Goal: Browse casually: Explore the website without a specific task or goal

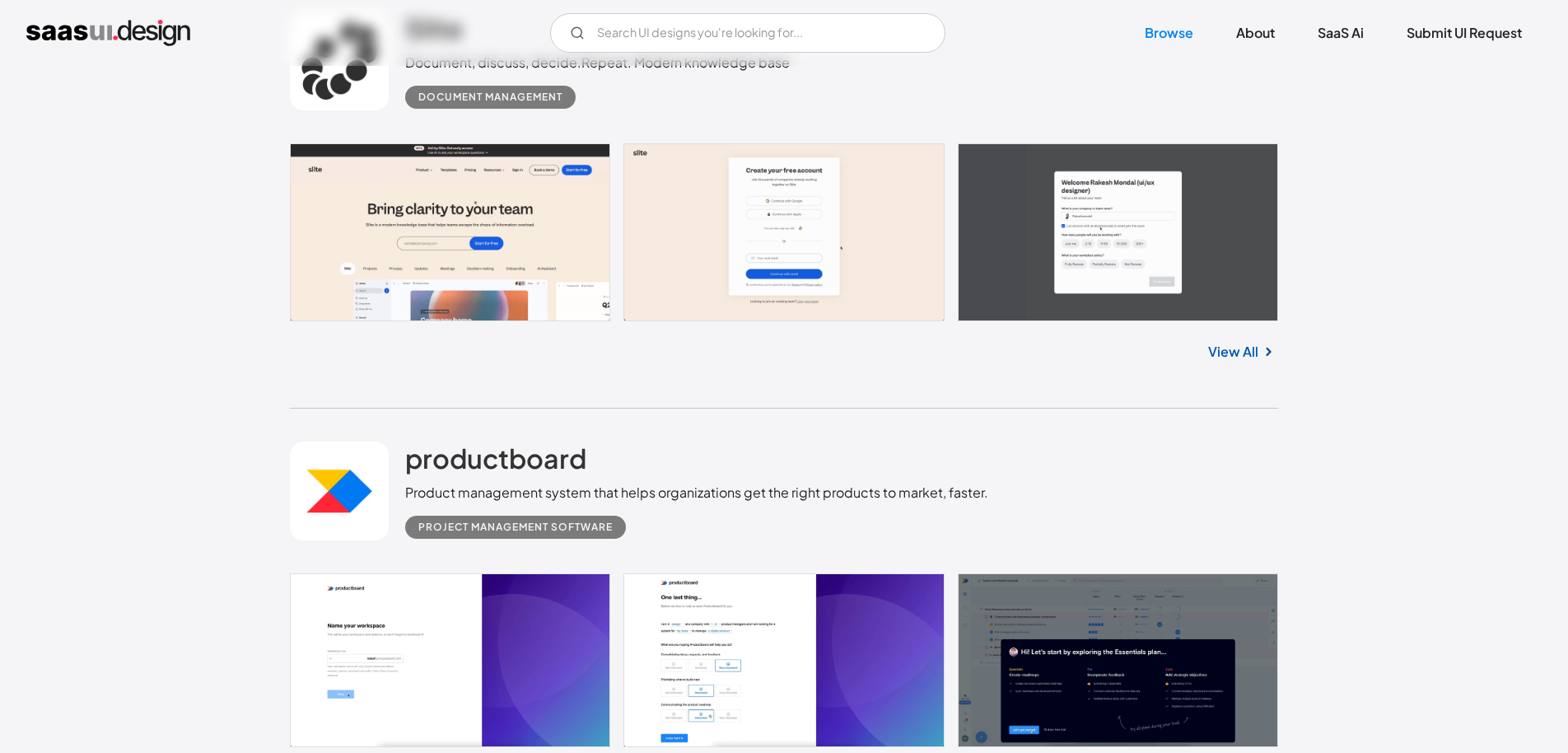
scroll to position [2138, 0]
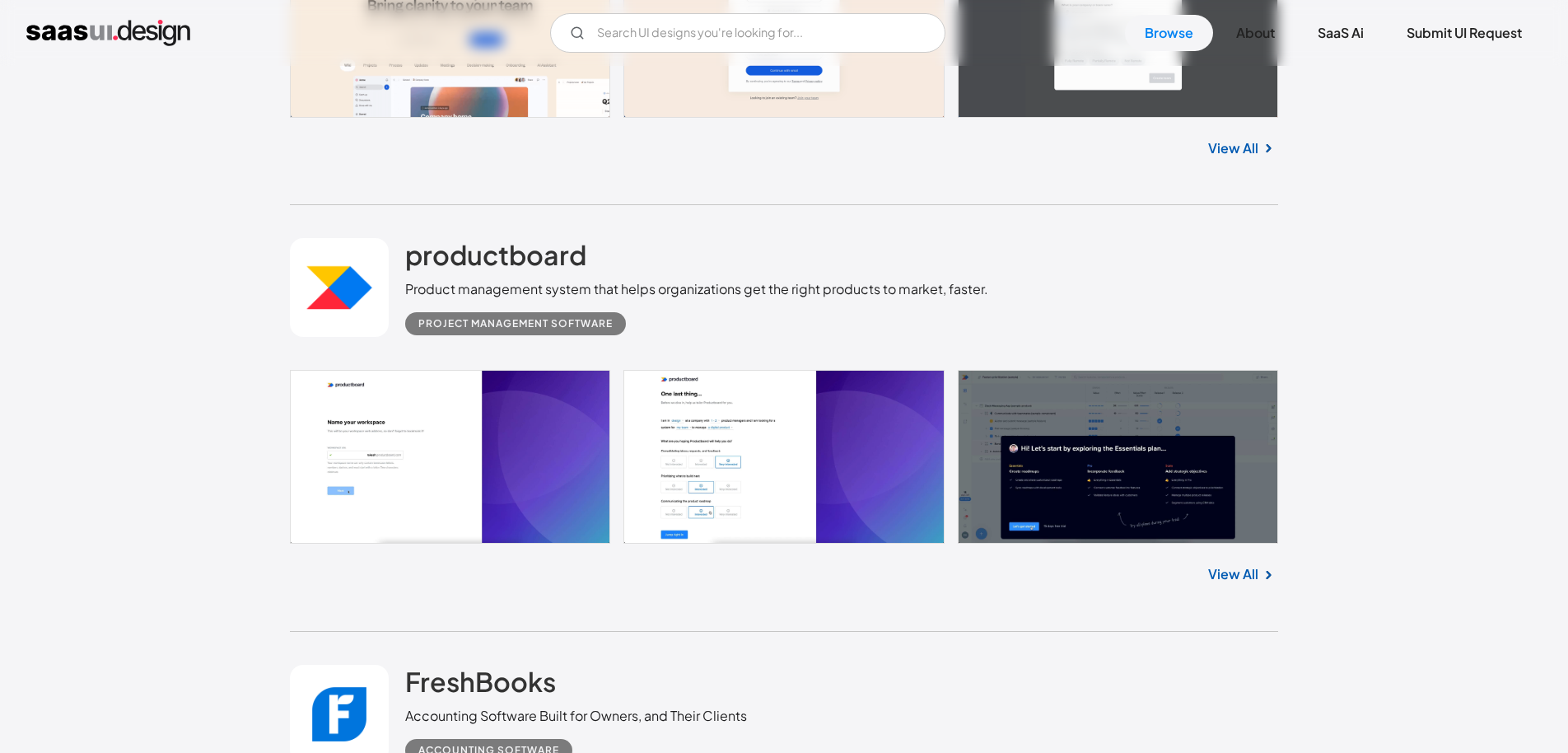
click at [1240, 566] on link "View All" at bounding box center [1233, 574] width 50 height 19
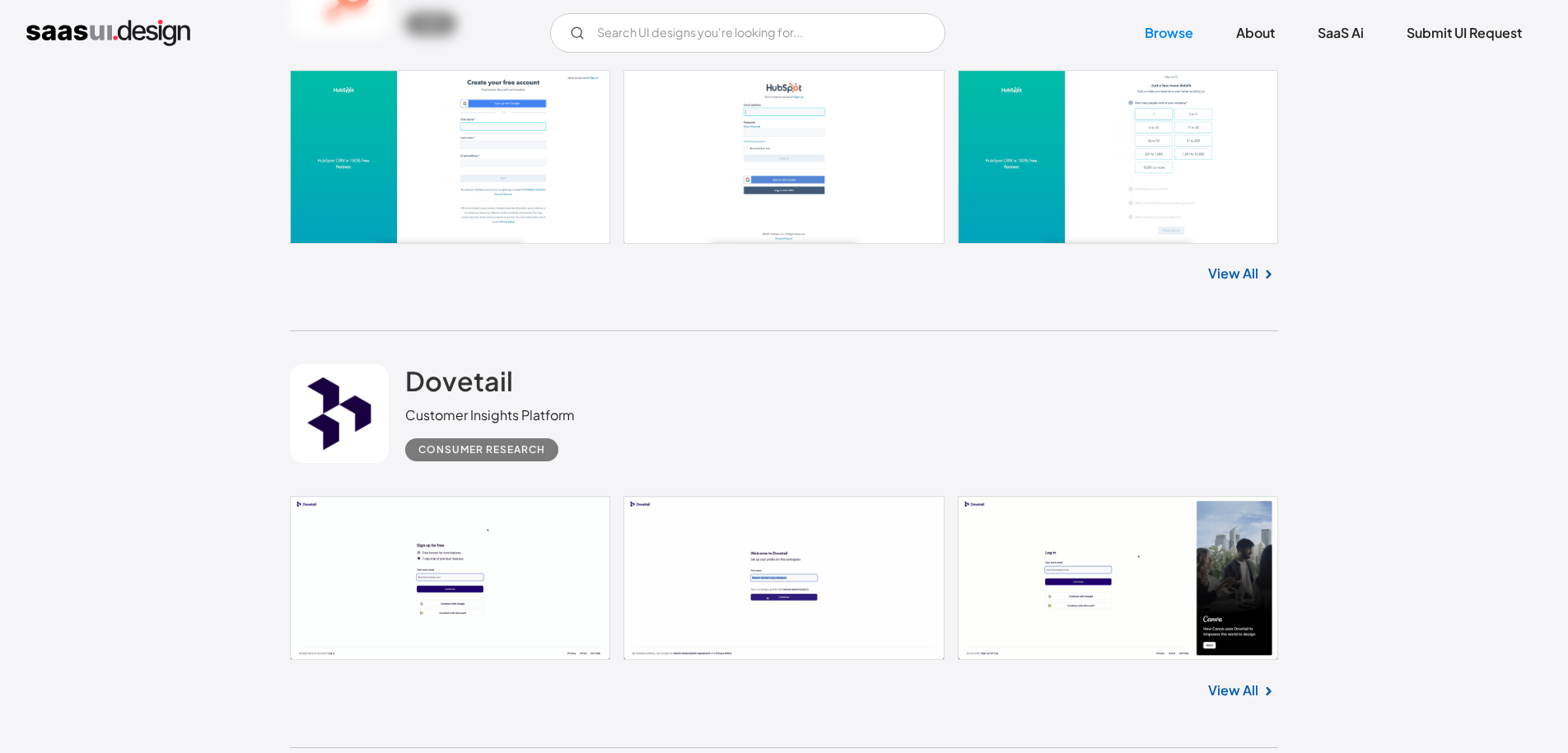
scroll to position [3549, 0]
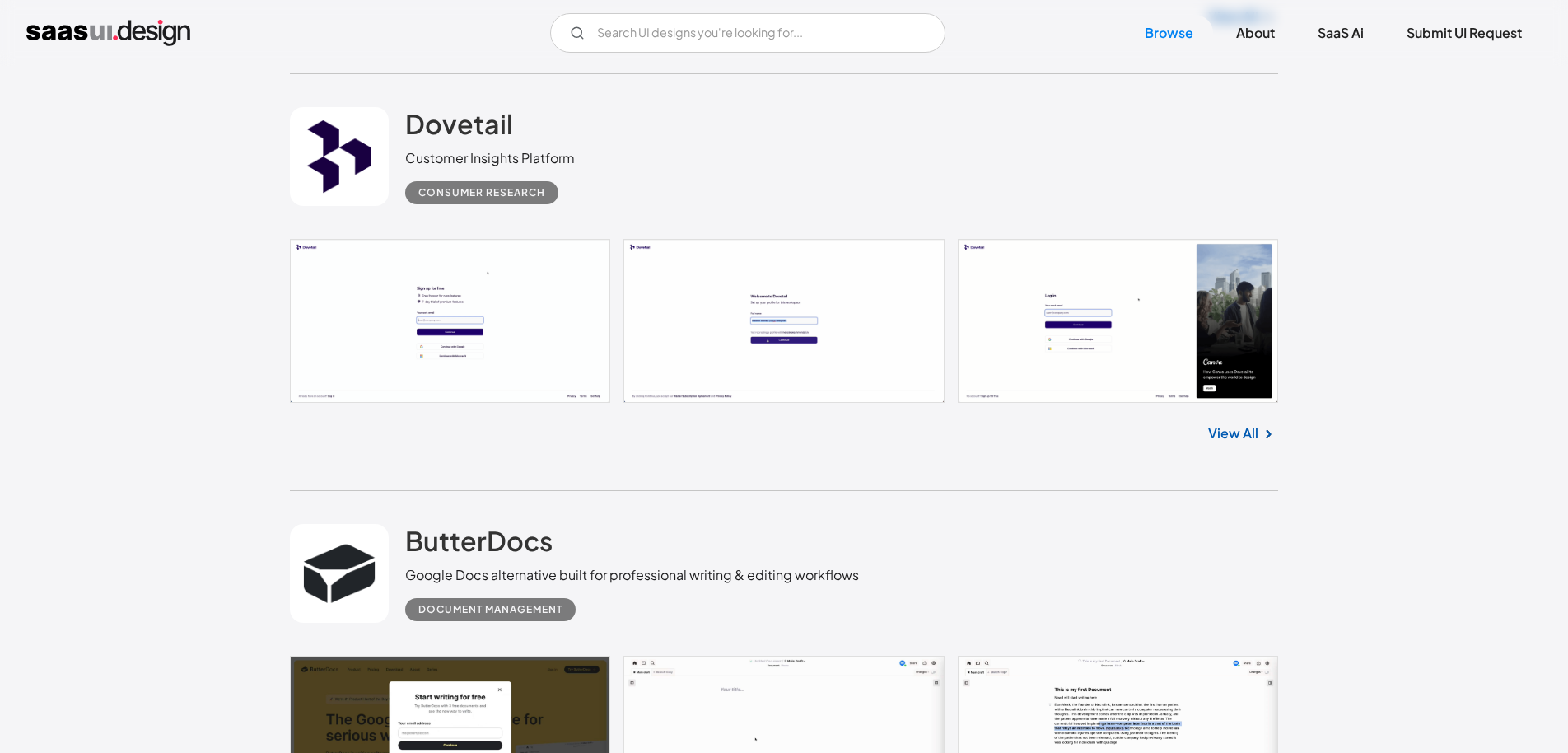
click at [1246, 447] on div "View All" at bounding box center [784, 430] width 988 height 54
click at [1243, 432] on link "View All" at bounding box center [1233, 433] width 50 height 19
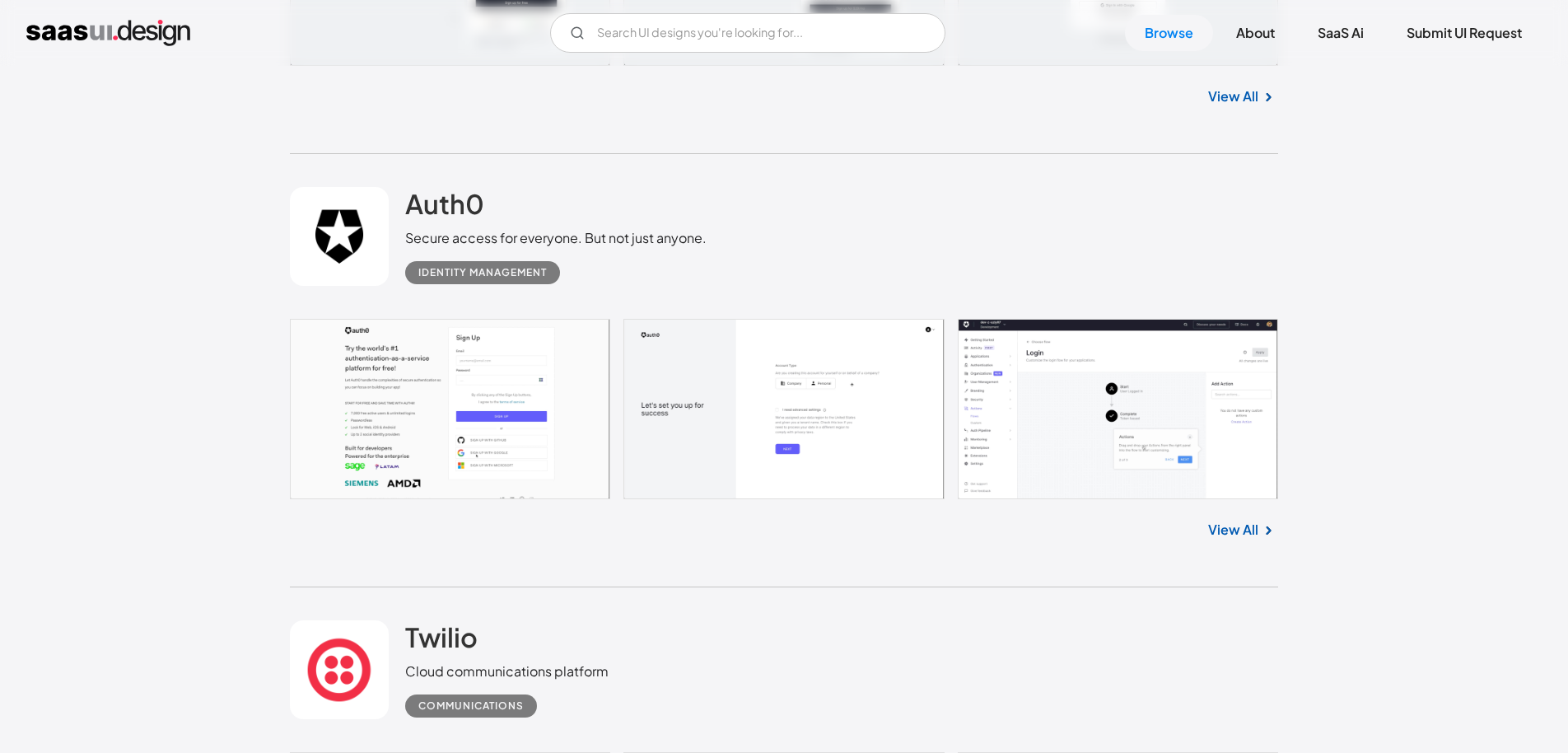
scroll to position [5264, 0]
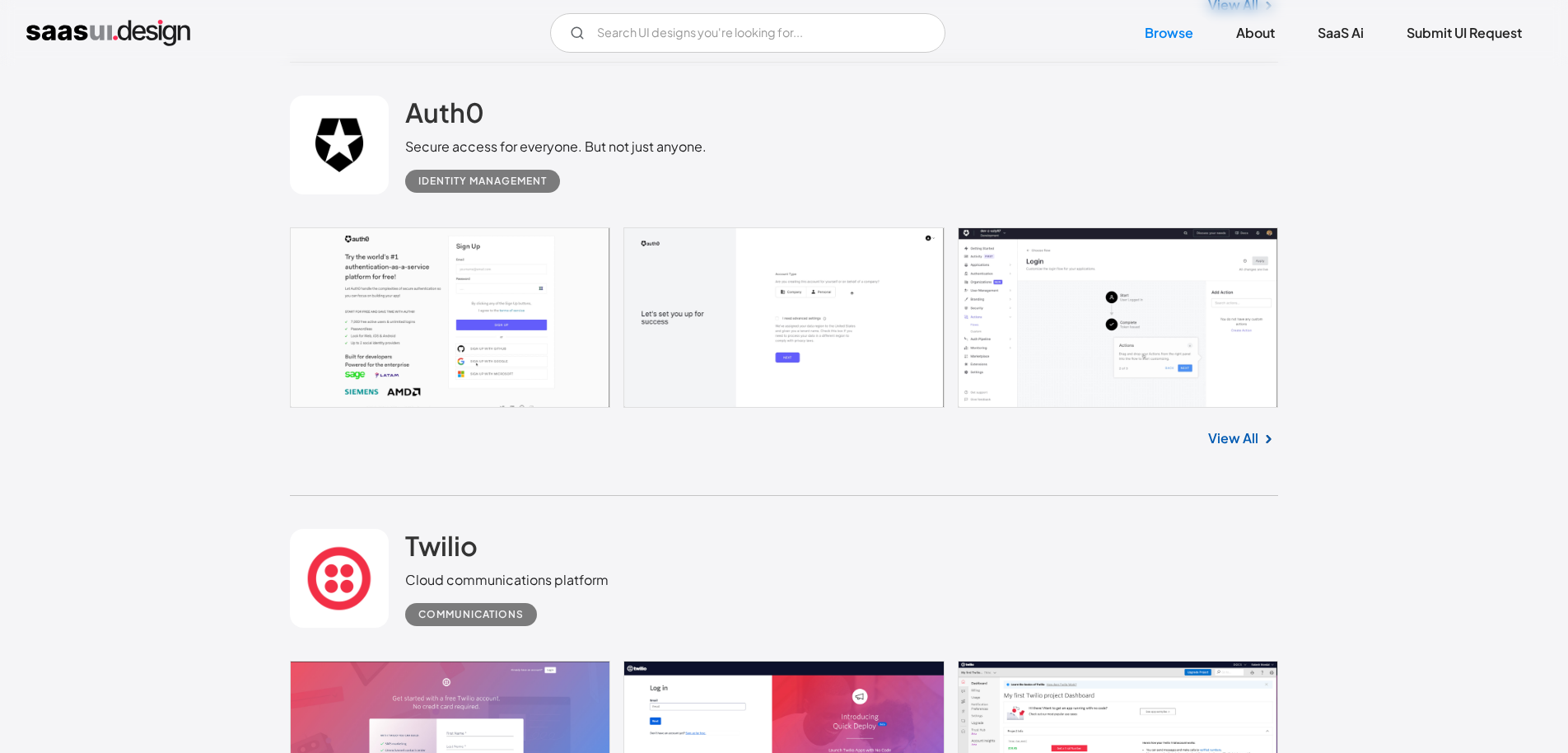
click at [1235, 337] on link at bounding box center [784, 319] width 988 height 181
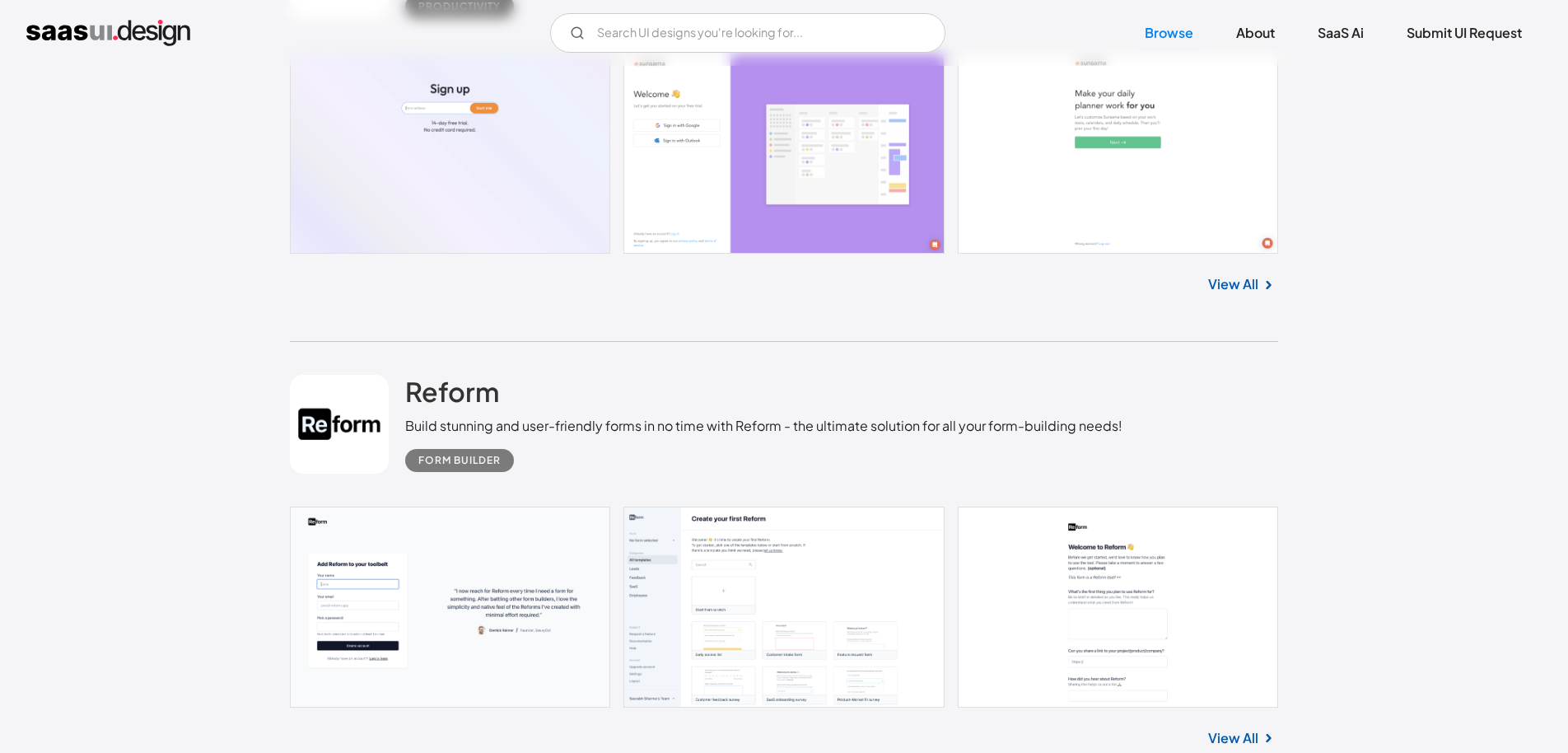
scroll to position [7678, 0]
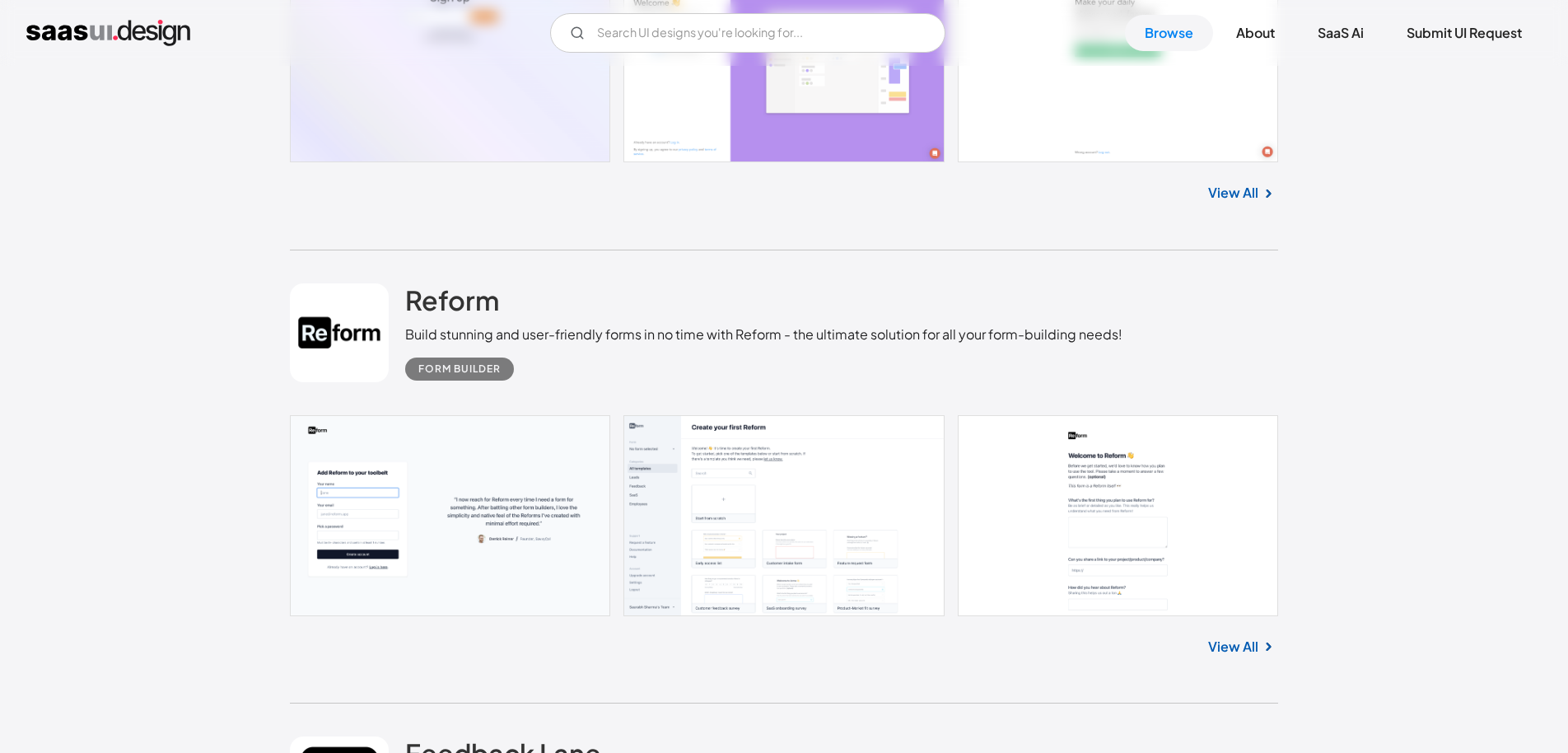
click at [1243, 646] on link "View All" at bounding box center [1233, 647] width 50 height 19
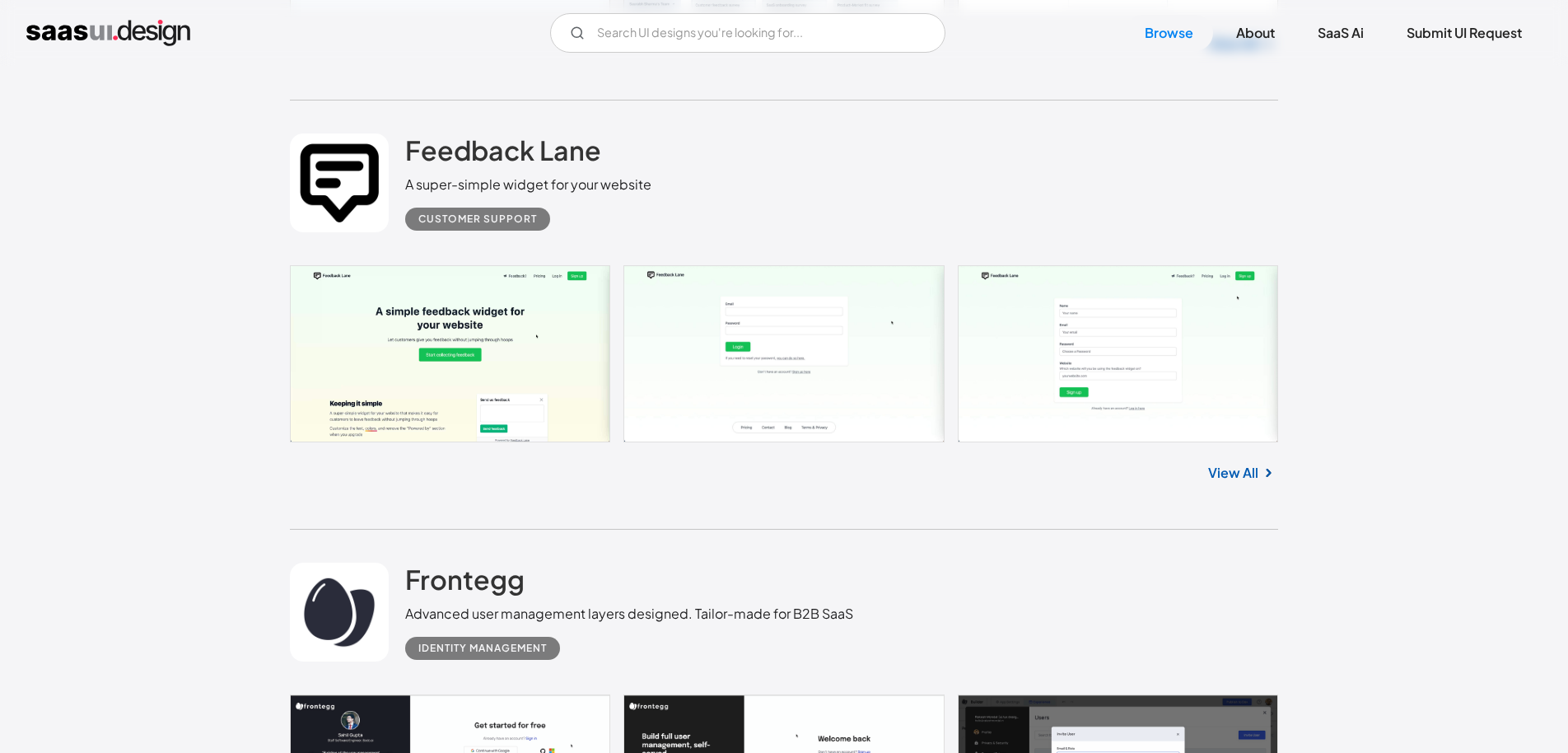
scroll to position [8630, 0]
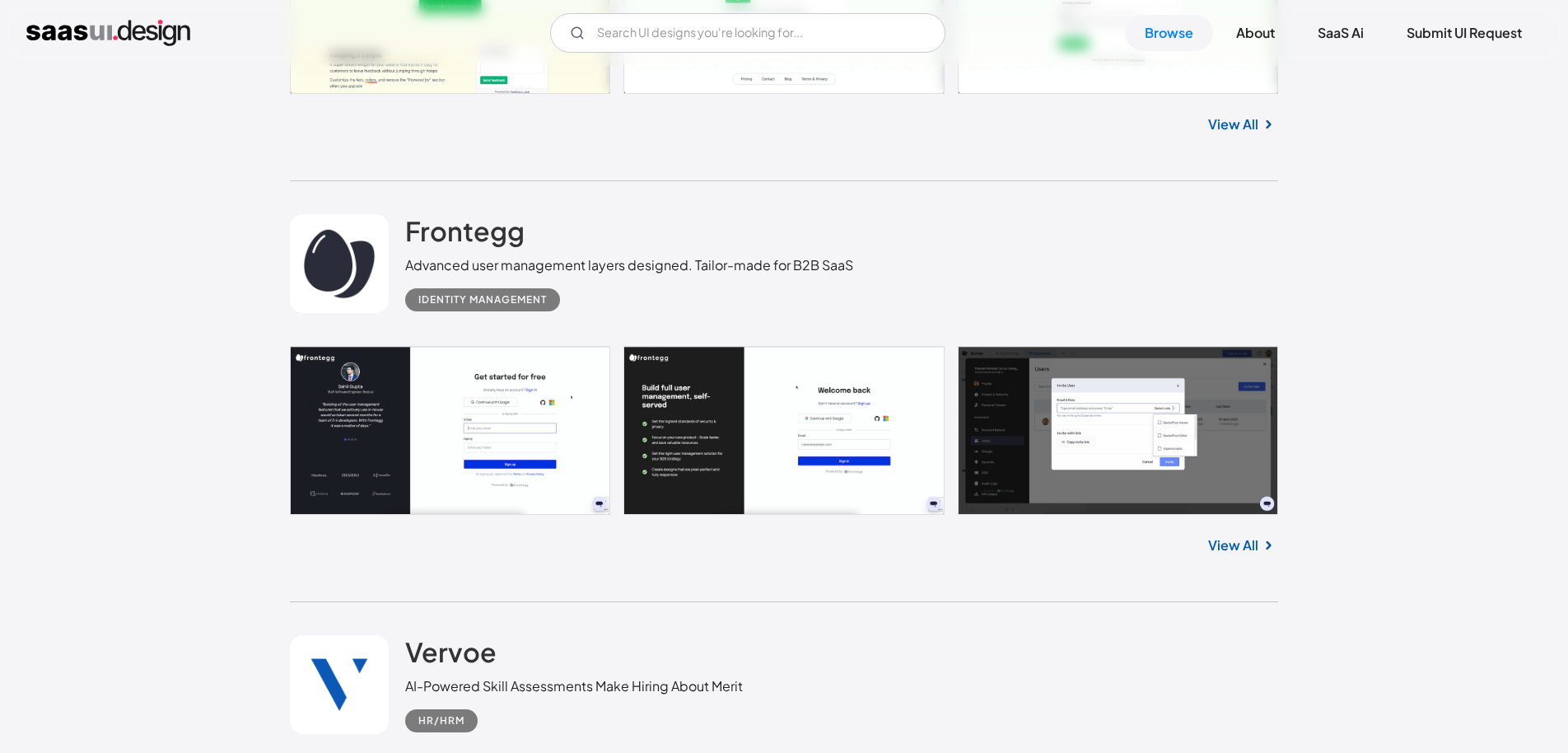
click at [1218, 538] on link "View All" at bounding box center [1233, 545] width 50 height 19
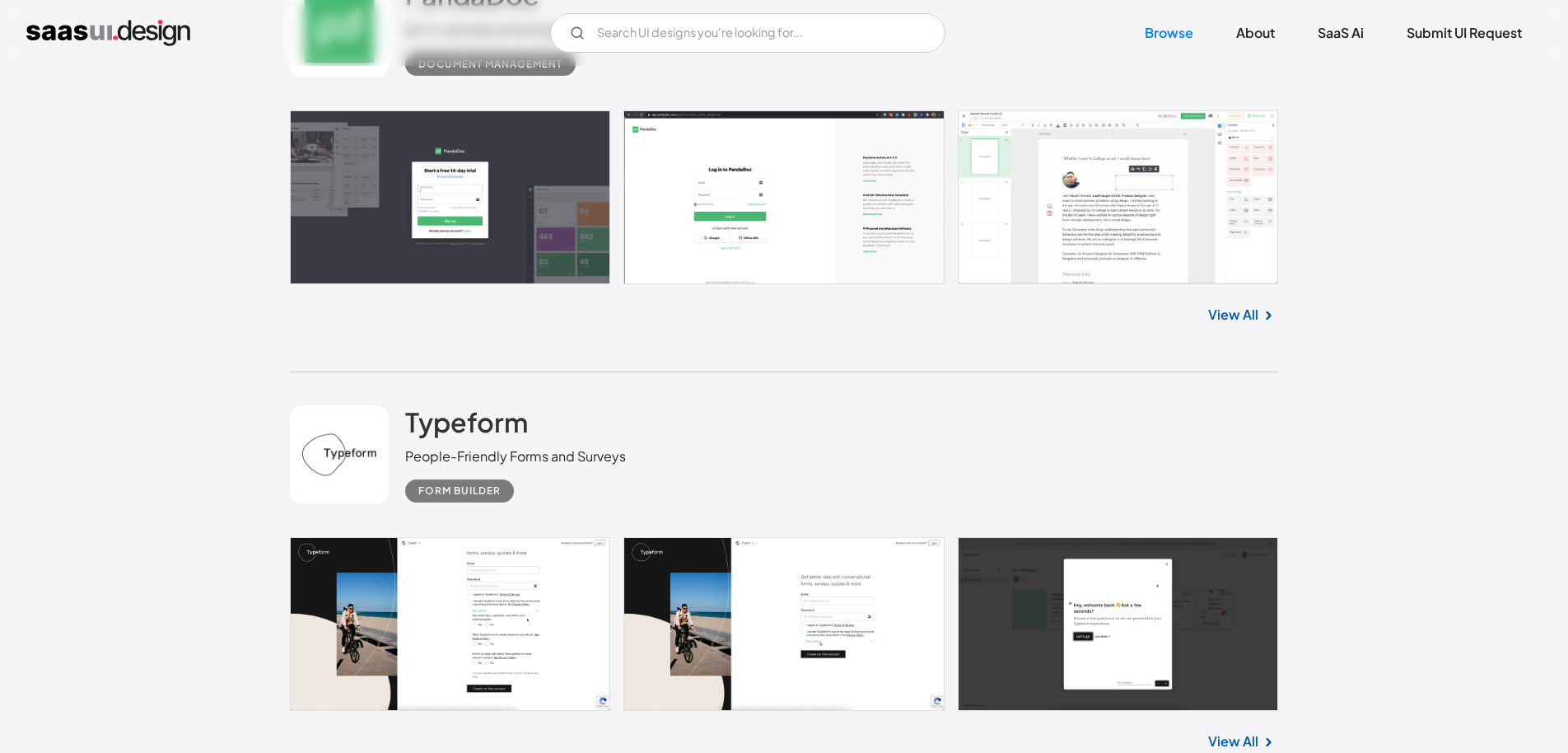
scroll to position [10361, 0]
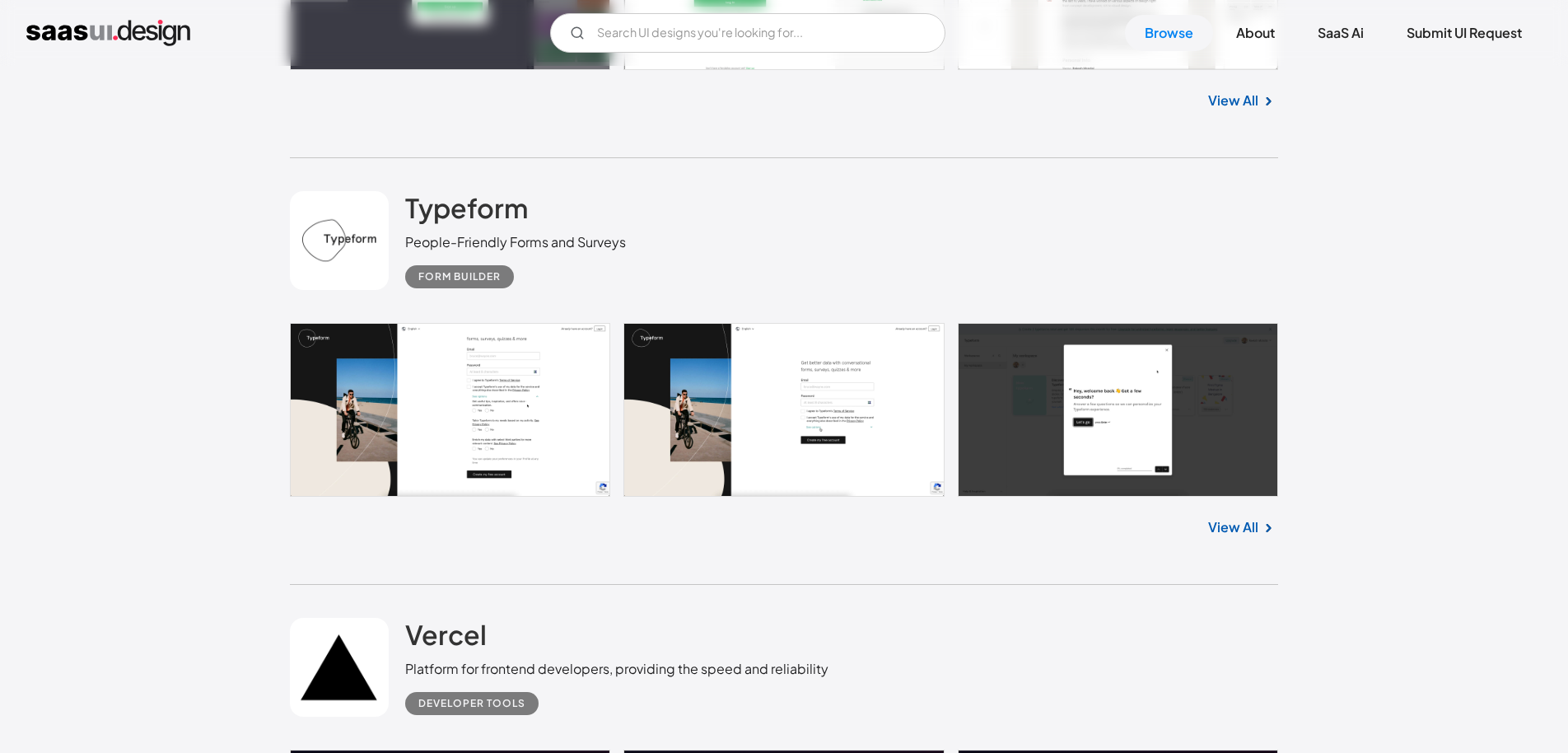
click at [1238, 522] on link "View All" at bounding box center [1233, 527] width 50 height 19
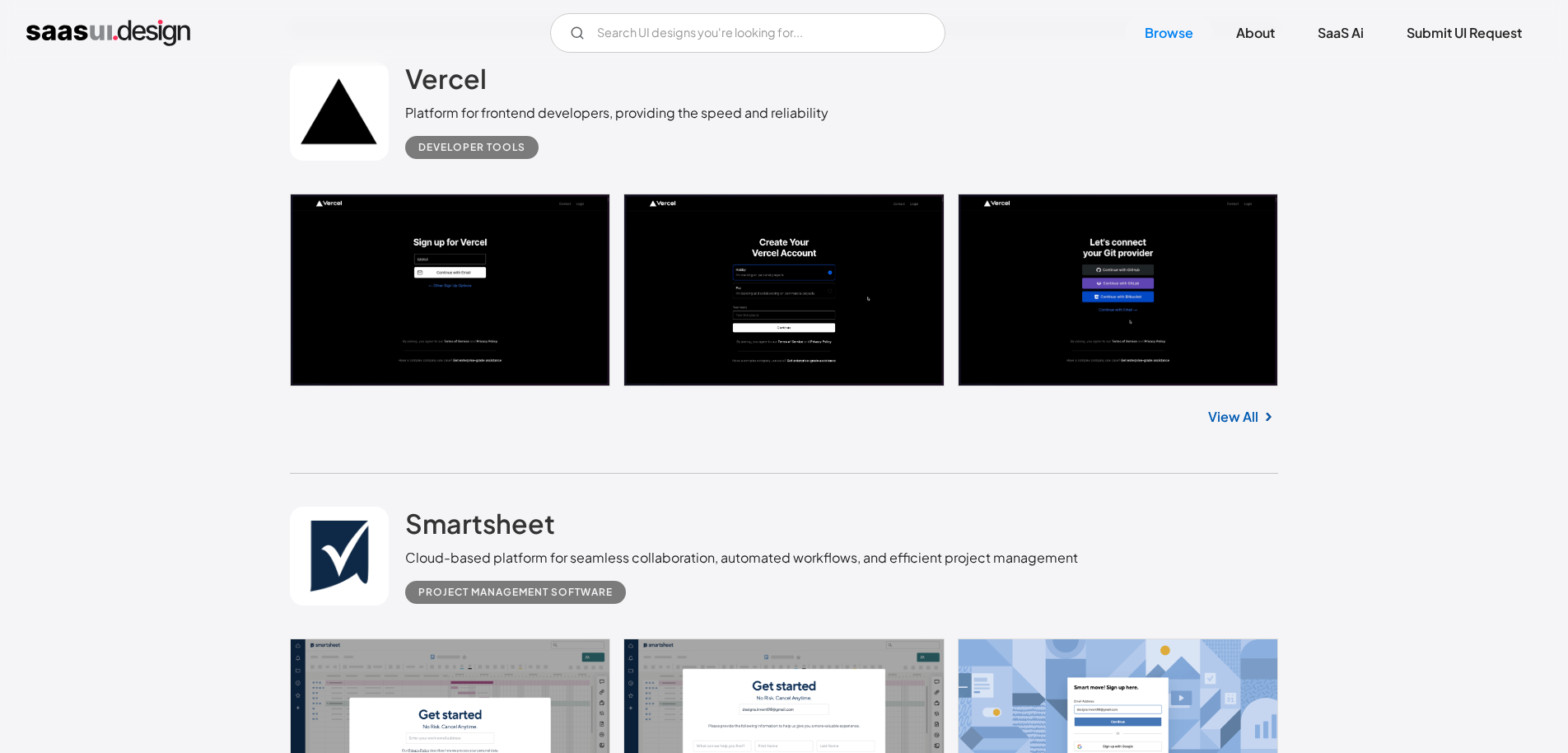
scroll to position [11099, 0]
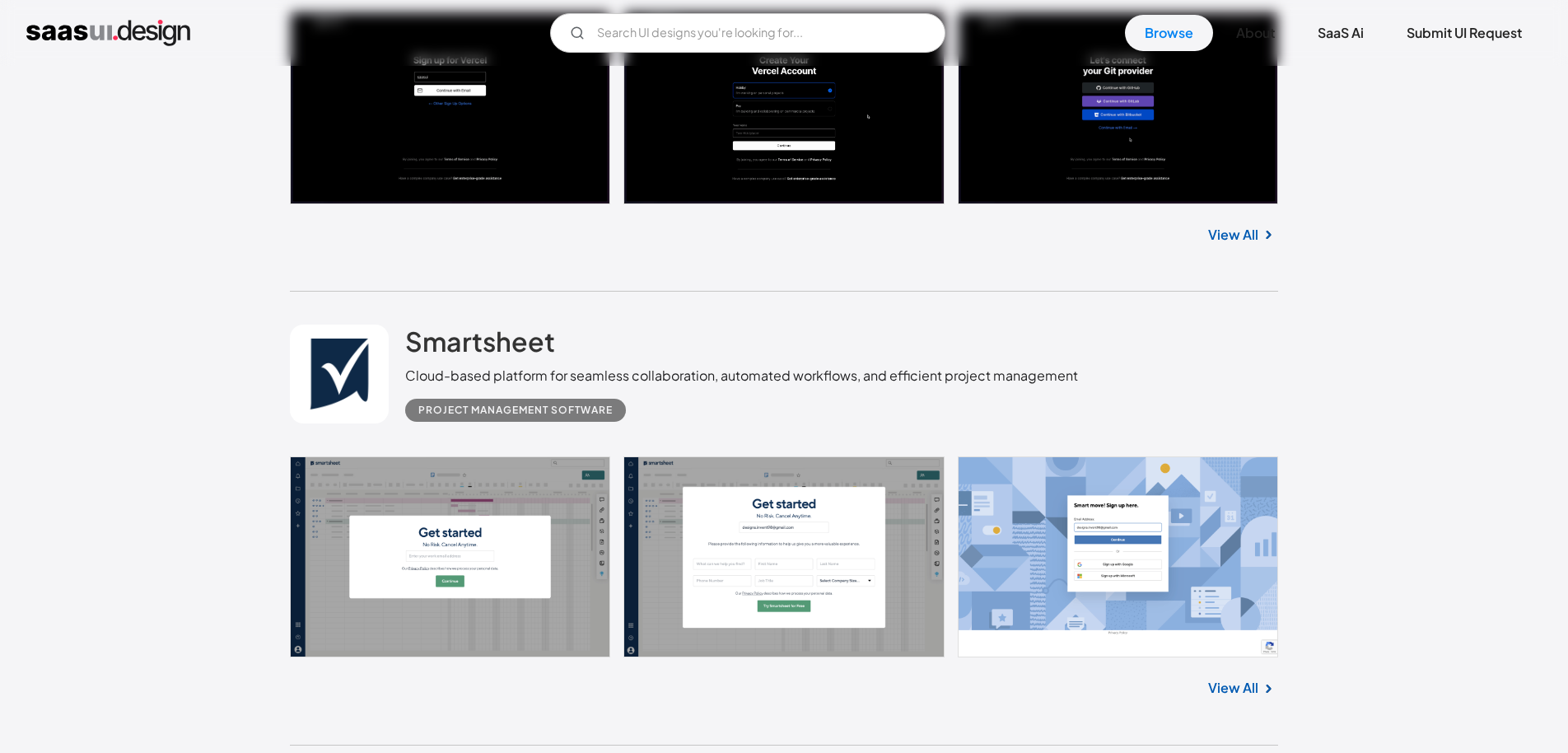
click at [1243, 231] on link "View All" at bounding box center [1233, 235] width 50 height 19
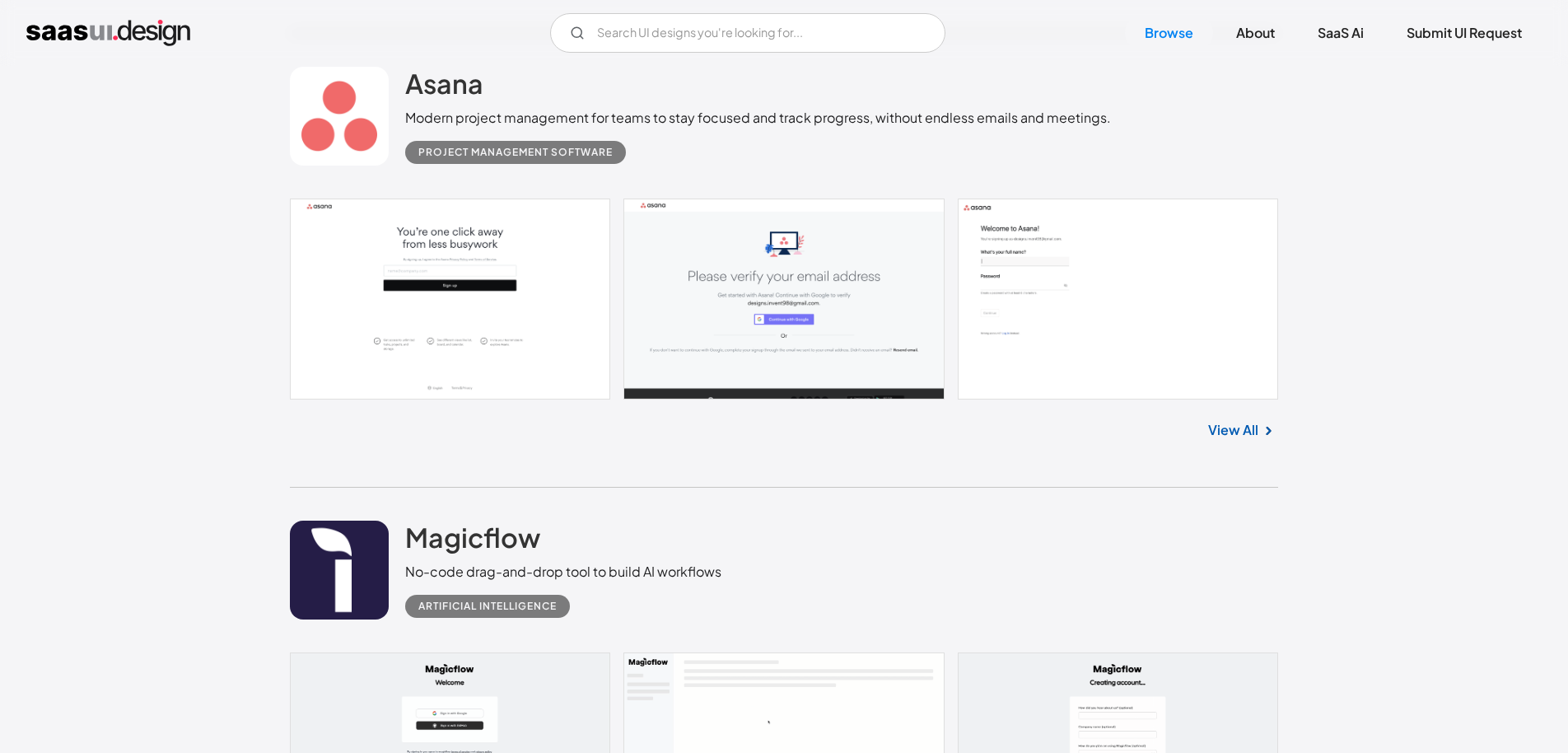
scroll to position [16038, 0]
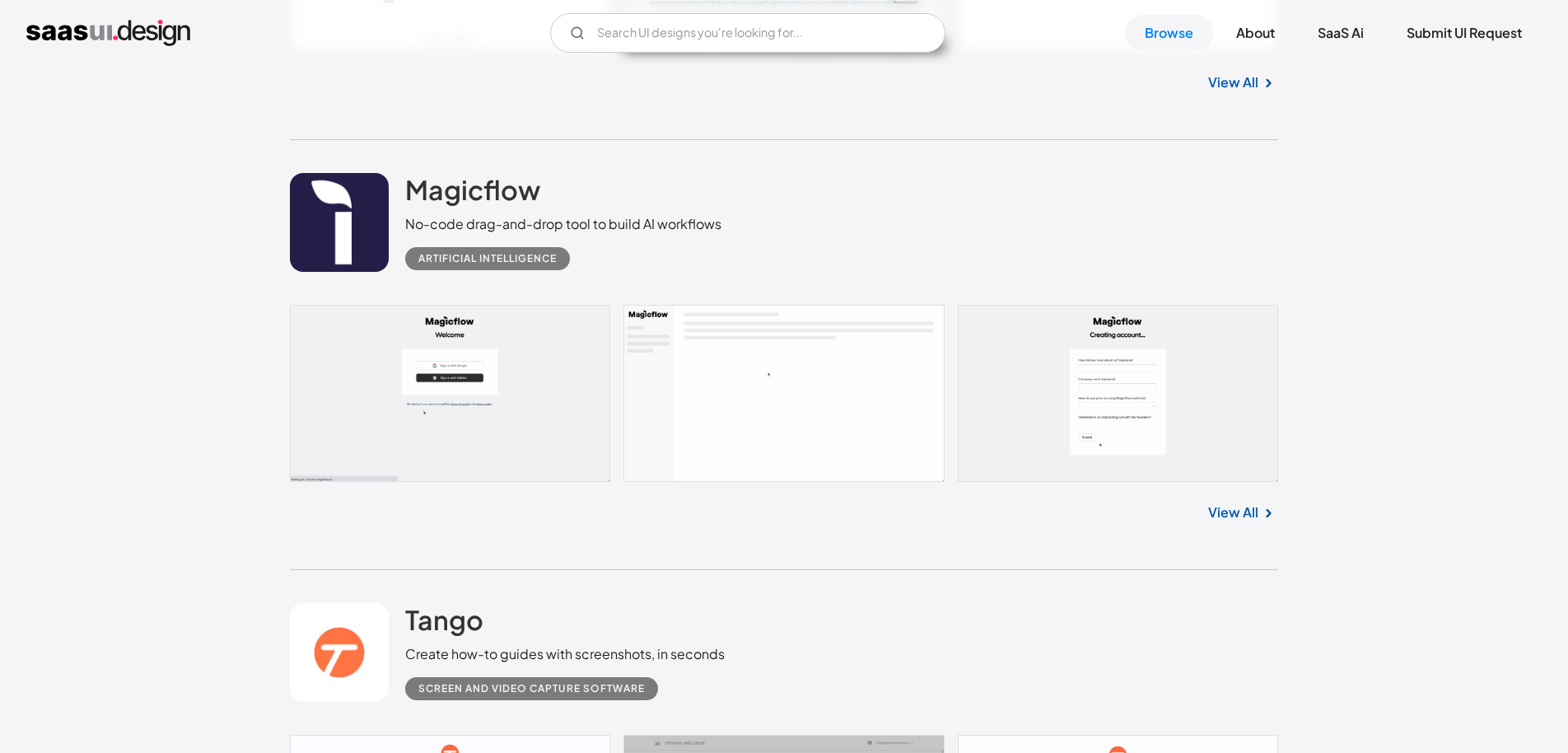
click at [1252, 504] on link "View All" at bounding box center [1233, 513] width 50 height 19
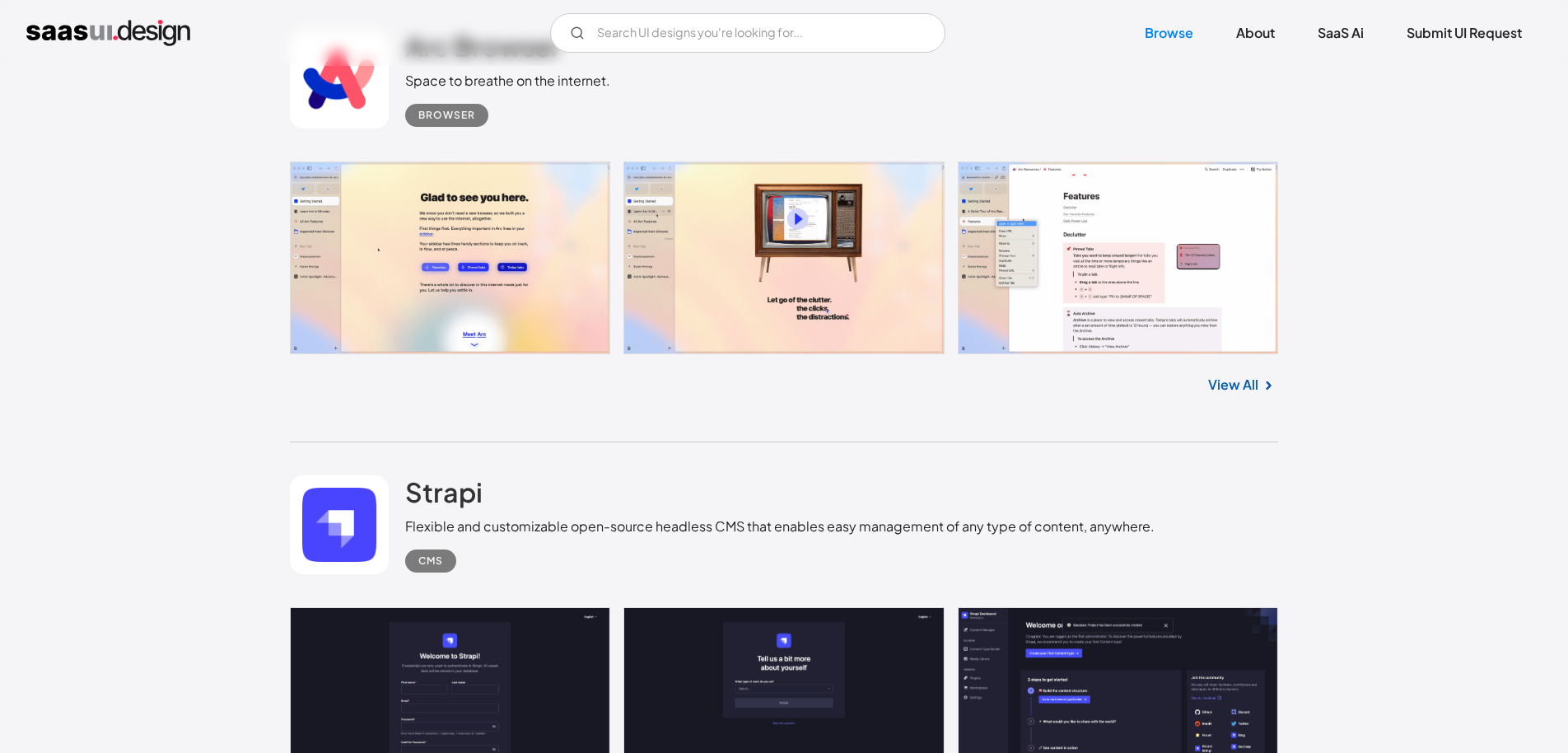
scroll to position [18107, 0]
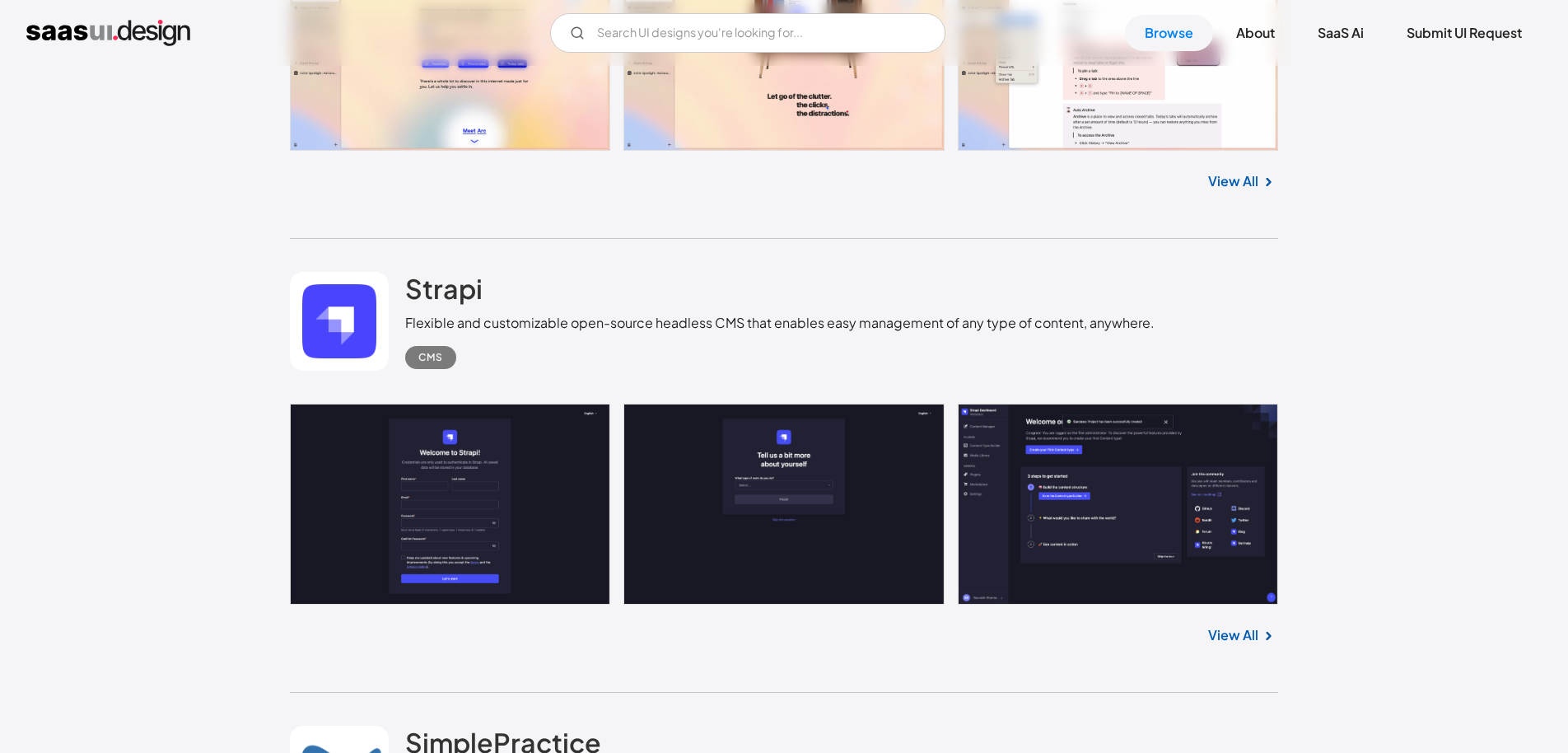
click at [1247, 634] on link "View All" at bounding box center [1233, 635] width 50 height 19
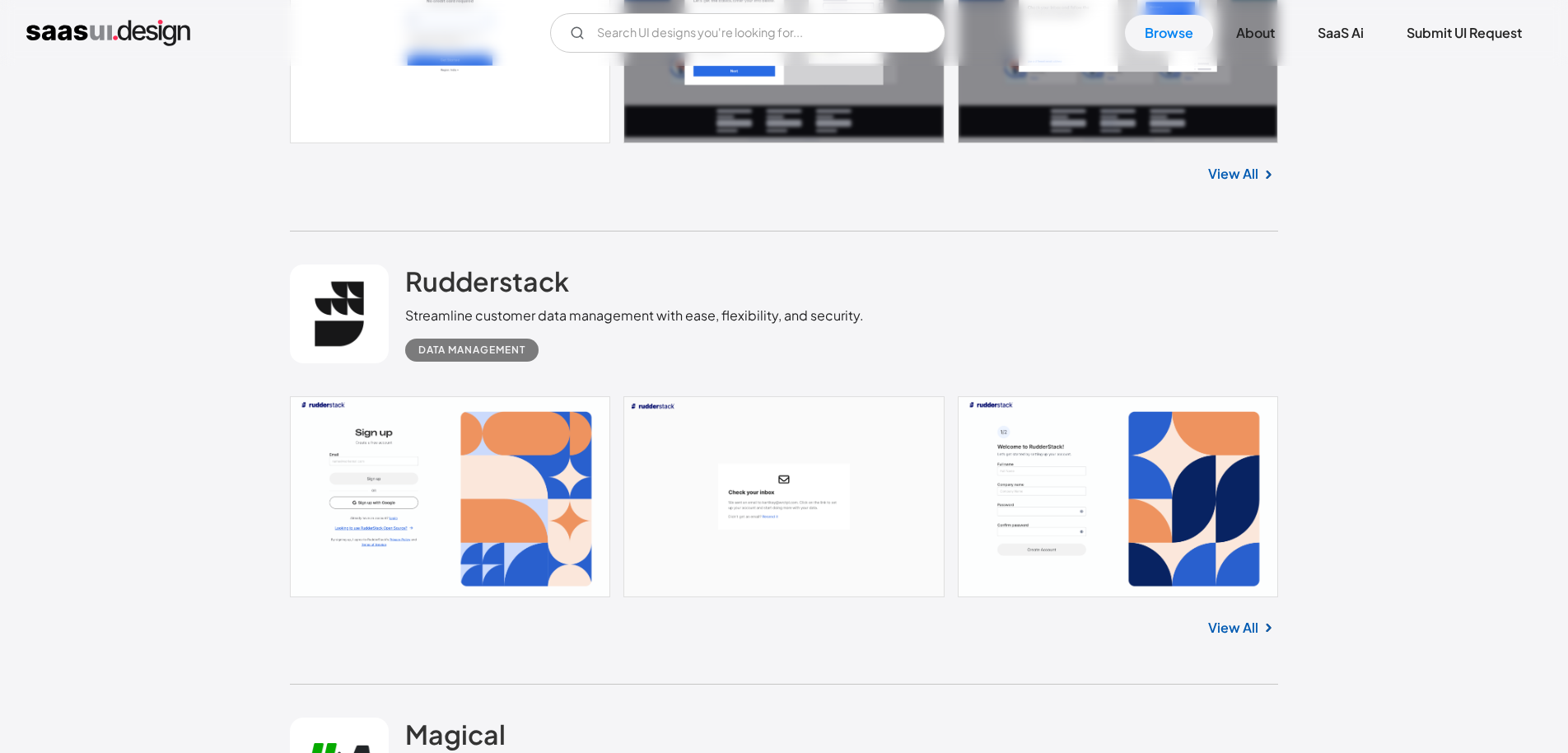
scroll to position [23475, 0]
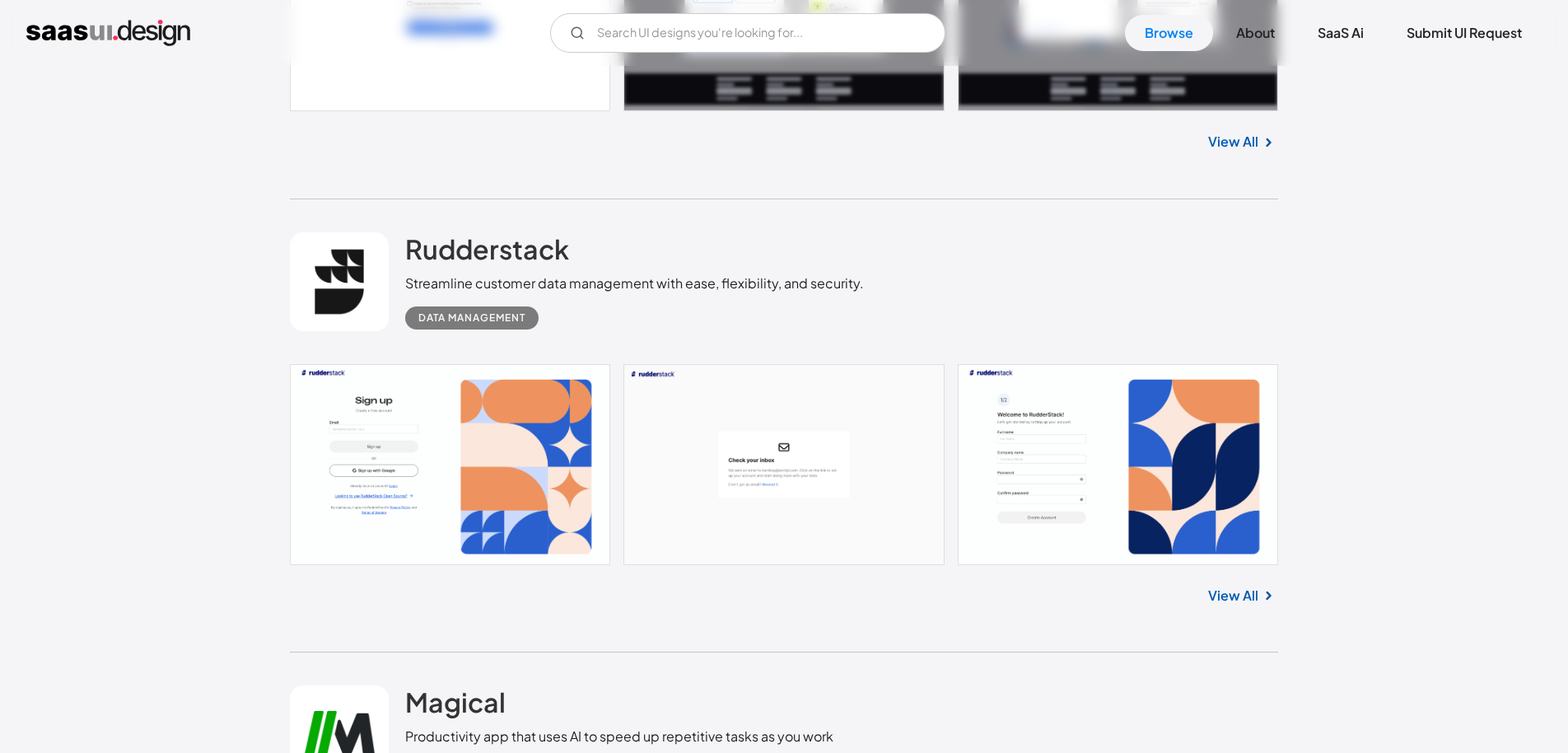
click at [1237, 586] on link "View All" at bounding box center [1233, 596] width 50 height 19
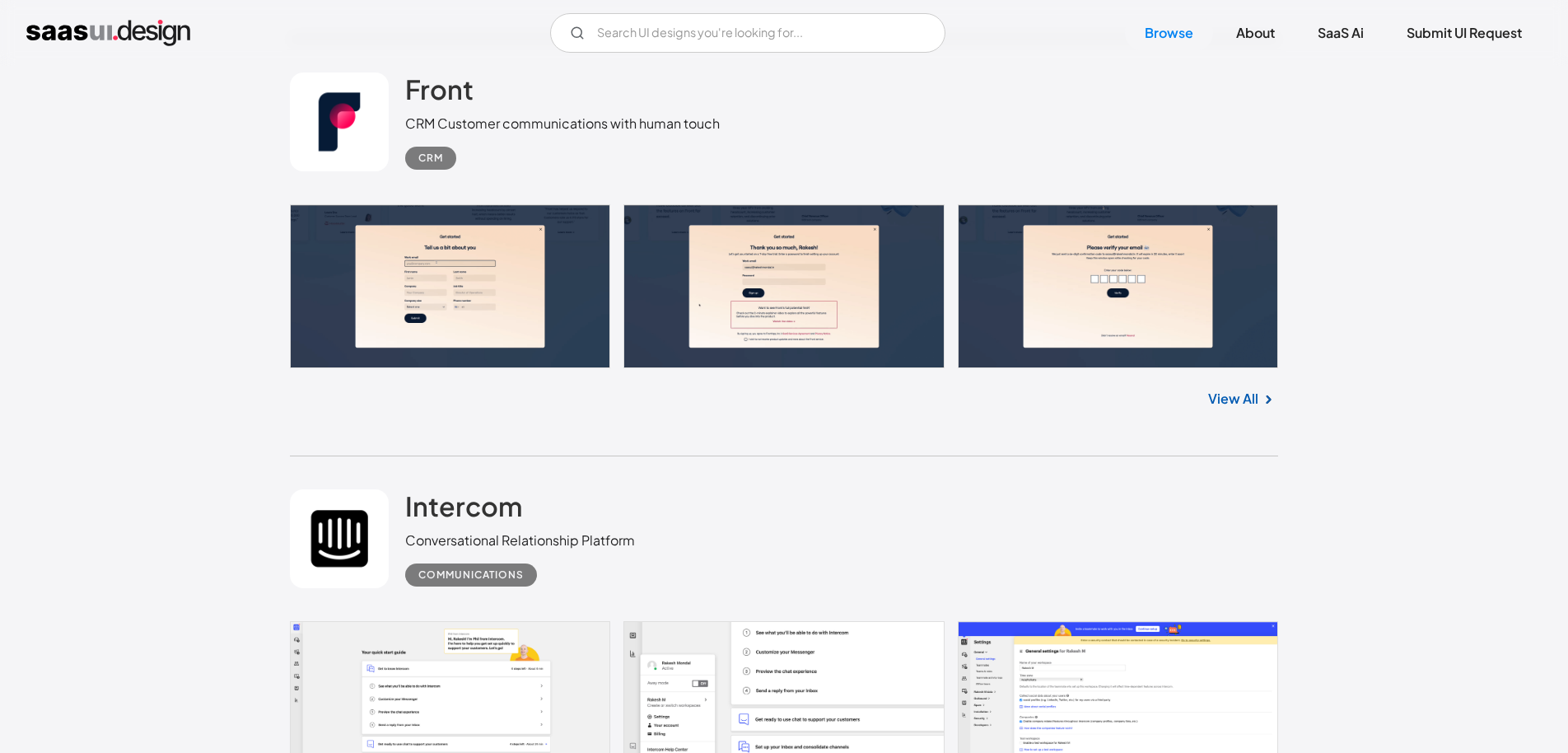
scroll to position [25366, 0]
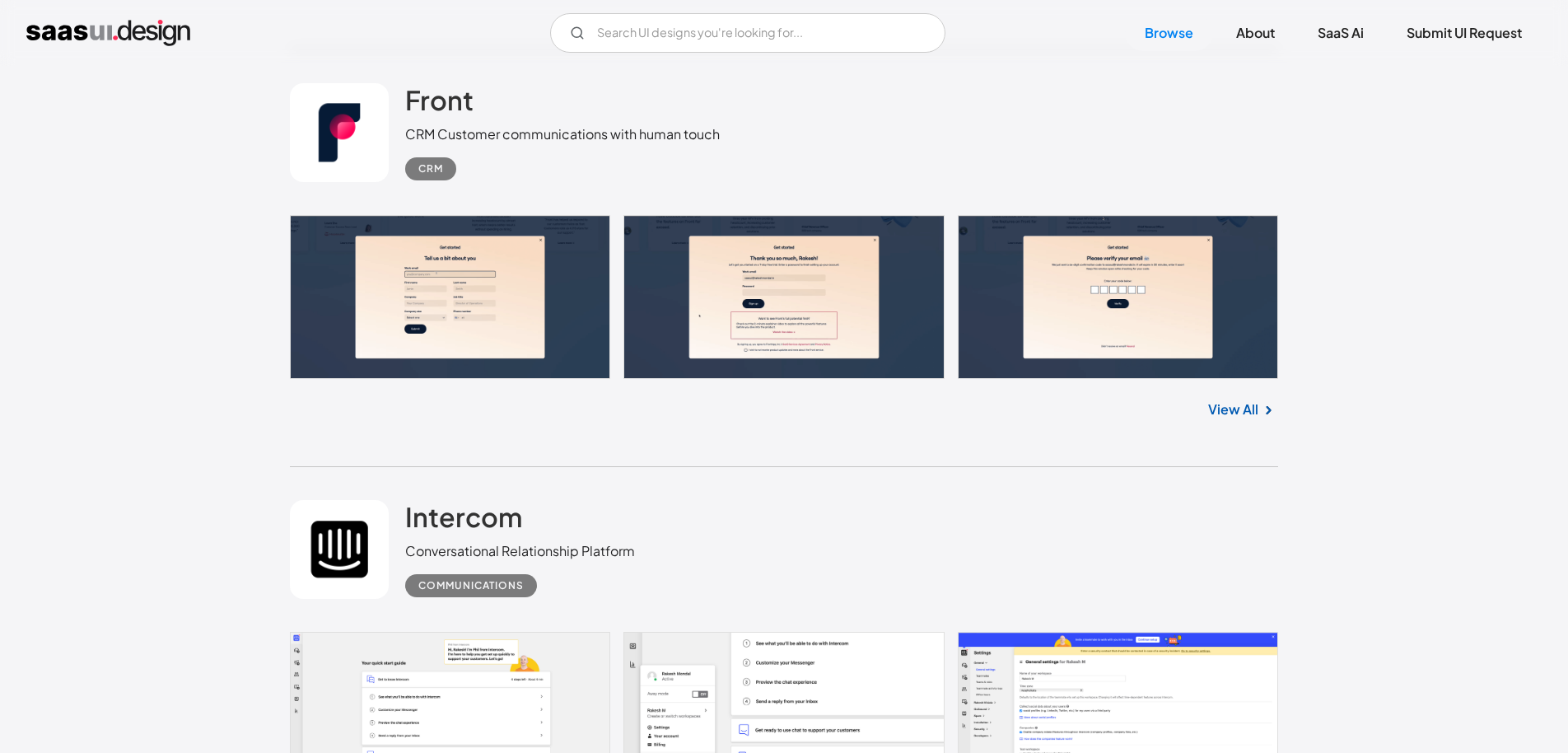
click at [1233, 418] on link "View All" at bounding box center [1233, 409] width 50 height 19
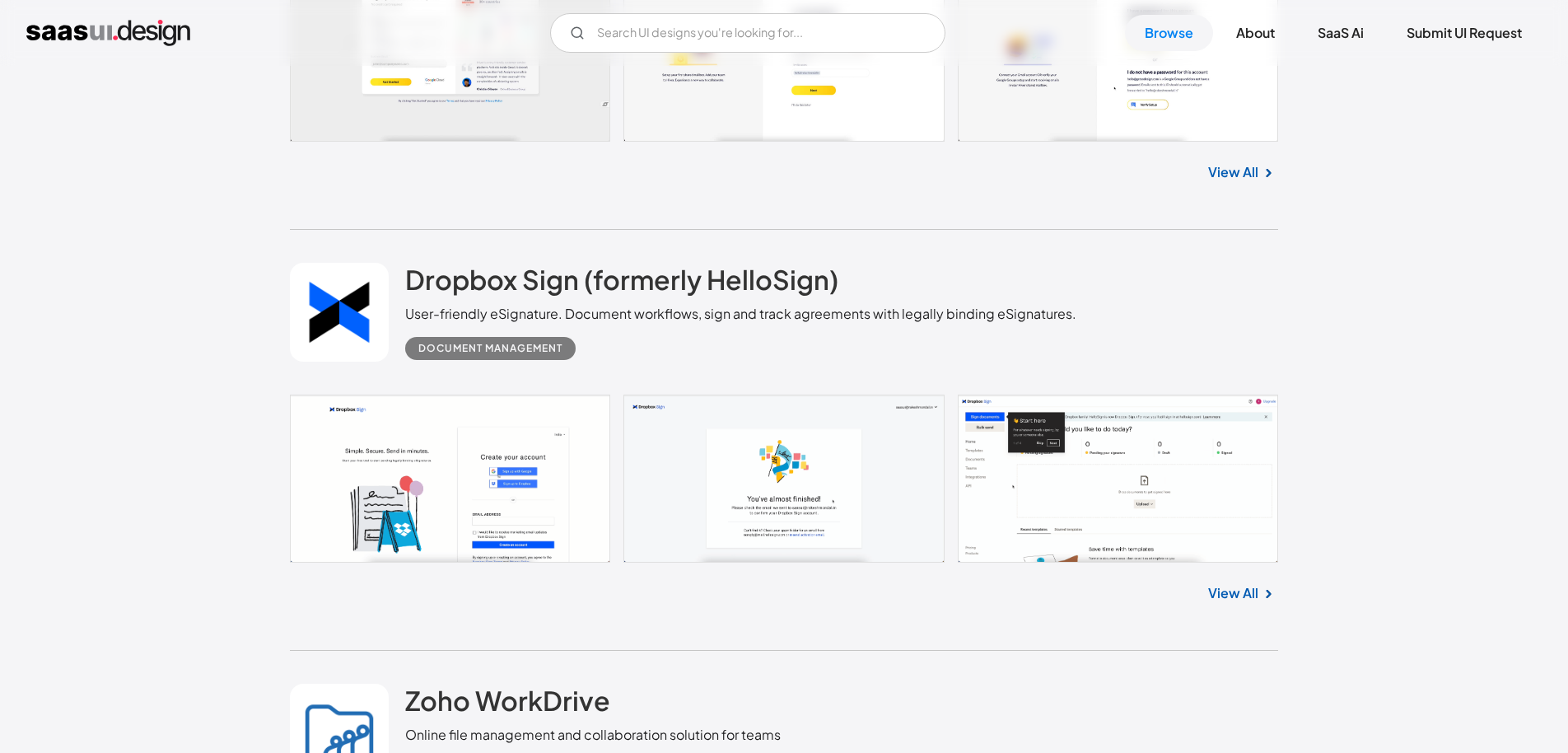
scroll to position [27782, 0]
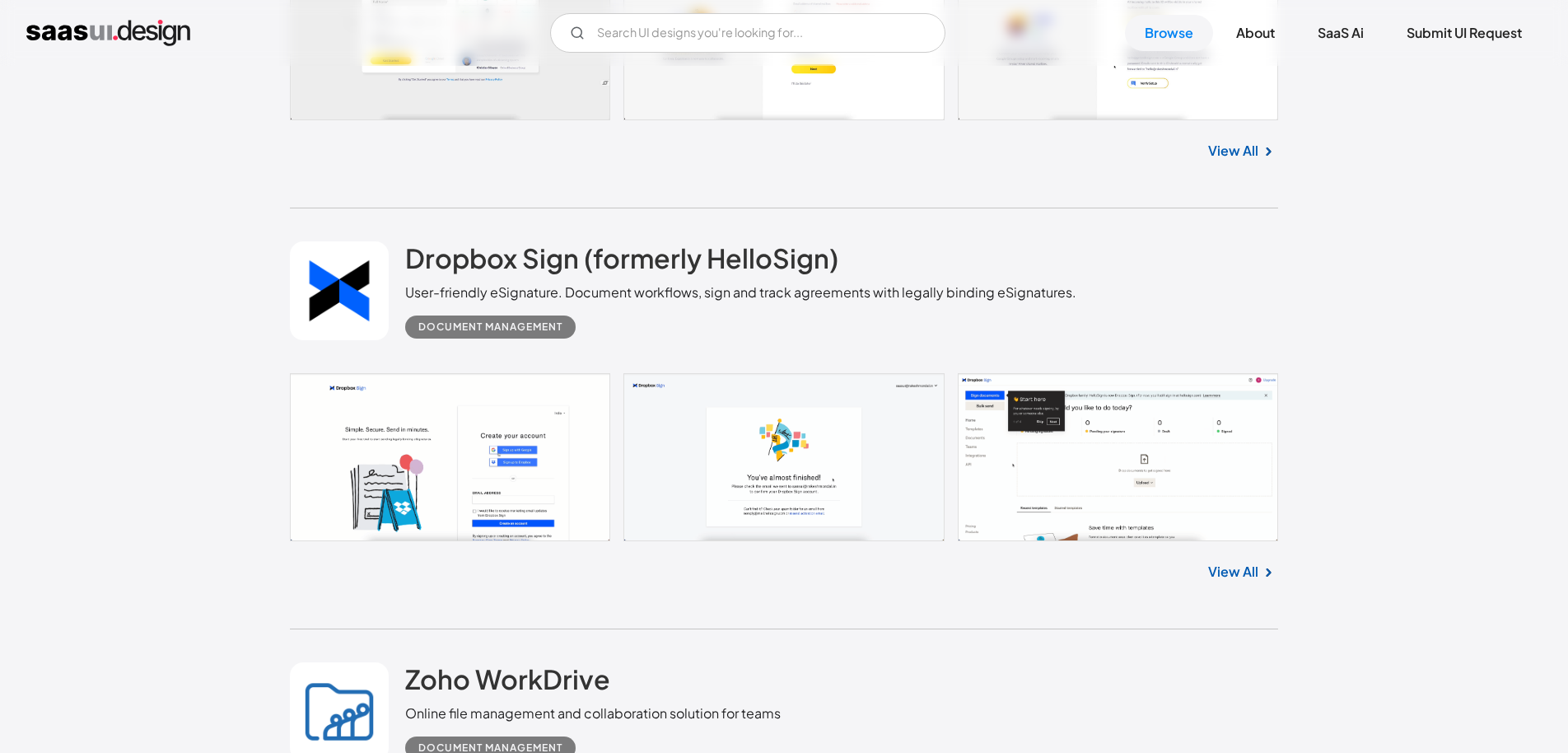
click at [1038, 524] on link at bounding box center [784, 458] width 988 height 168
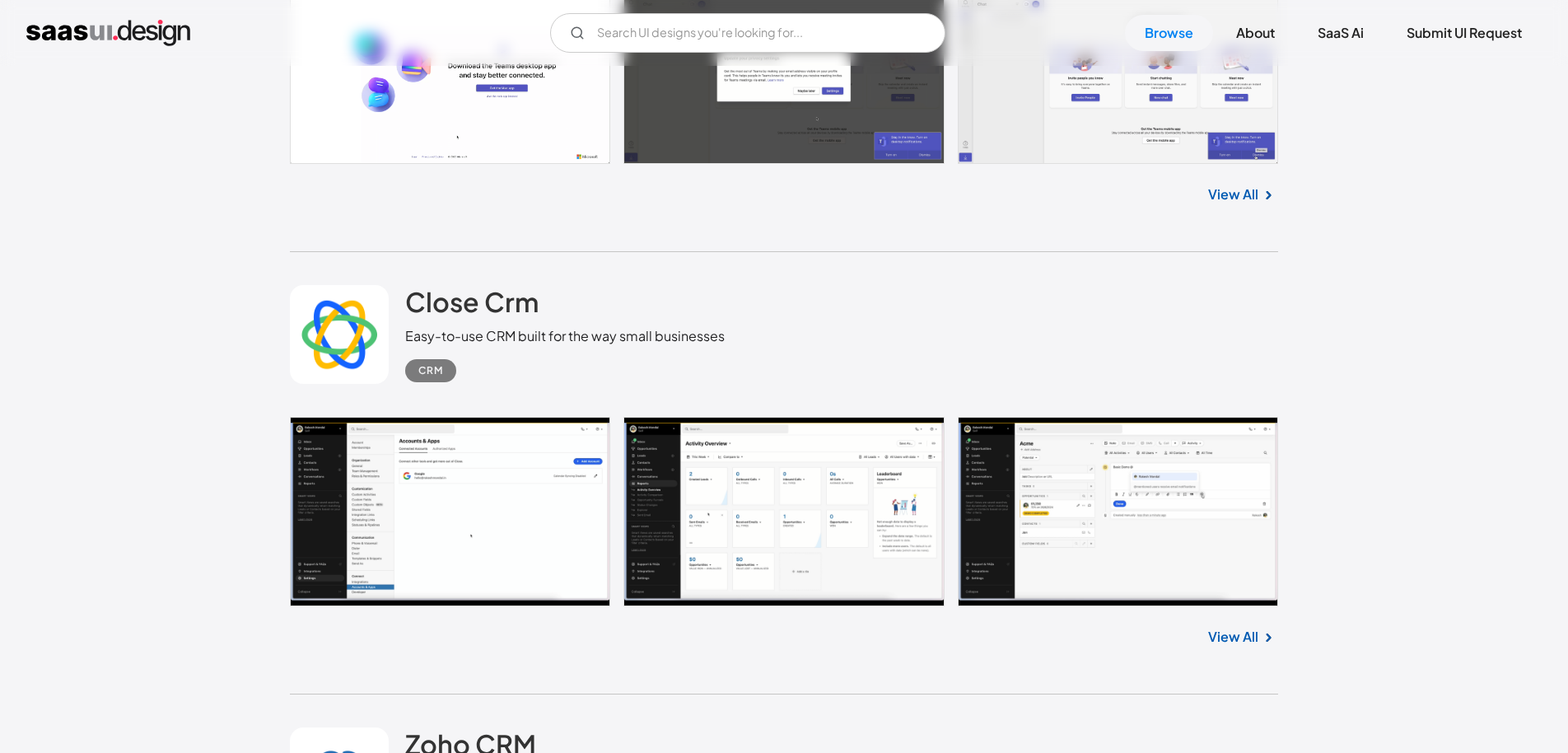
scroll to position [30910, 0]
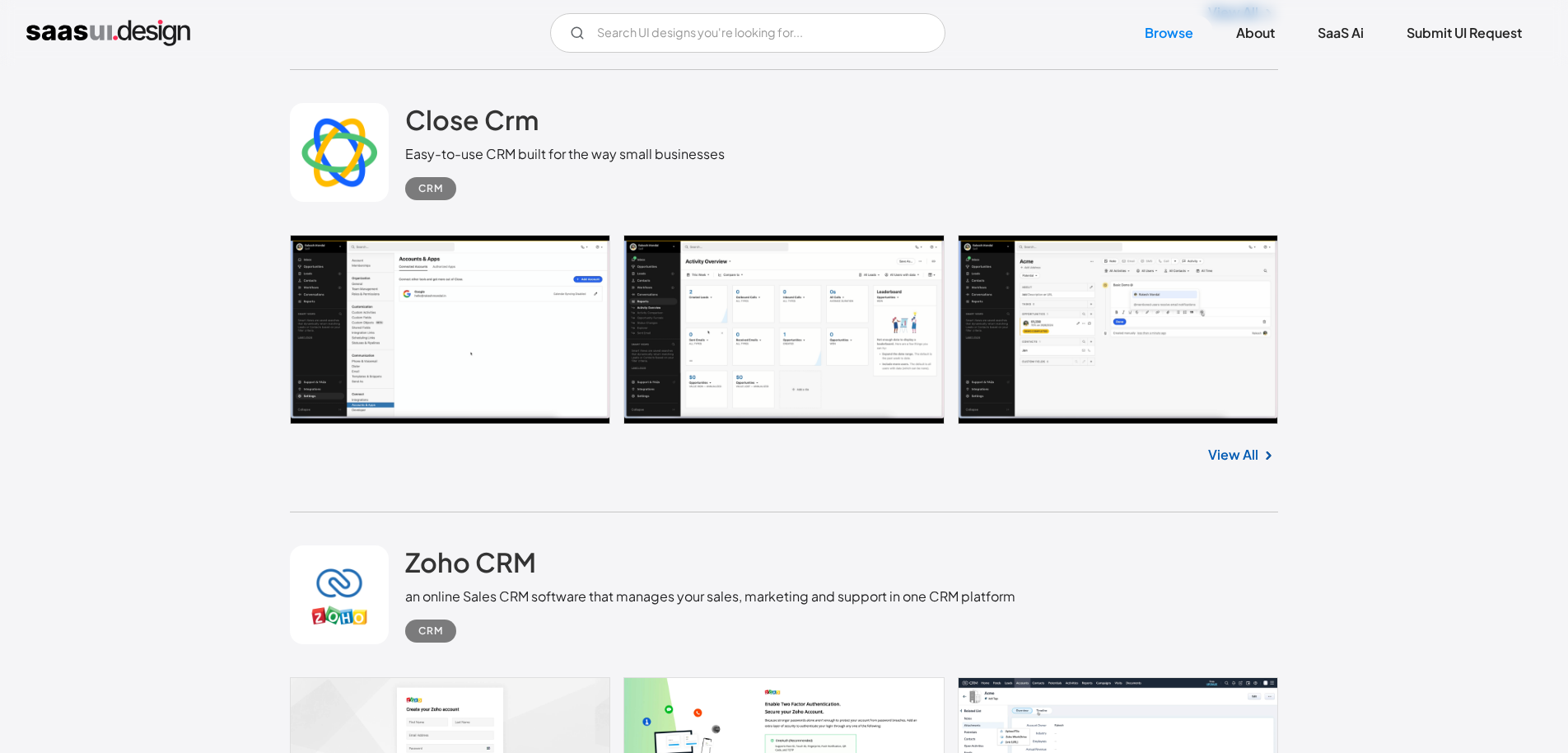
click at [1232, 456] on link "View All" at bounding box center [1233, 455] width 50 height 19
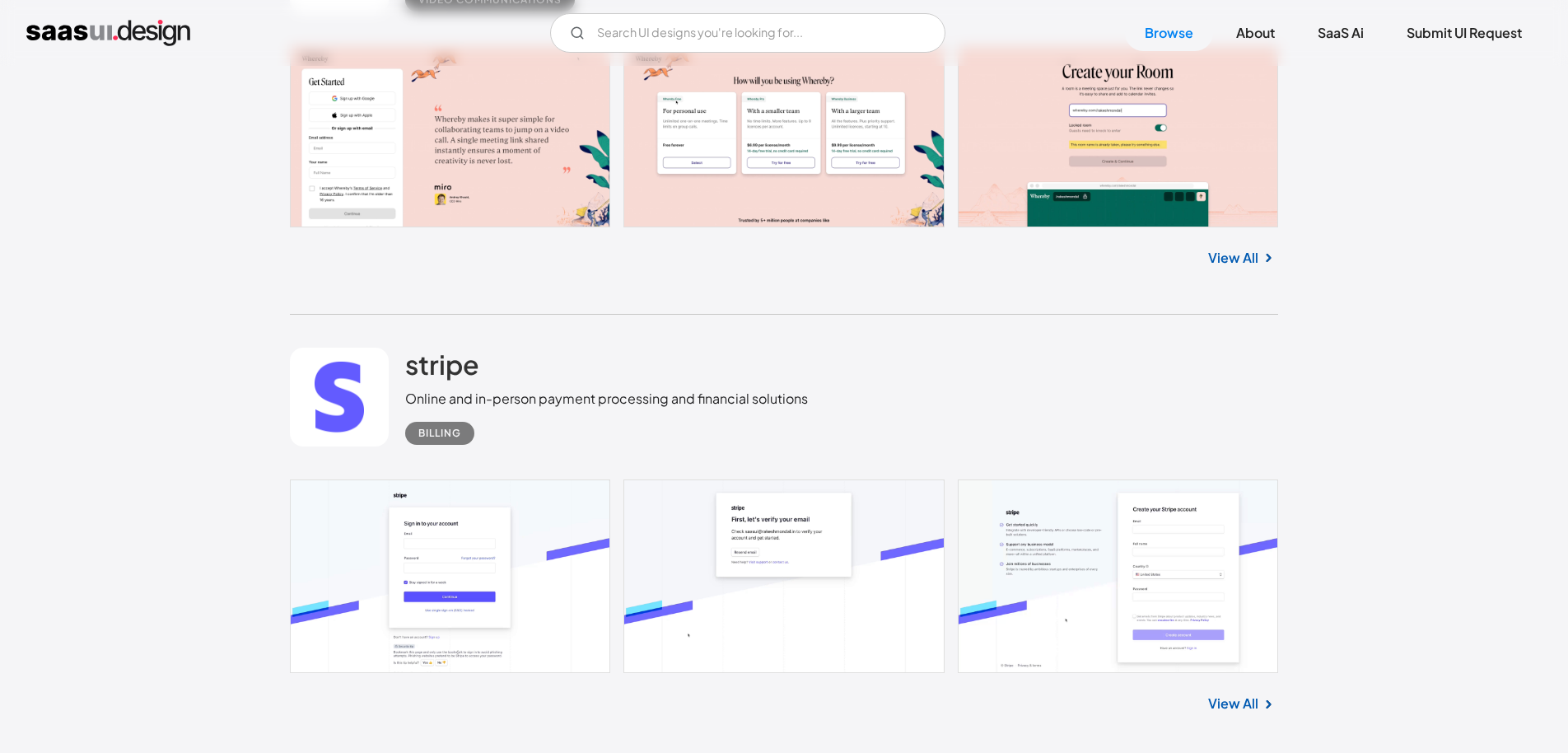
scroll to position [38255, 0]
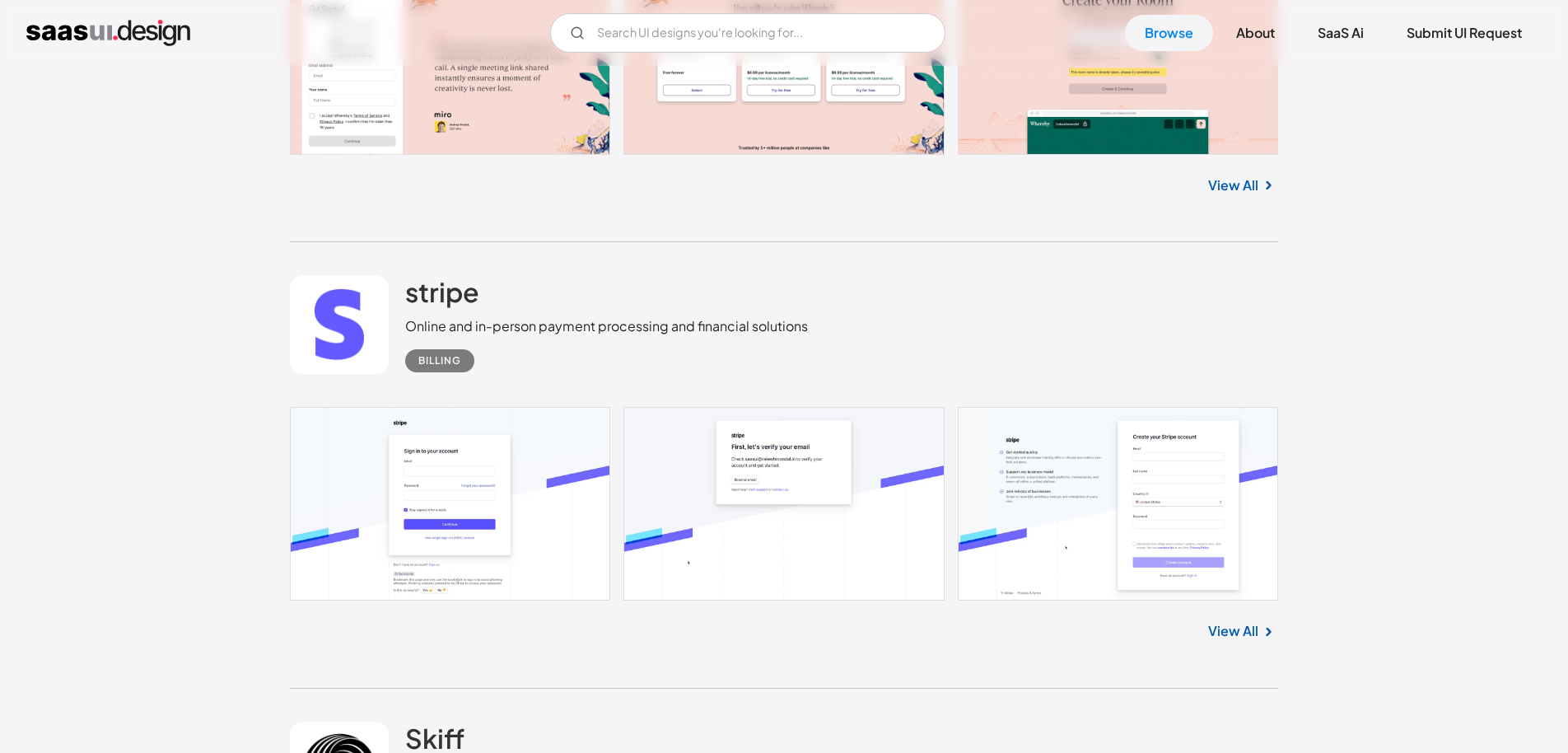
click at [1183, 532] on link at bounding box center [784, 504] width 988 height 193
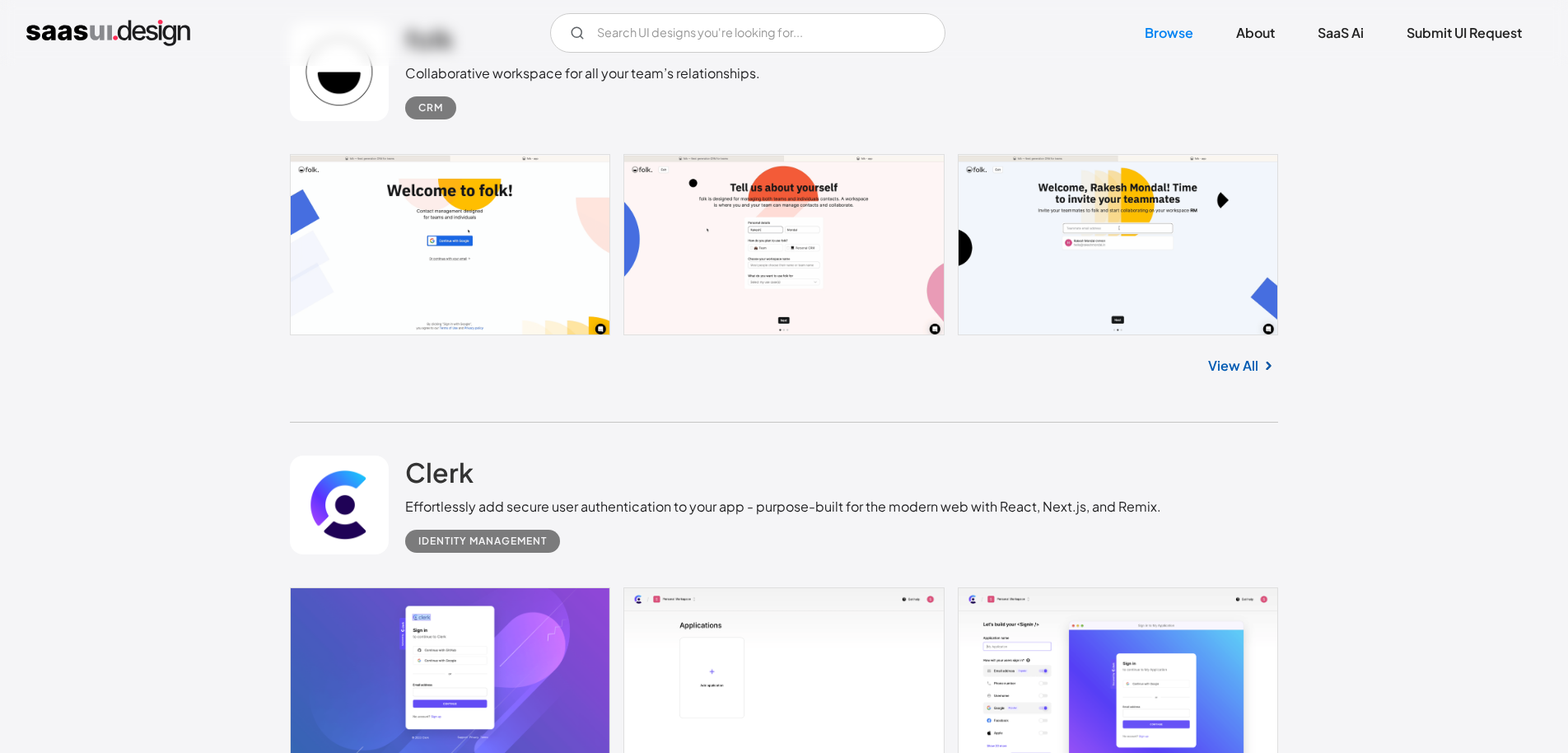
scroll to position [40951, 0]
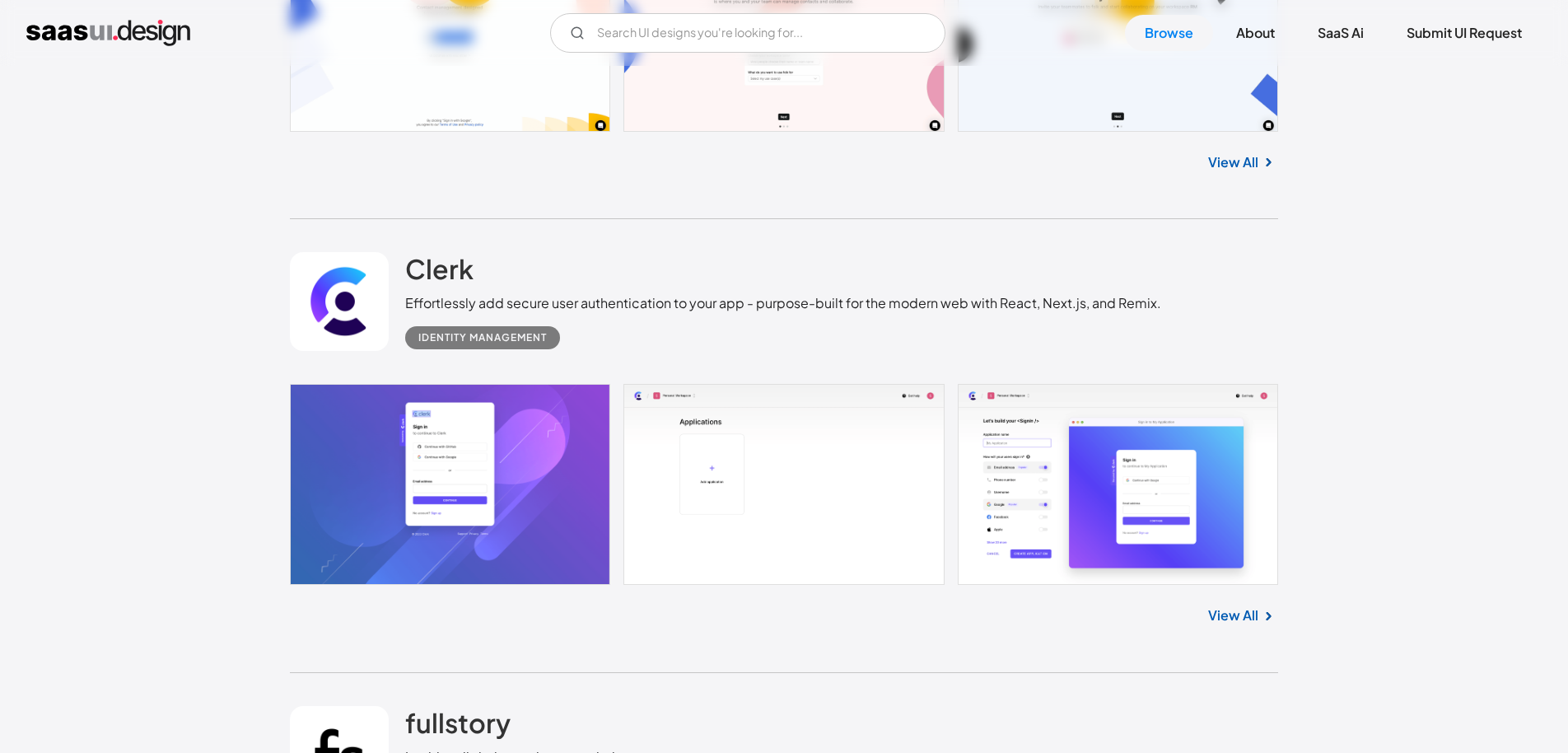
click at [1027, 493] on link at bounding box center [784, 485] width 988 height 201
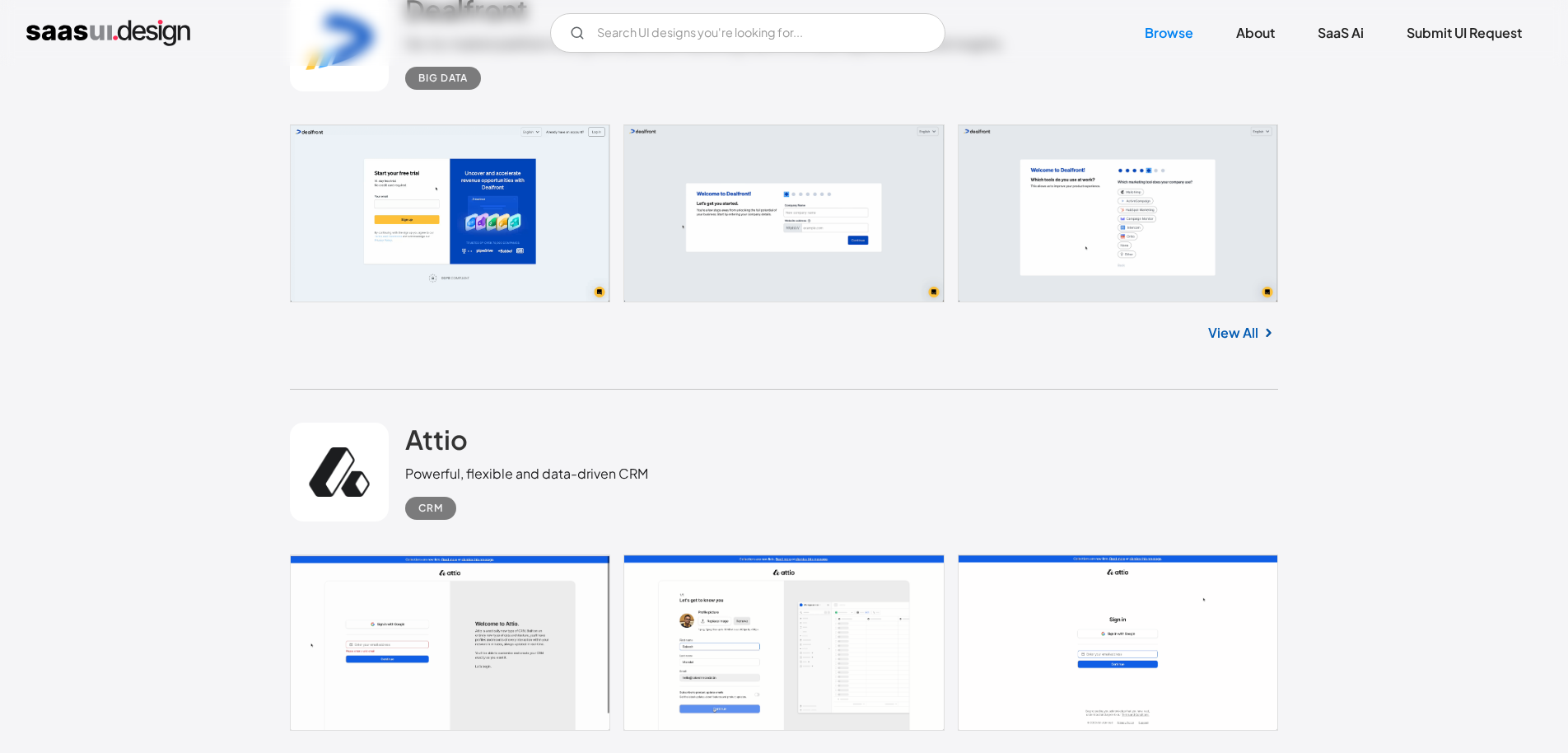
scroll to position [42294, 0]
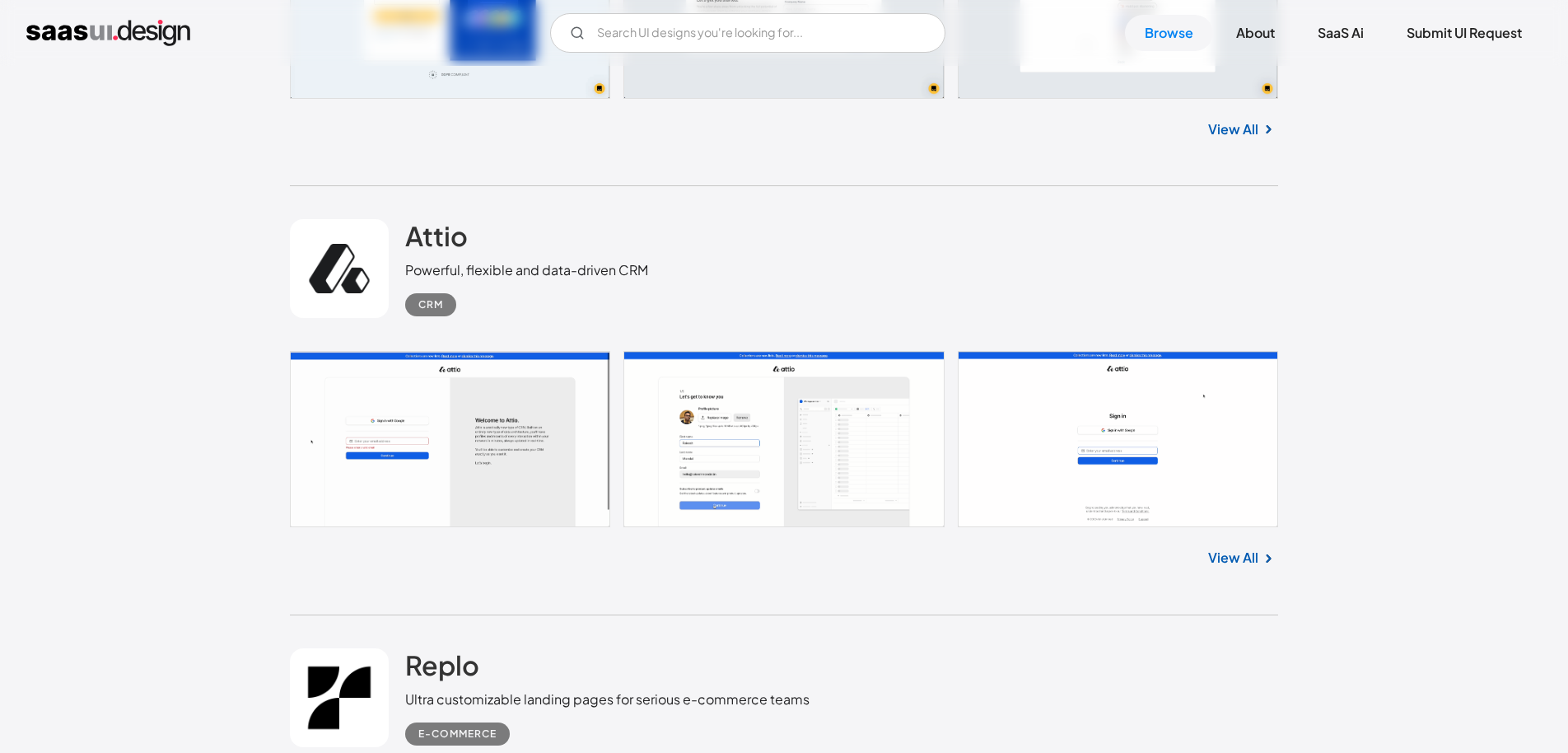
click at [1129, 467] on link at bounding box center [784, 439] width 988 height 177
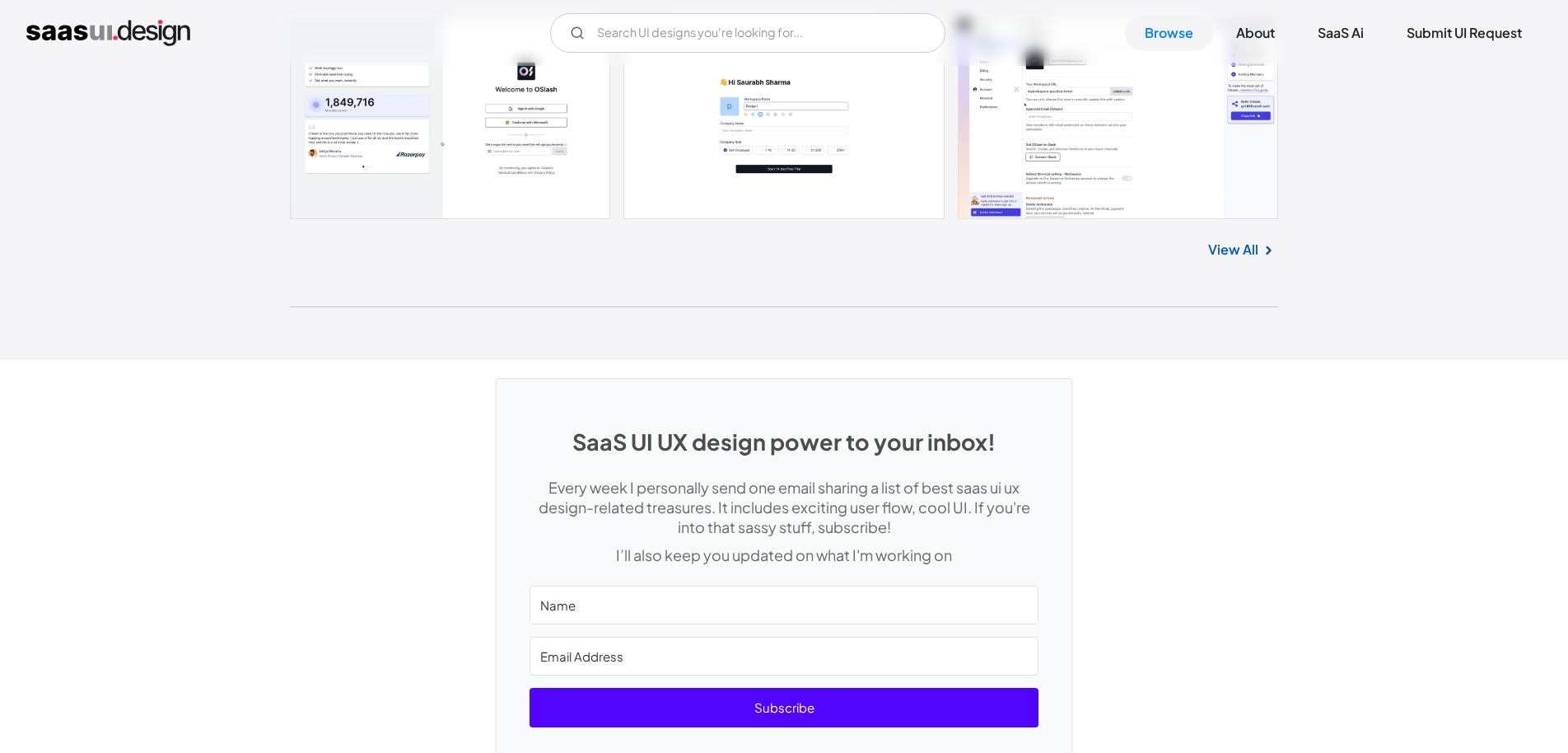
scroll to position [44089, 0]
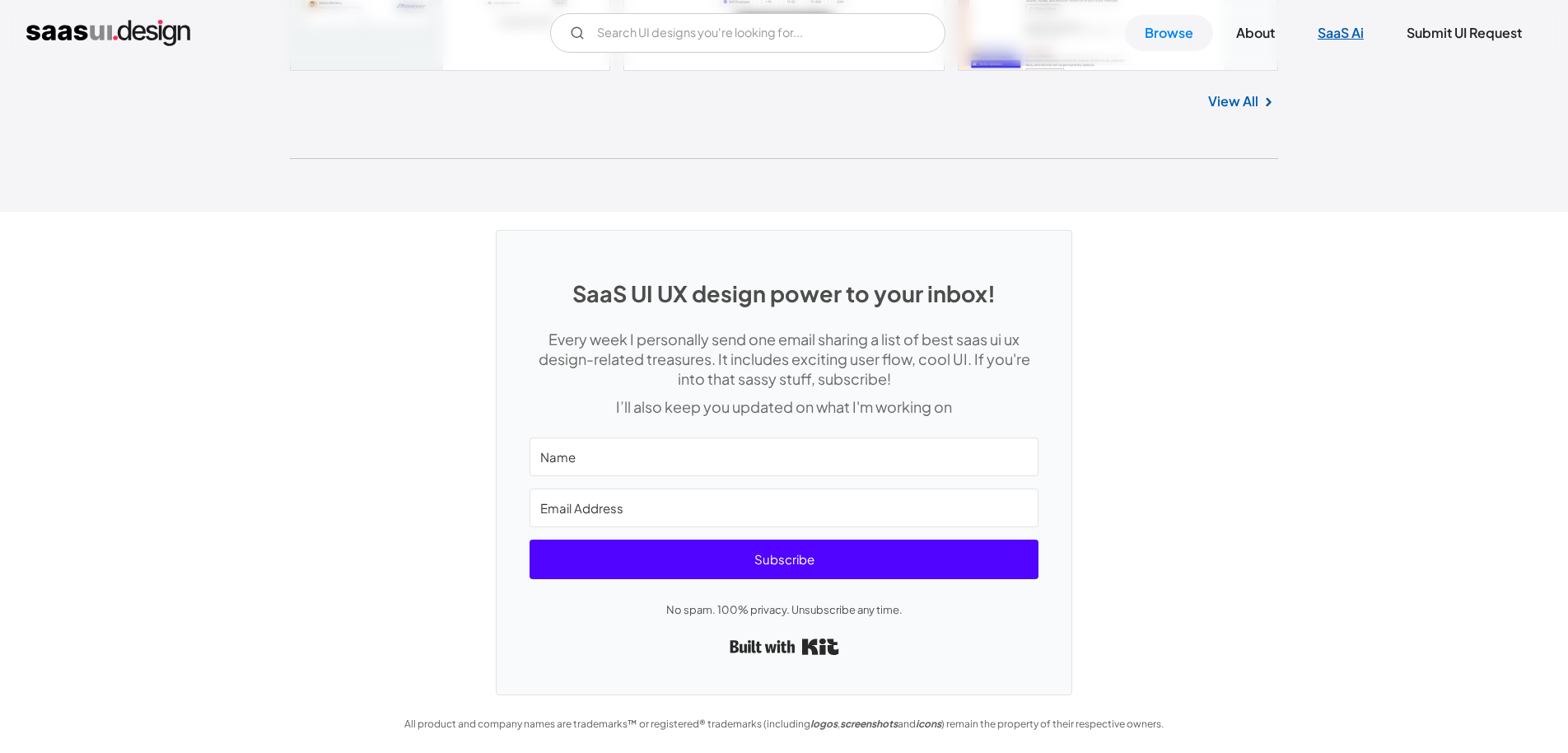
click at [1364, 32] on link "SaaS Ai" at bounding box center [1340, 33] width 86 height 37
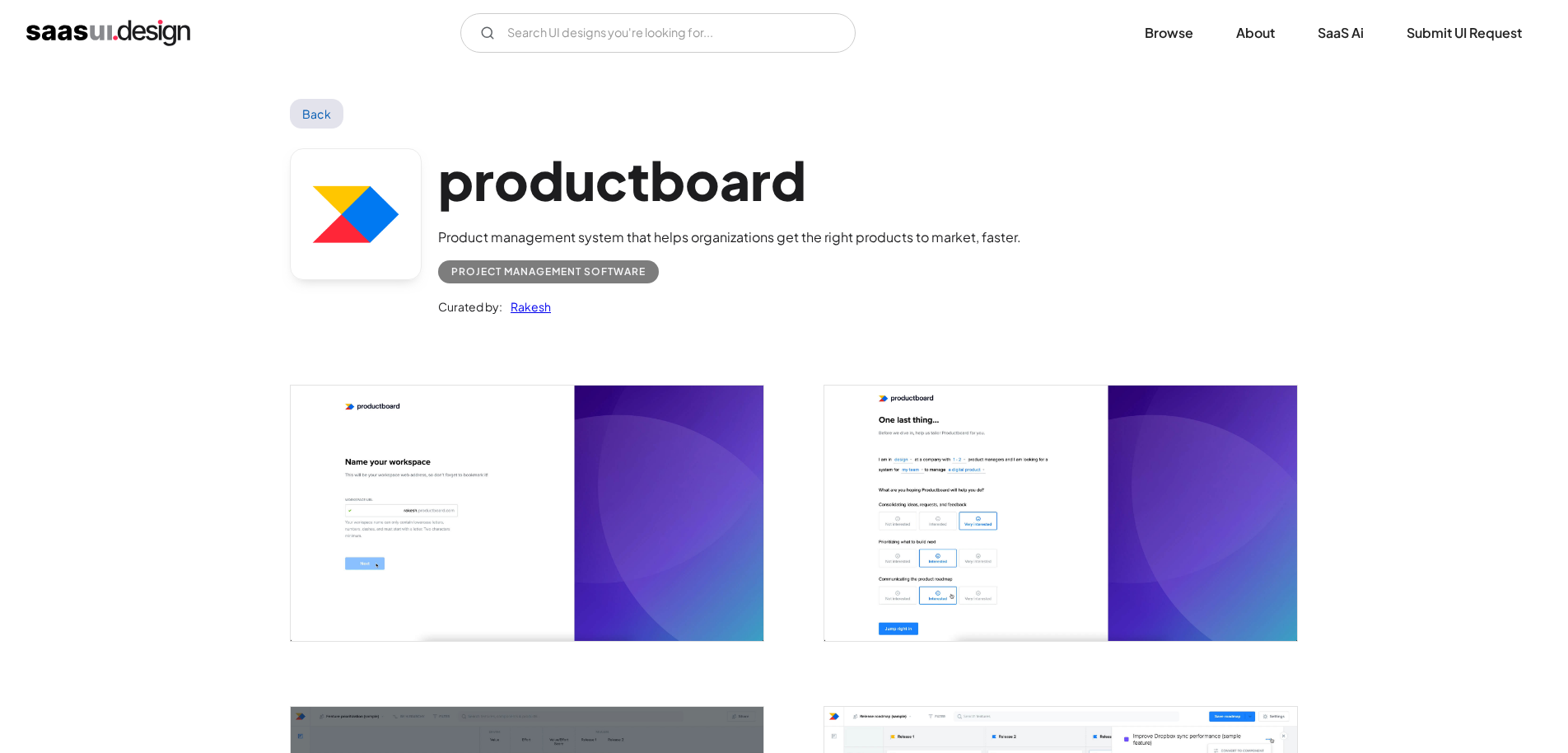
scroll to position [252, 0]
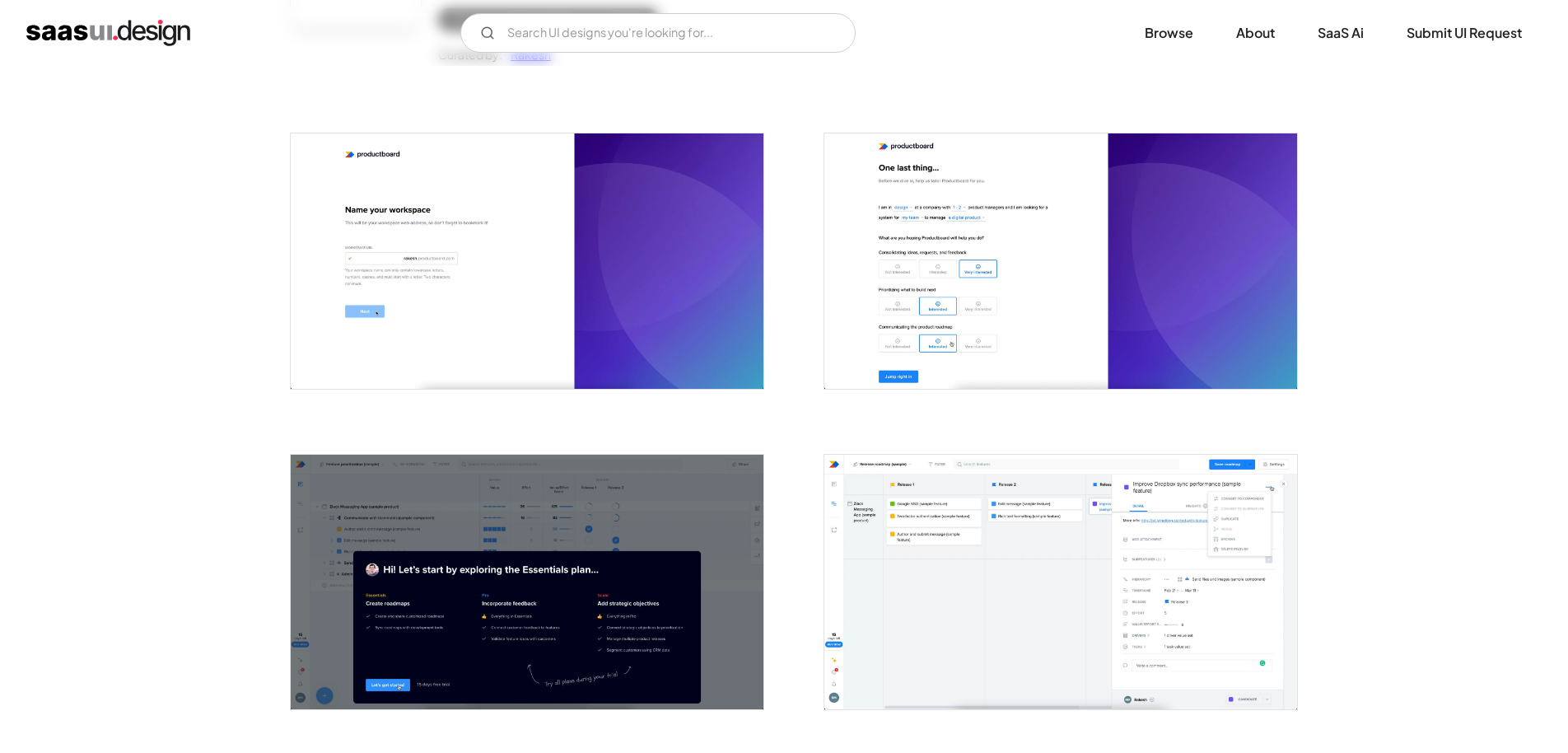
click at [869, 331] on img "open lightbox" at bounding box center [1060, 261] width 473 height 255
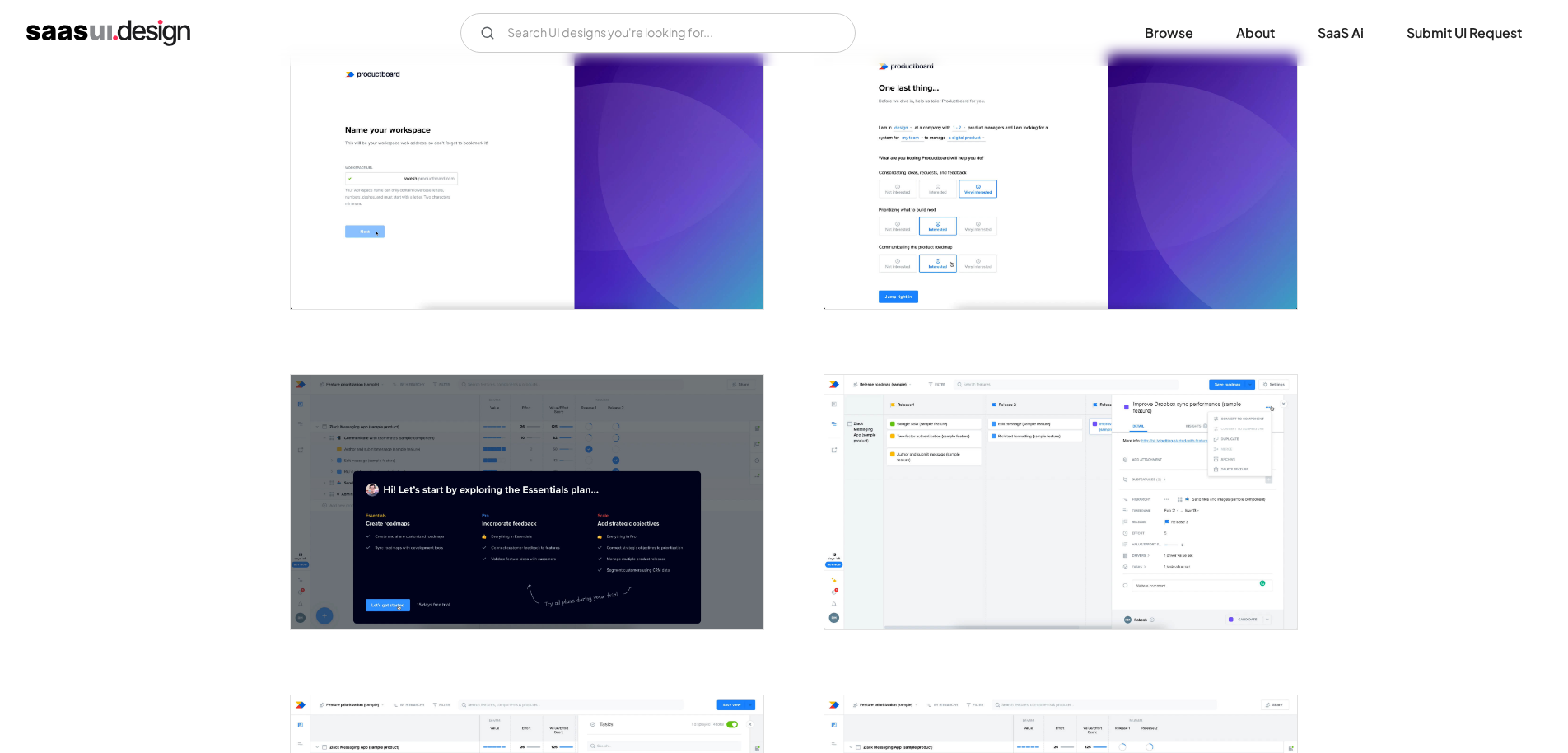
scroll to position [424, 0]
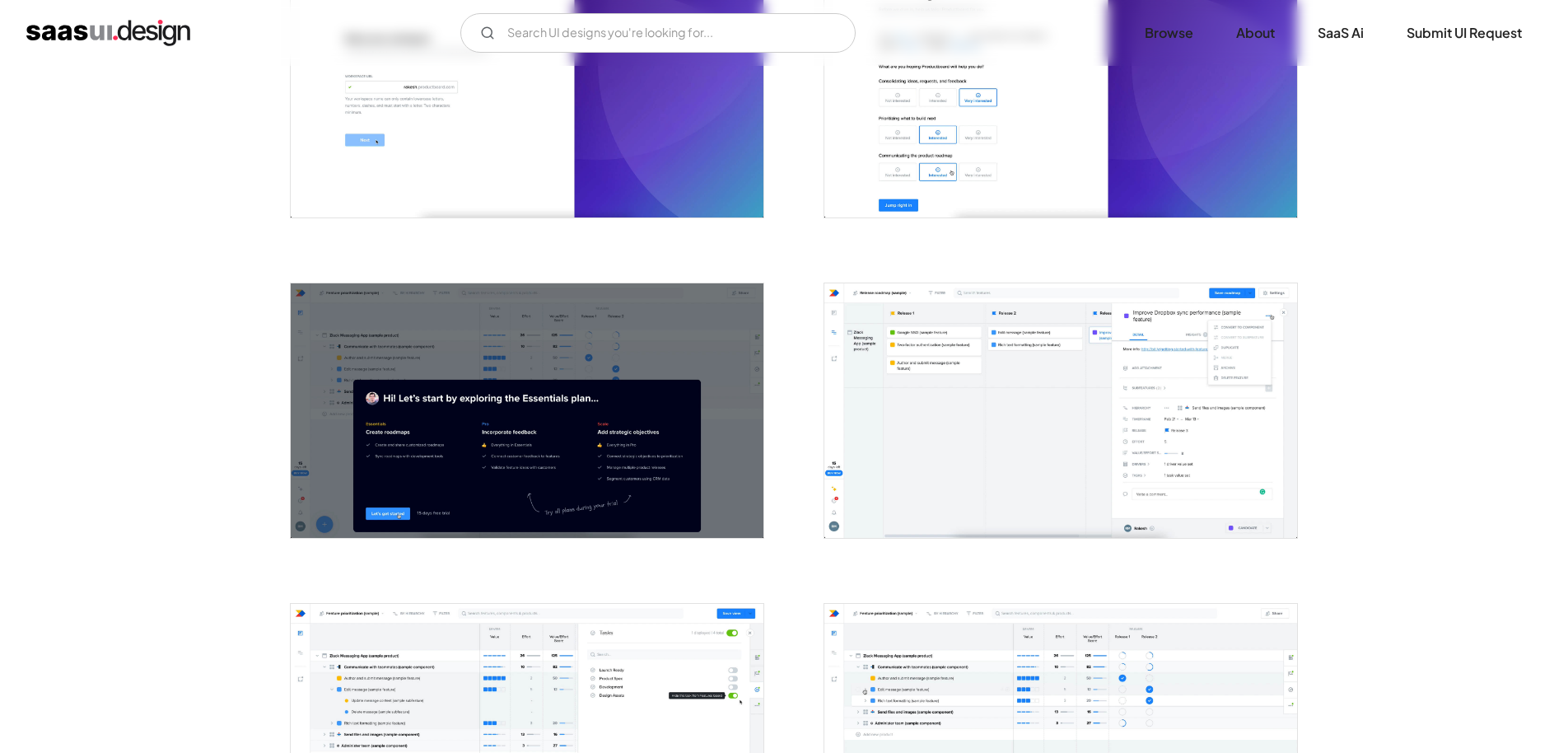
click at [971, 393] on img "open lightbox" at bounding box center [1060, 411] width 473 height 255
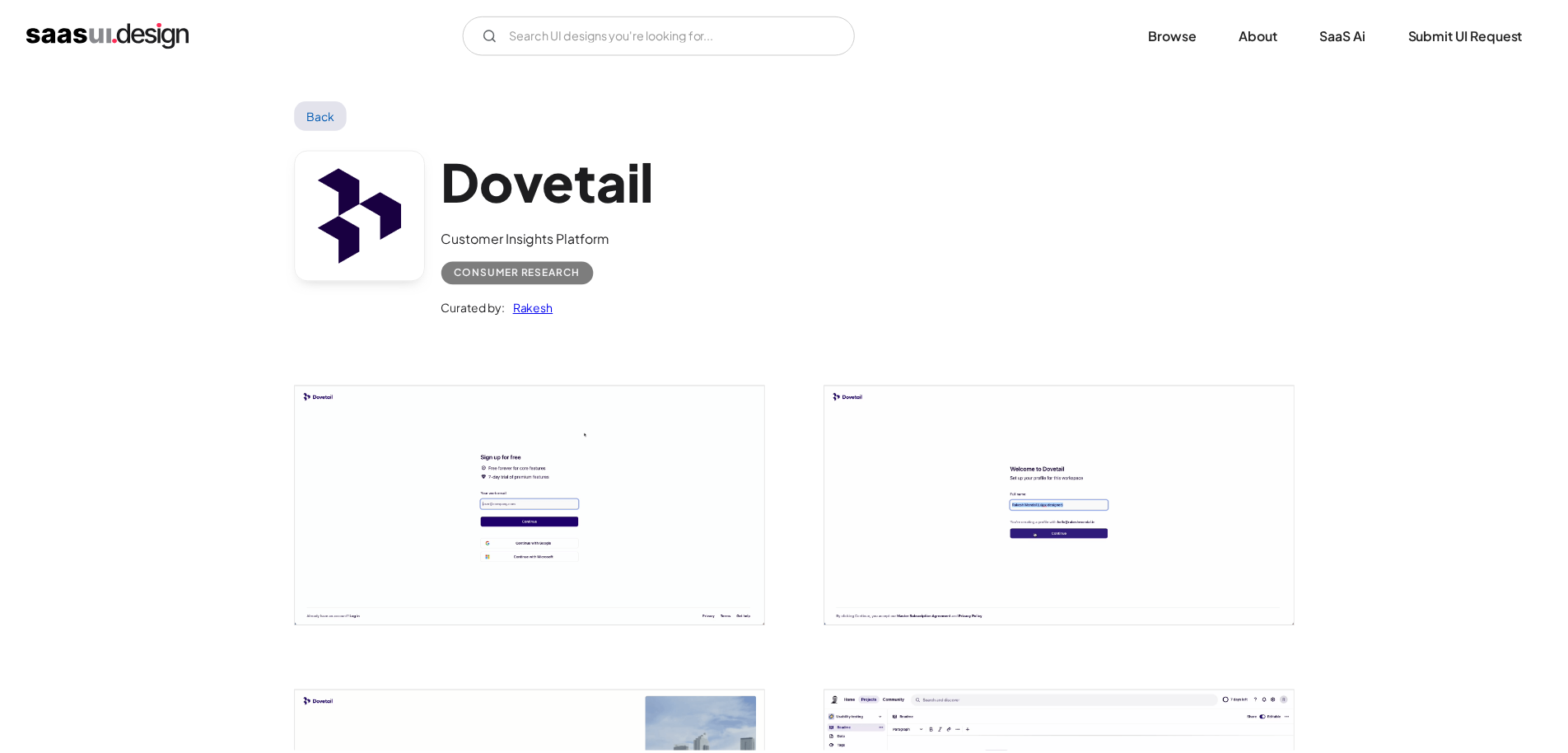
scroll to position [180, 0]
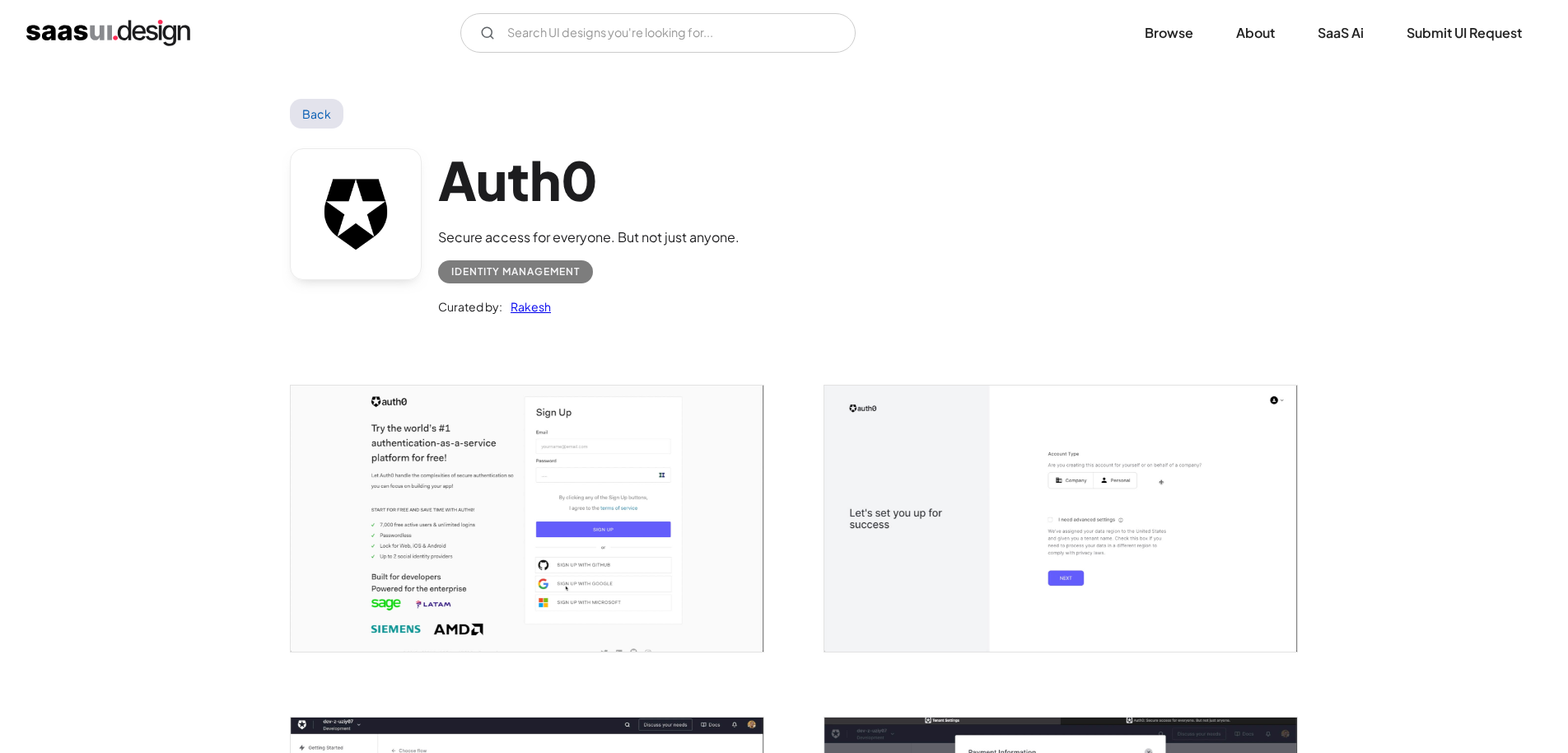
click at [1222, 515] on img "open lightbox" at bounding box center [1060, 518] width 473 height 266
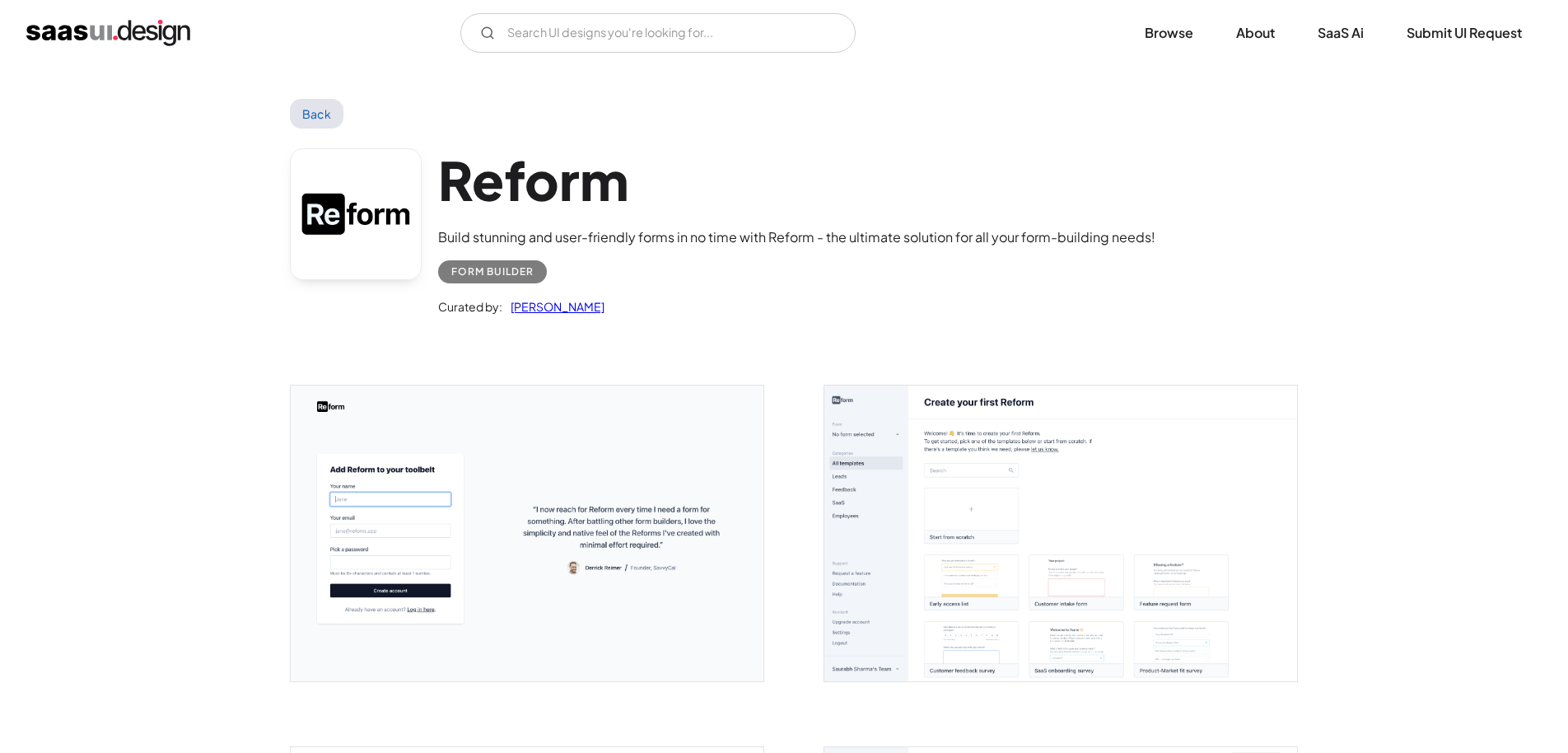
click at [1163, 552] on img "open lightbox" at bounding box center [1060, 533] width 473 height 295
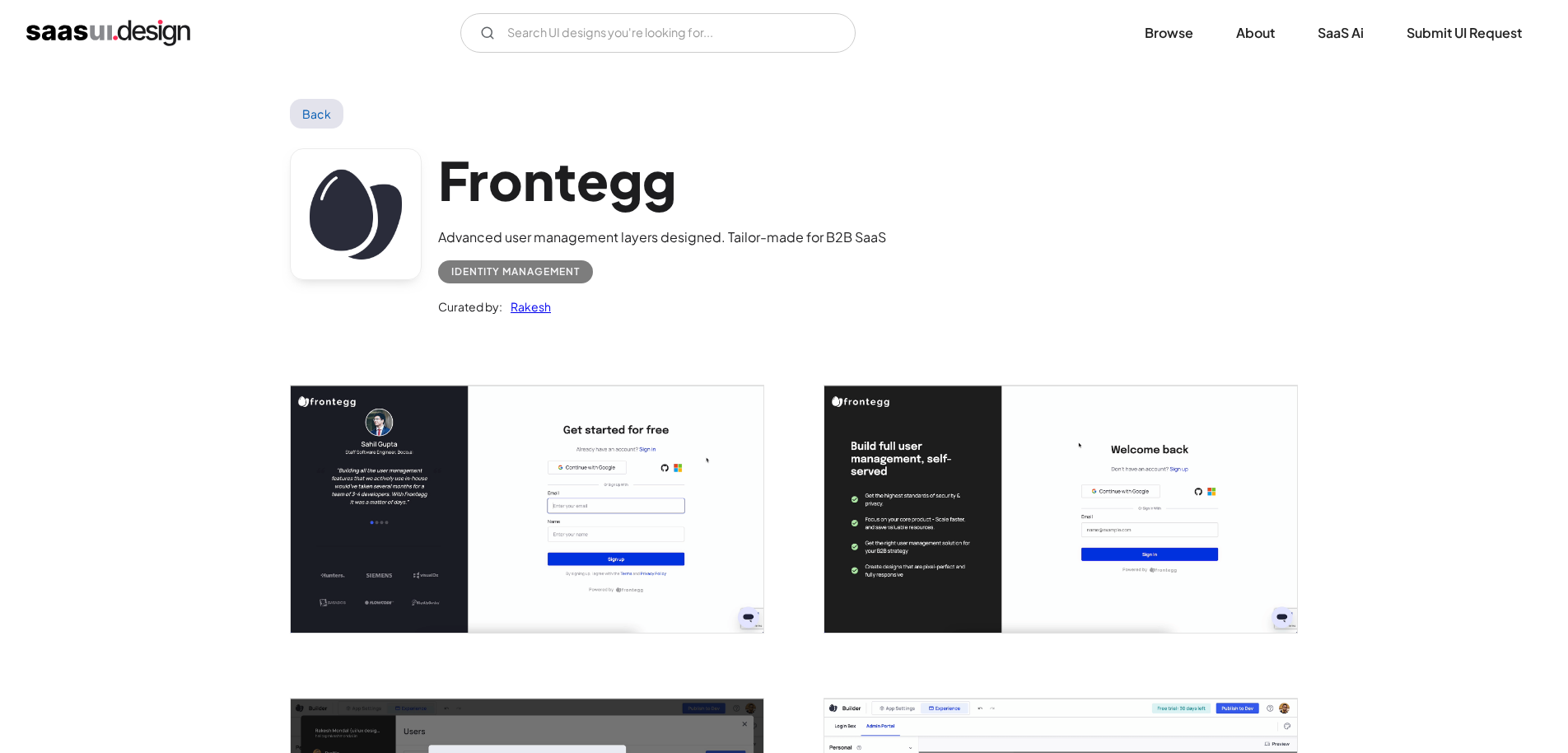
click at [922, 487] on img "open lightbox" at bounding box center [1060, 509] width 473 height 247
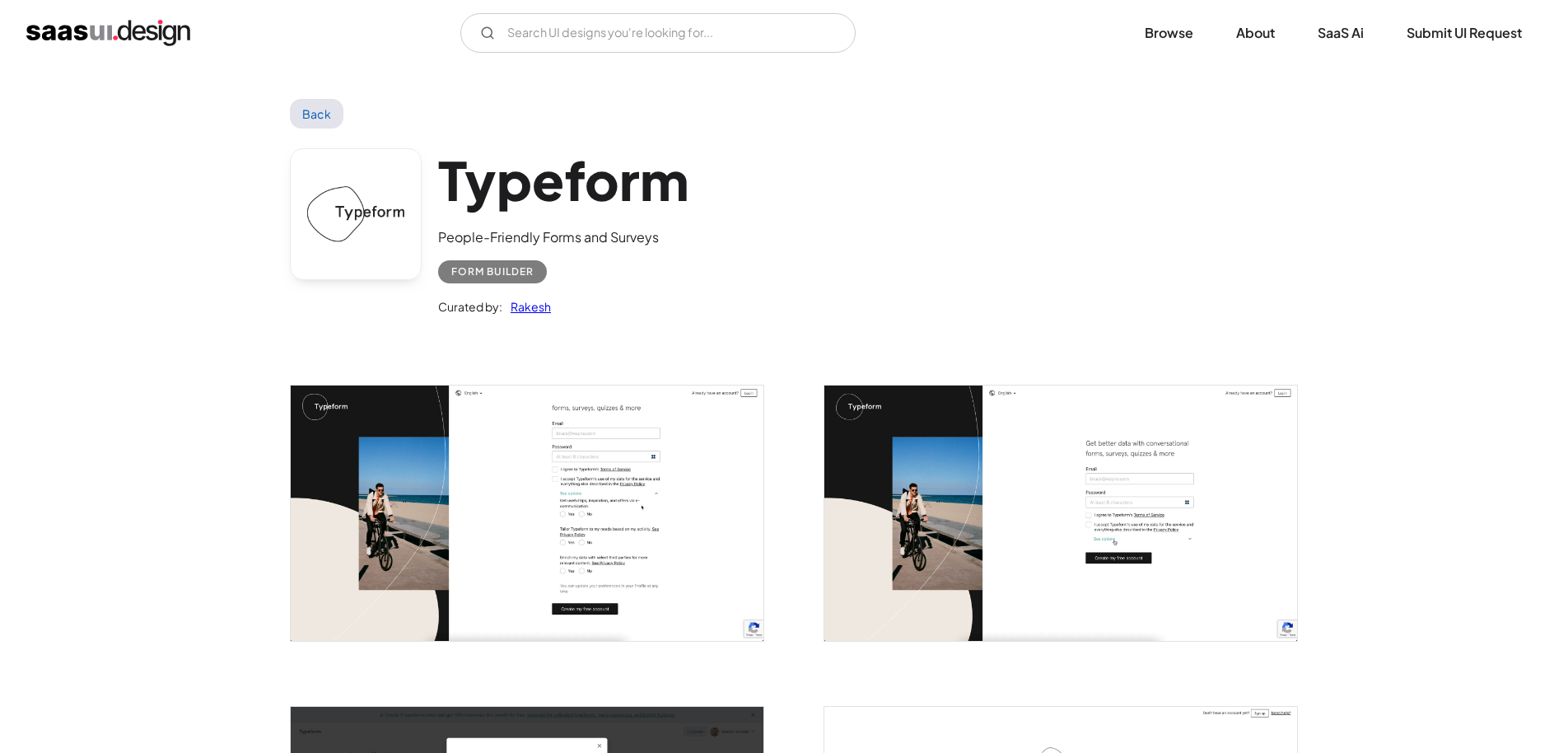
click at [1134, 575] on img "open lightbox" at bounding box center [1060, 513] width 473 height 256
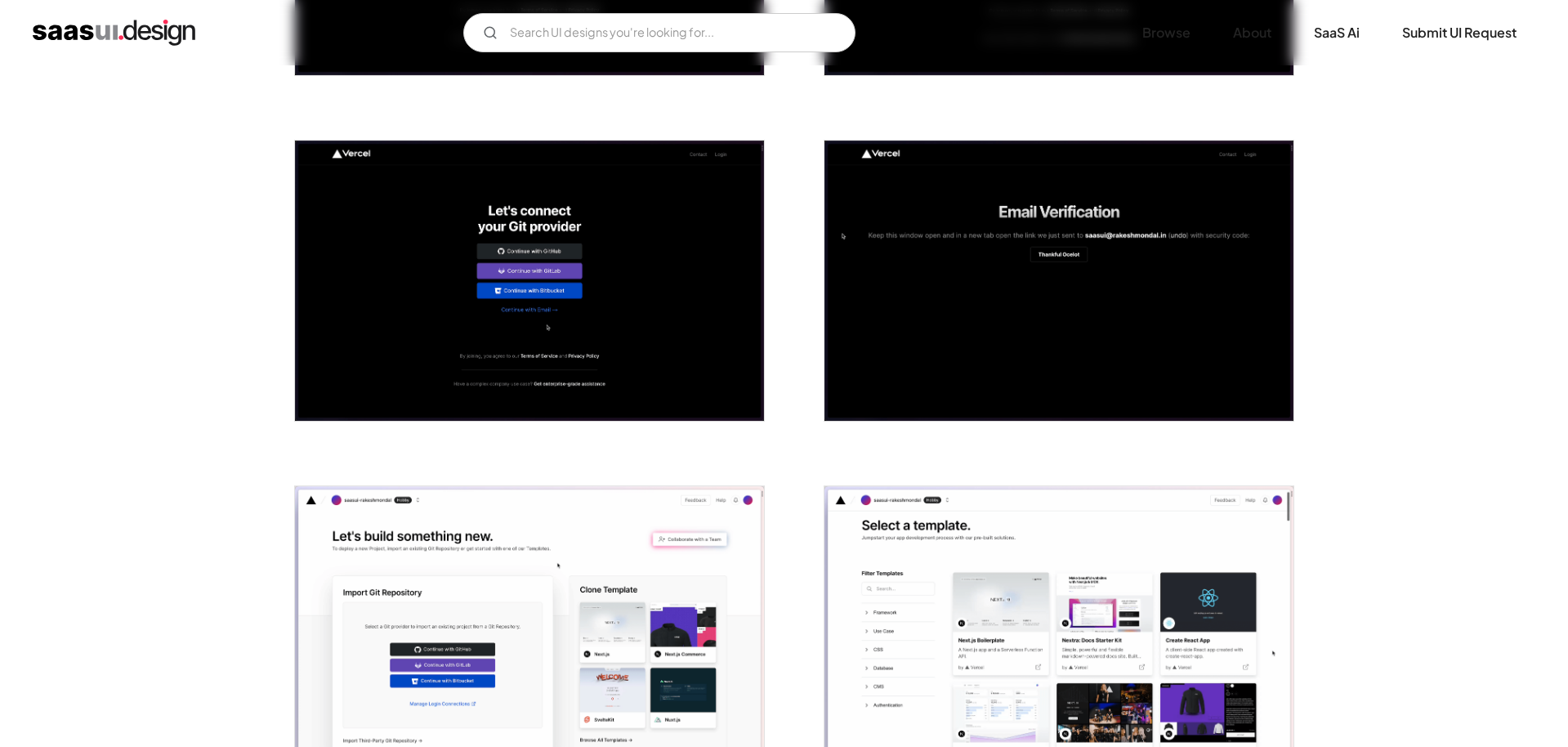
scroll to position [770, 0]
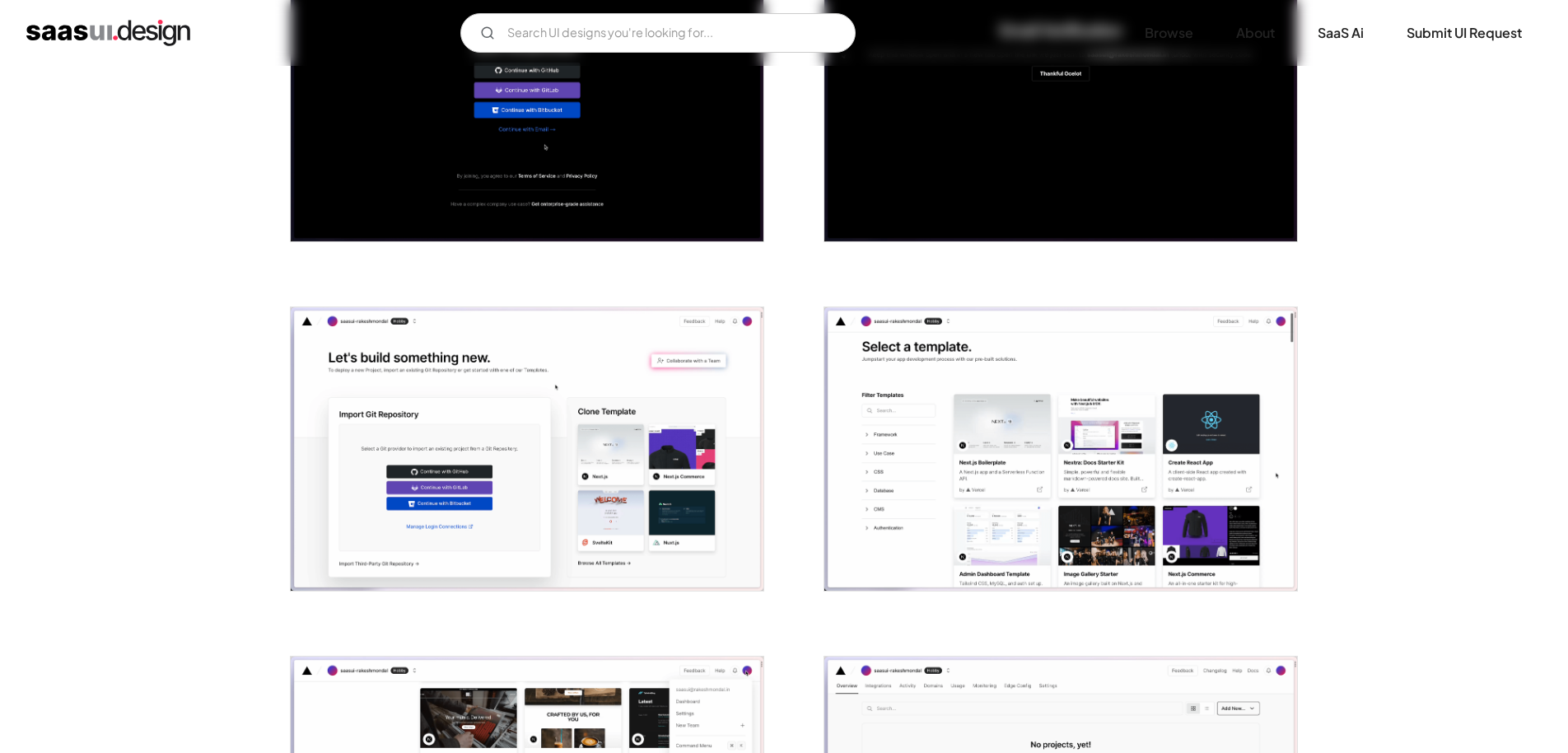
click at [481, 466] on img "open lightbox" at bounding box center [527, 449] width 473 height 284
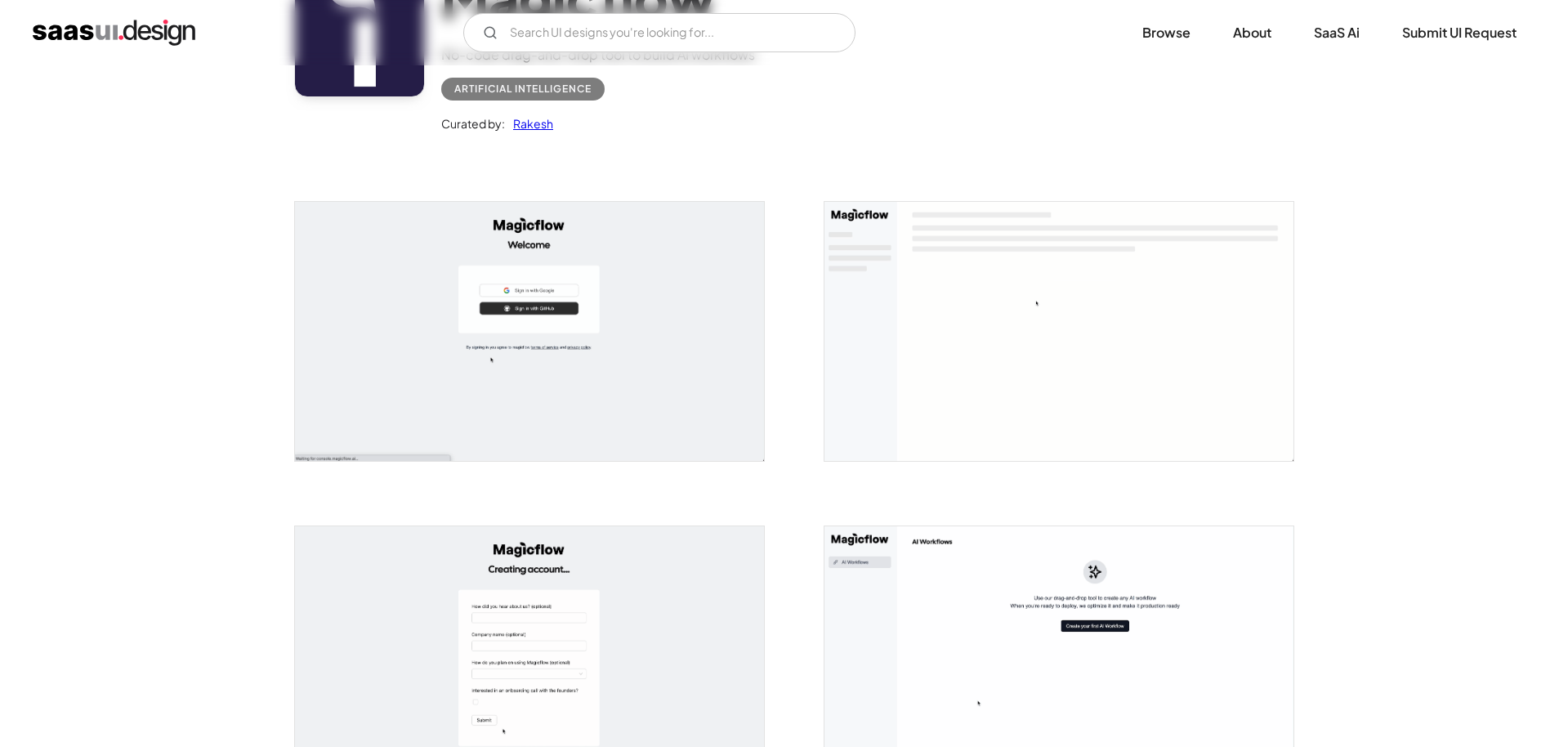
scroll to position [433, 0]
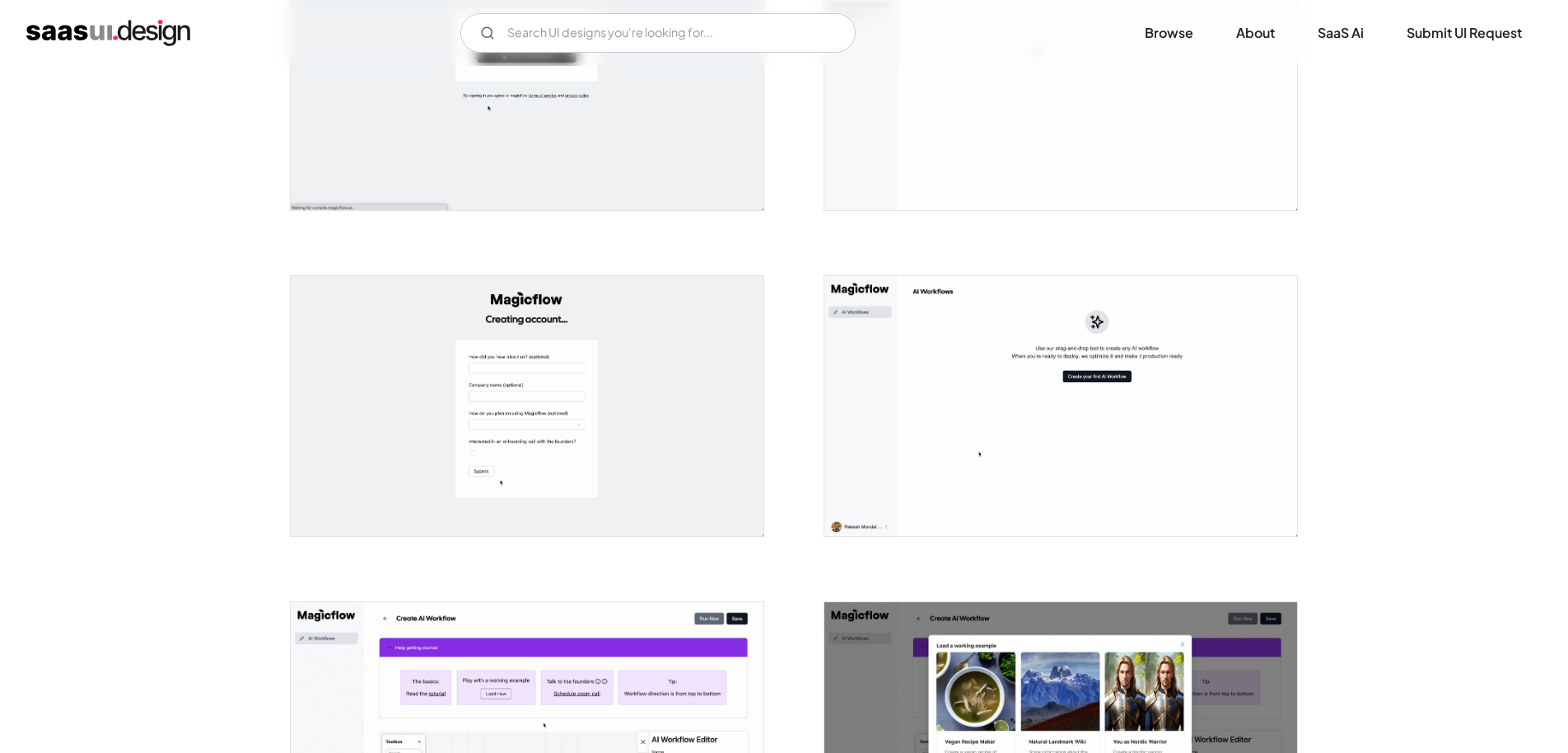
click at [1063, 661] on img "open lightbox" at bounding box center [1060, 733] width 473 height 261
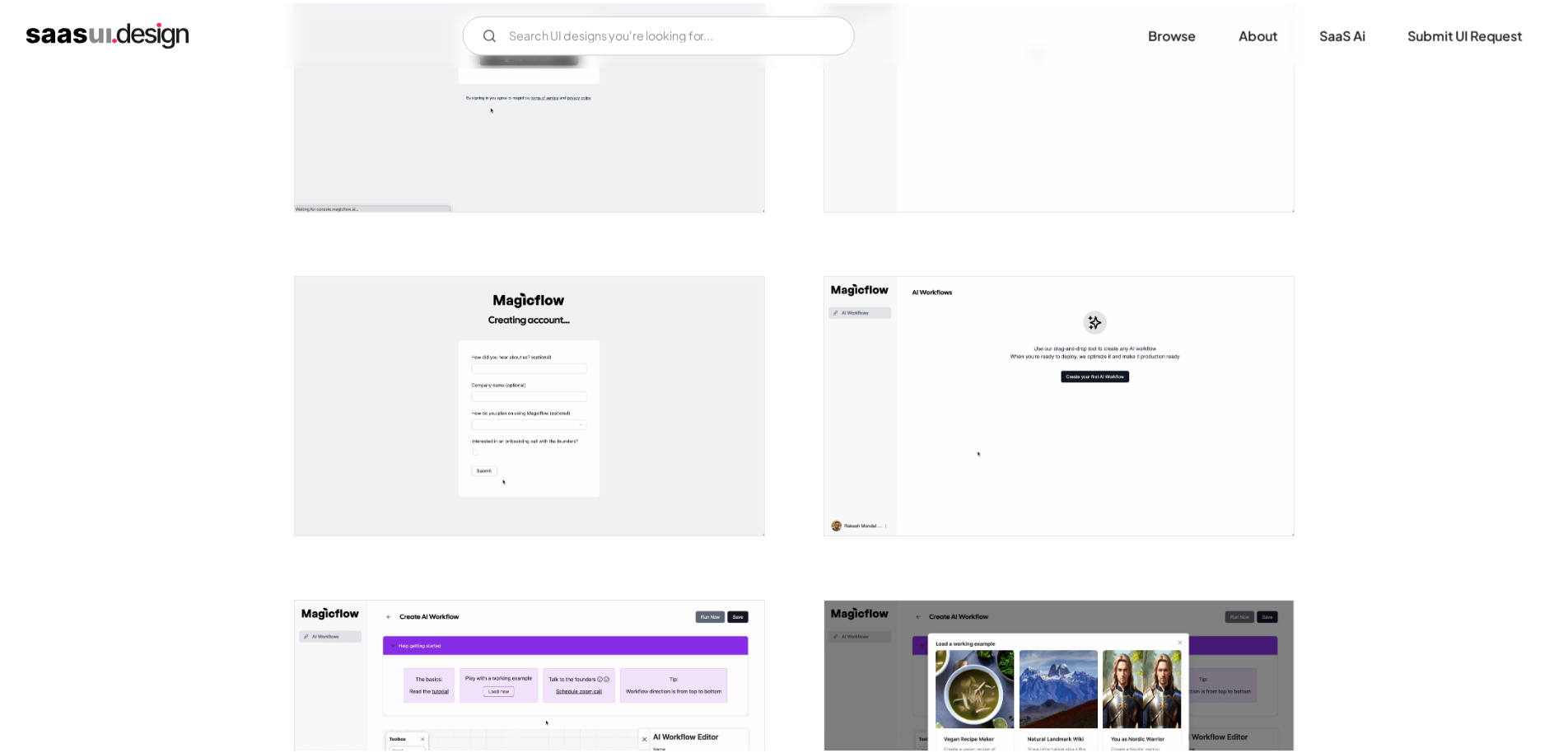
scroll to position [546, 0]
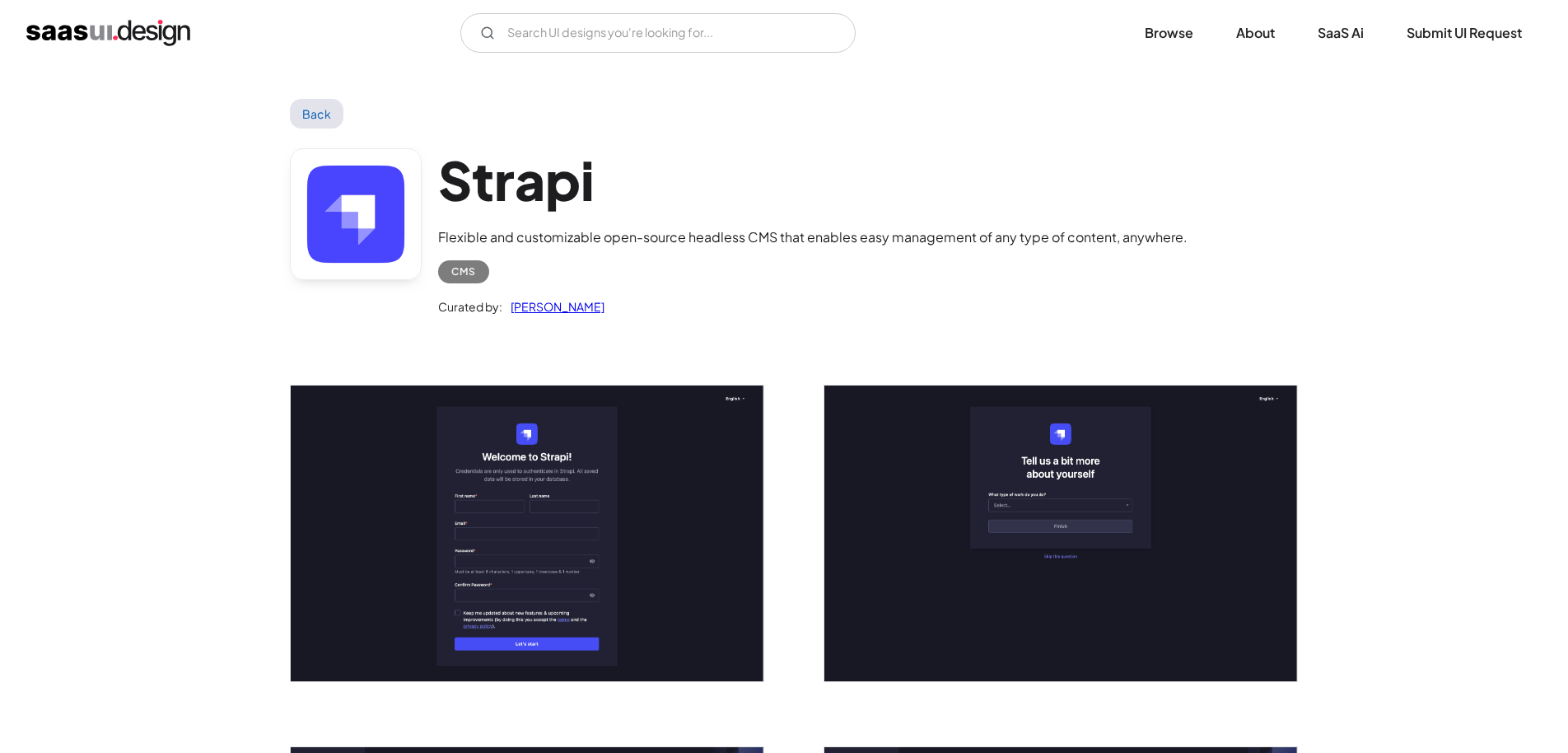
click at [977, 576] on img "open lightbox" at bounding box center [1060, 533] width 473 height 295
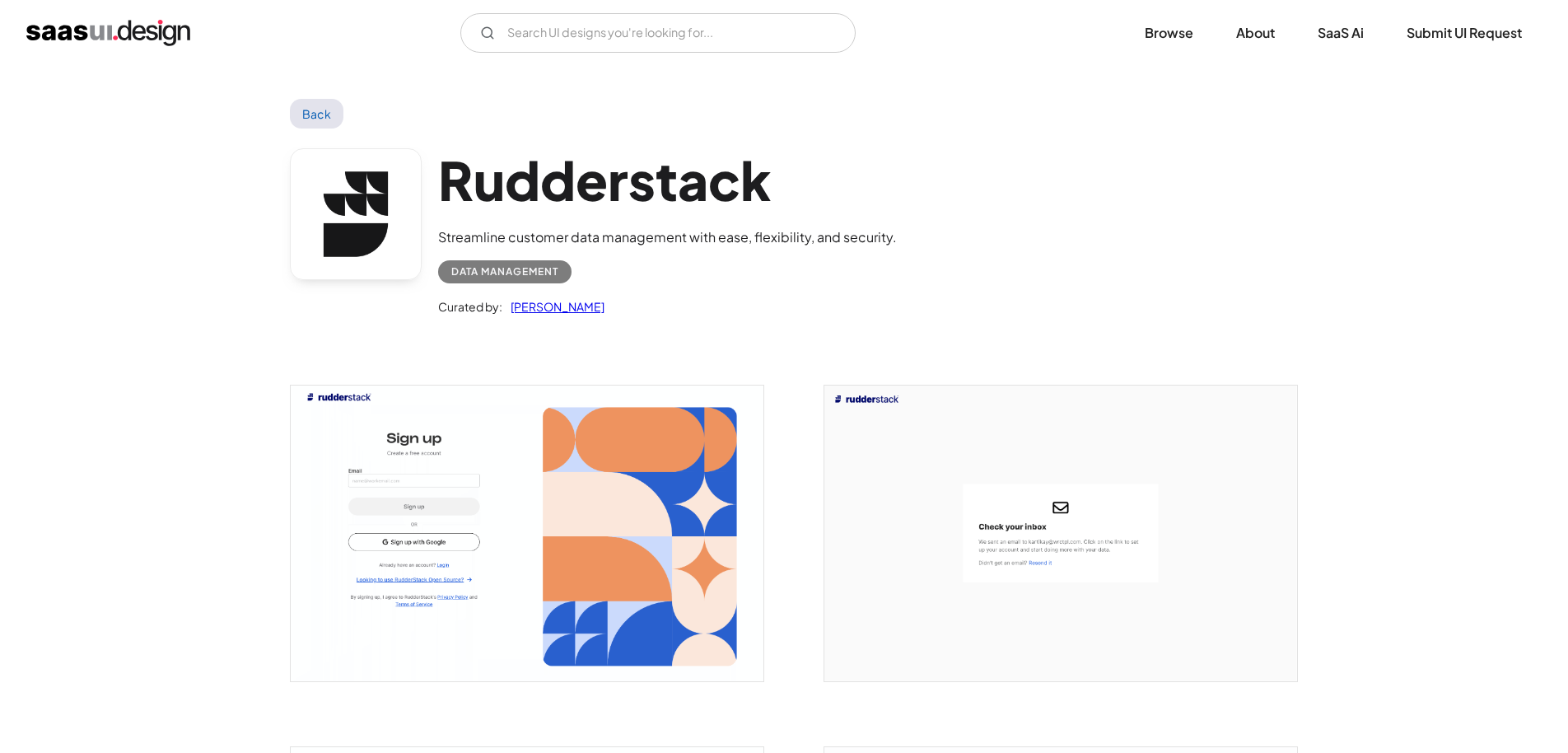
click at [1118, 592] on img "open lightbox" at bounding box center [1060, 533] width 473 height 295
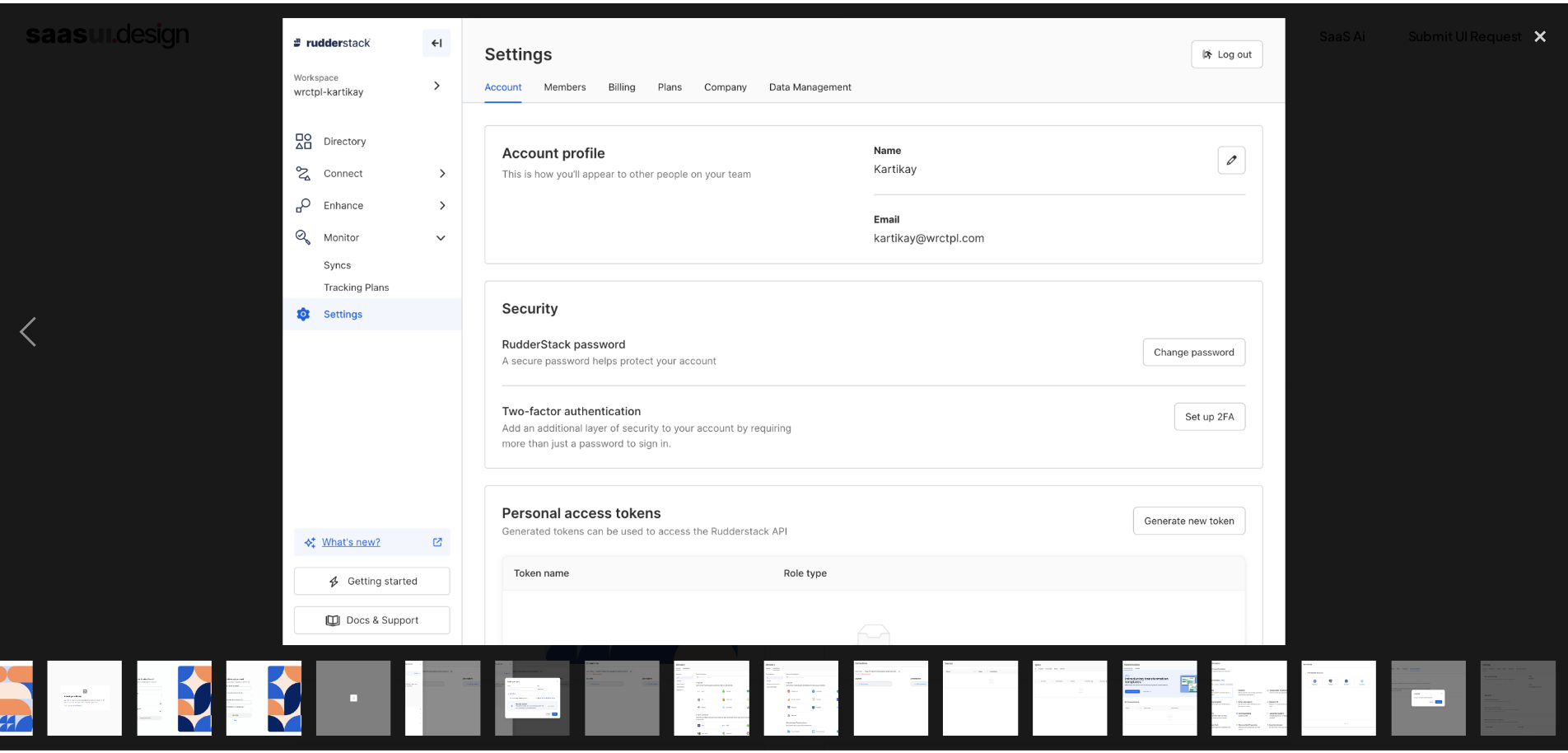
scroll to position [0, 60]
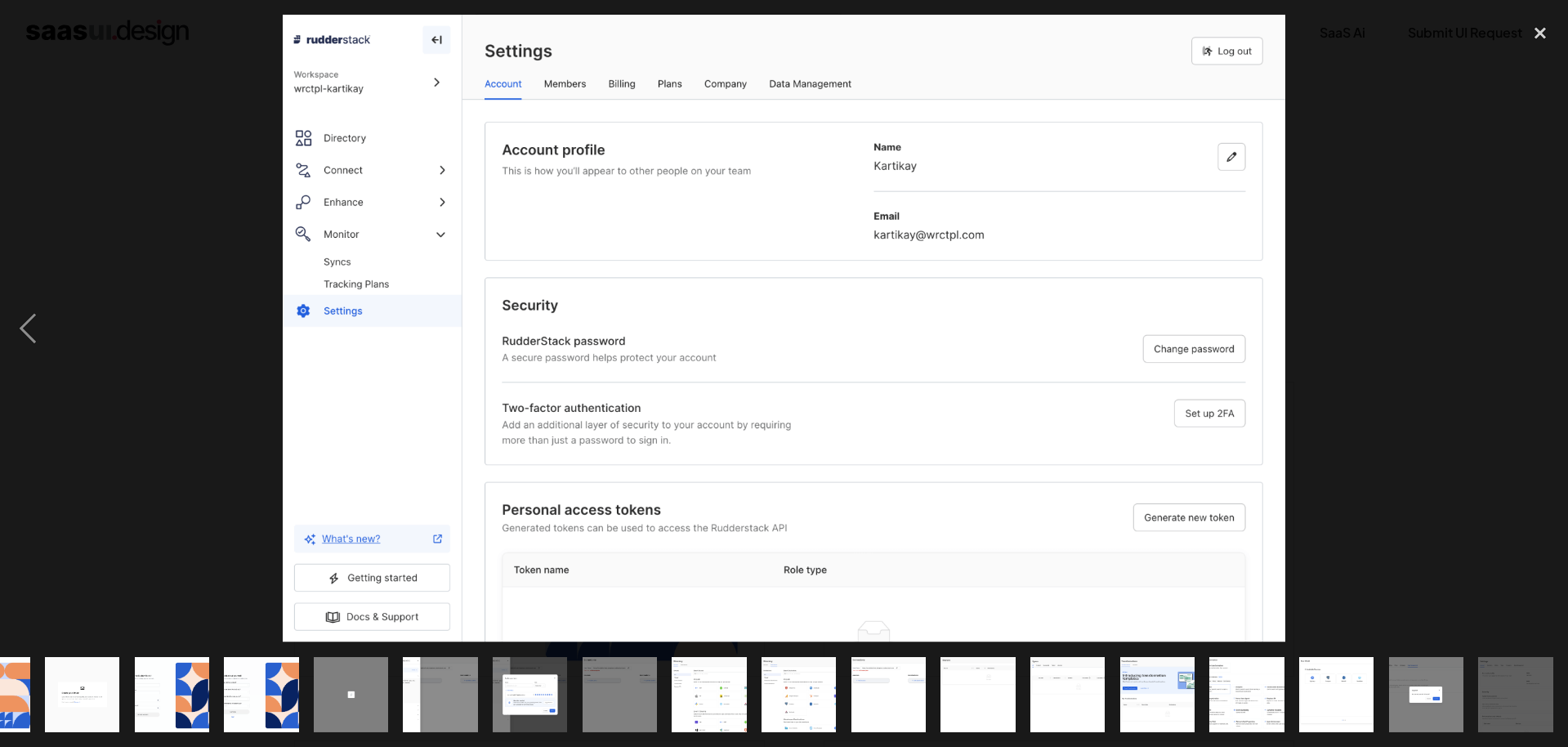
click at [738, 680] on img "show item 9 of 18" at bounding box center [709, 694] width 120 height 75
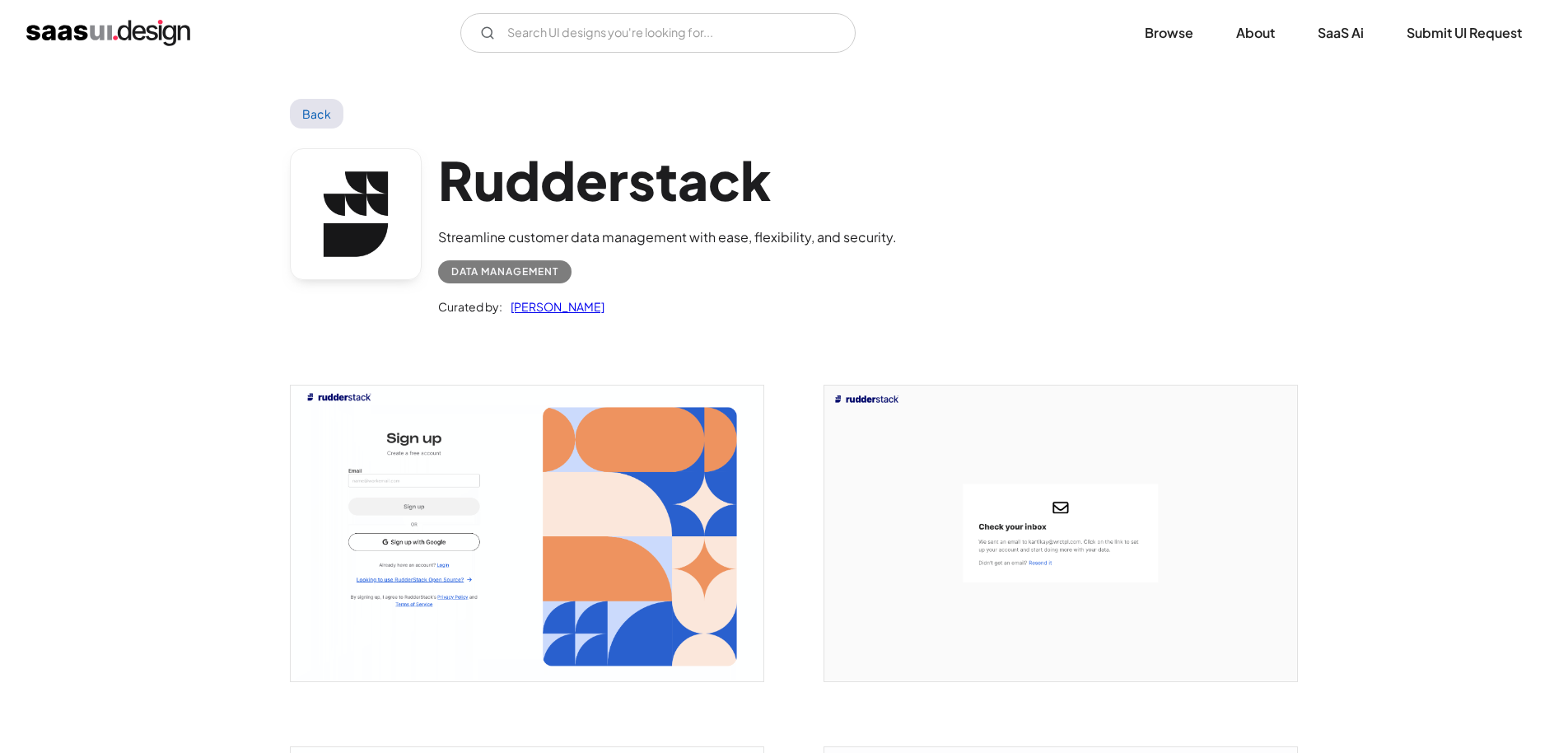
scroll to position [0, 0]
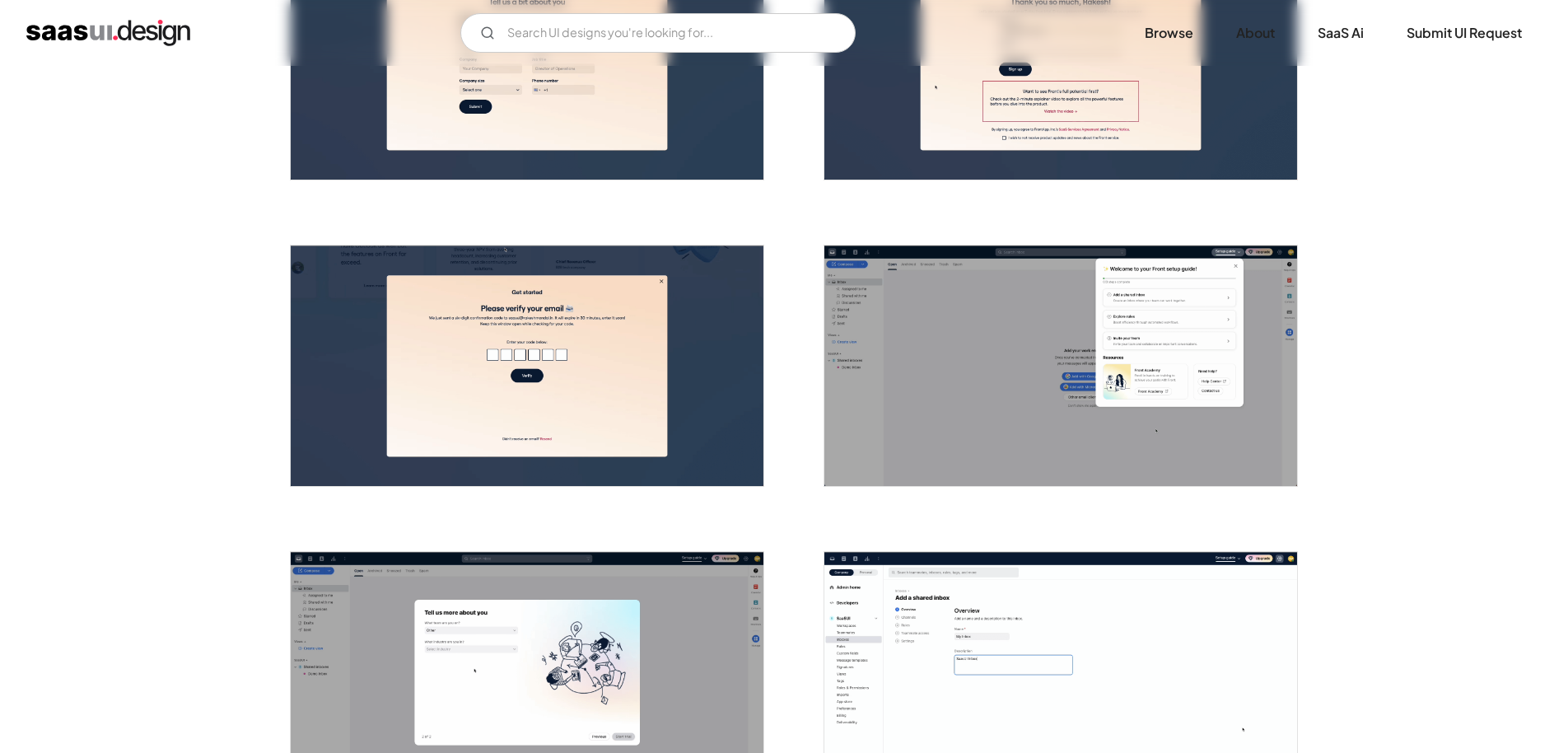
scroll to position [538, 0]
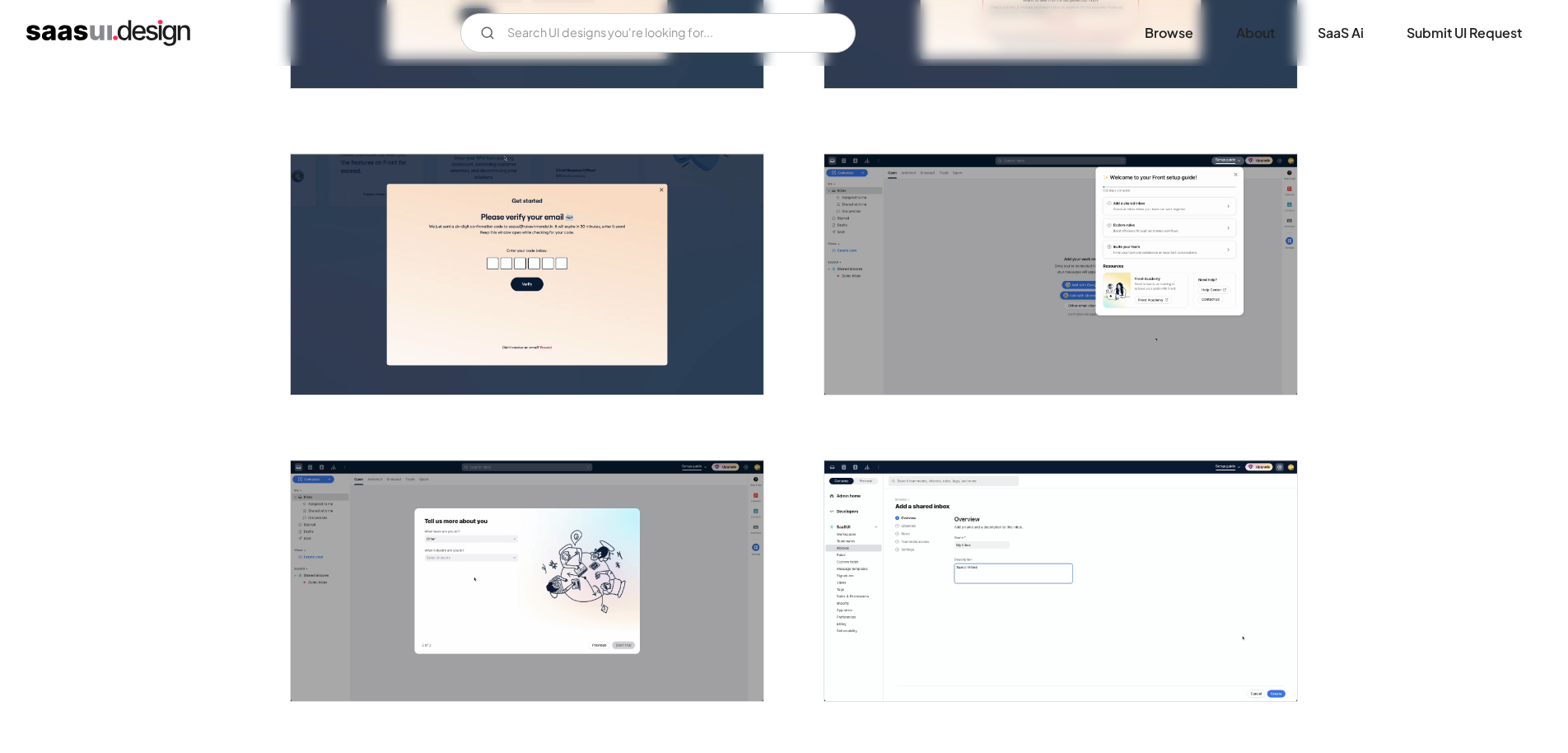
click at [1055, 185] on img "open lightbox" at bounding box center [1060, 274] width 473 height 240
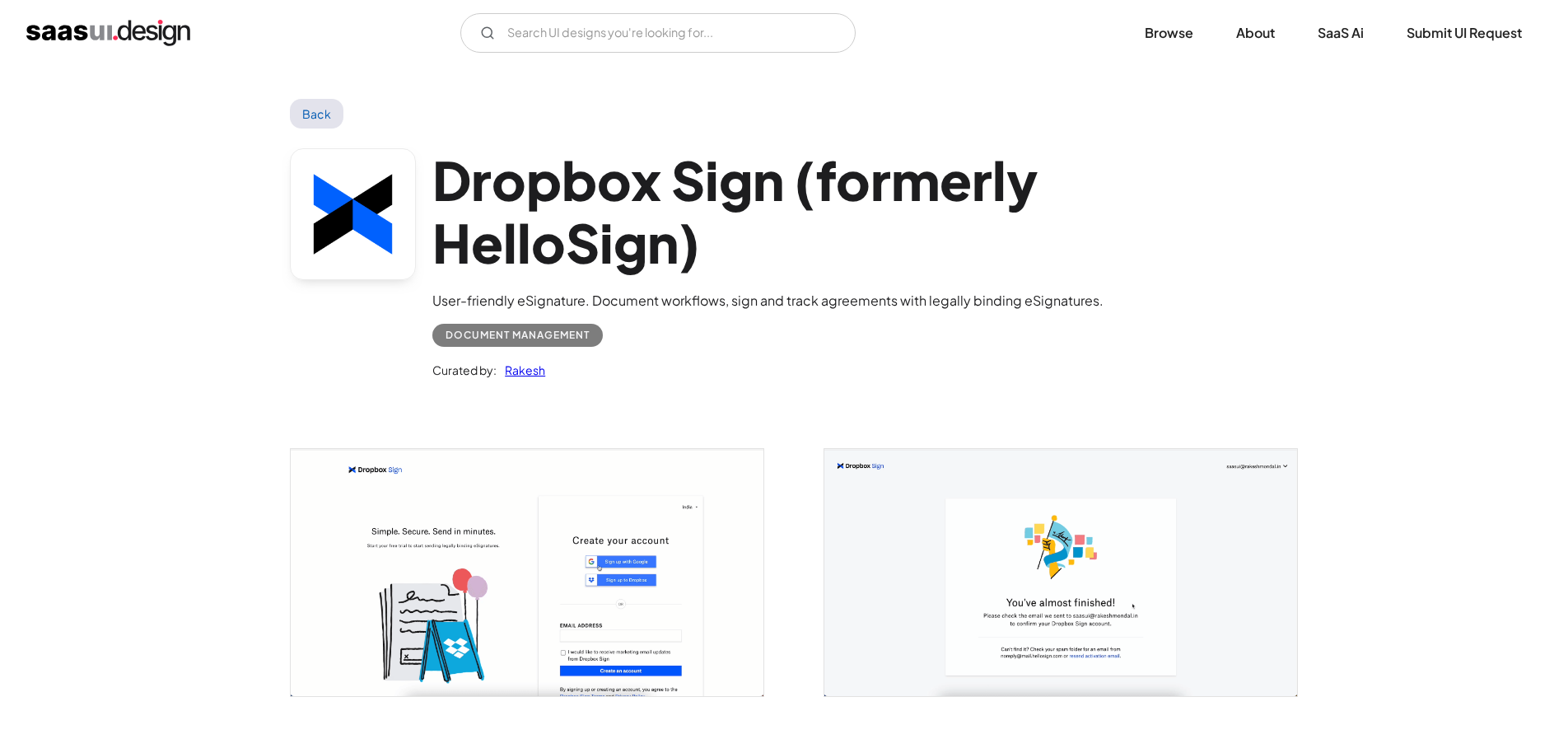
click at [1110, 562] on img "open lightbox" at bounding box center [1060, 572] width 473 height 247
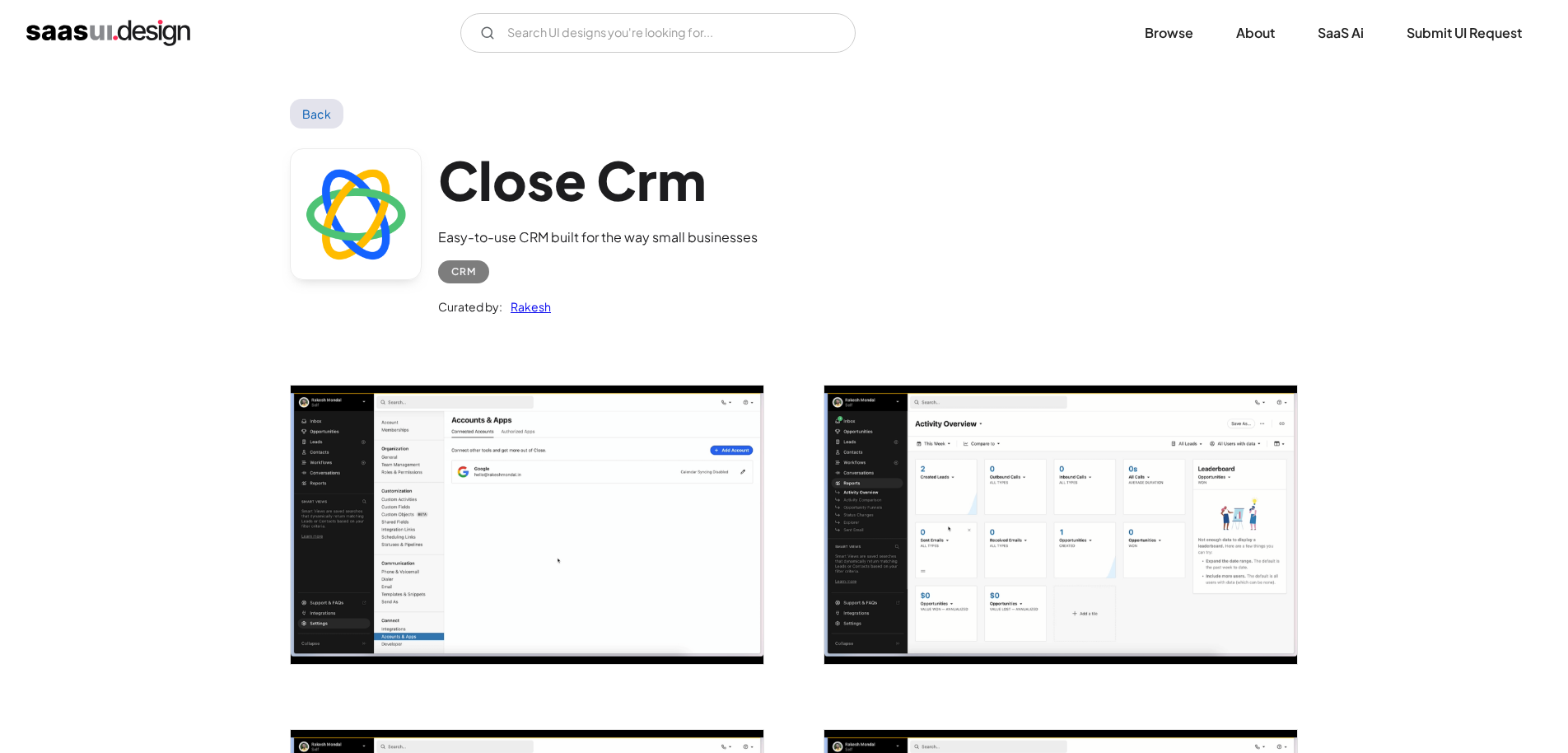
click at [1151, 460] on img "open lightbox" at bounding box center [1060, 524] width 473 height 279
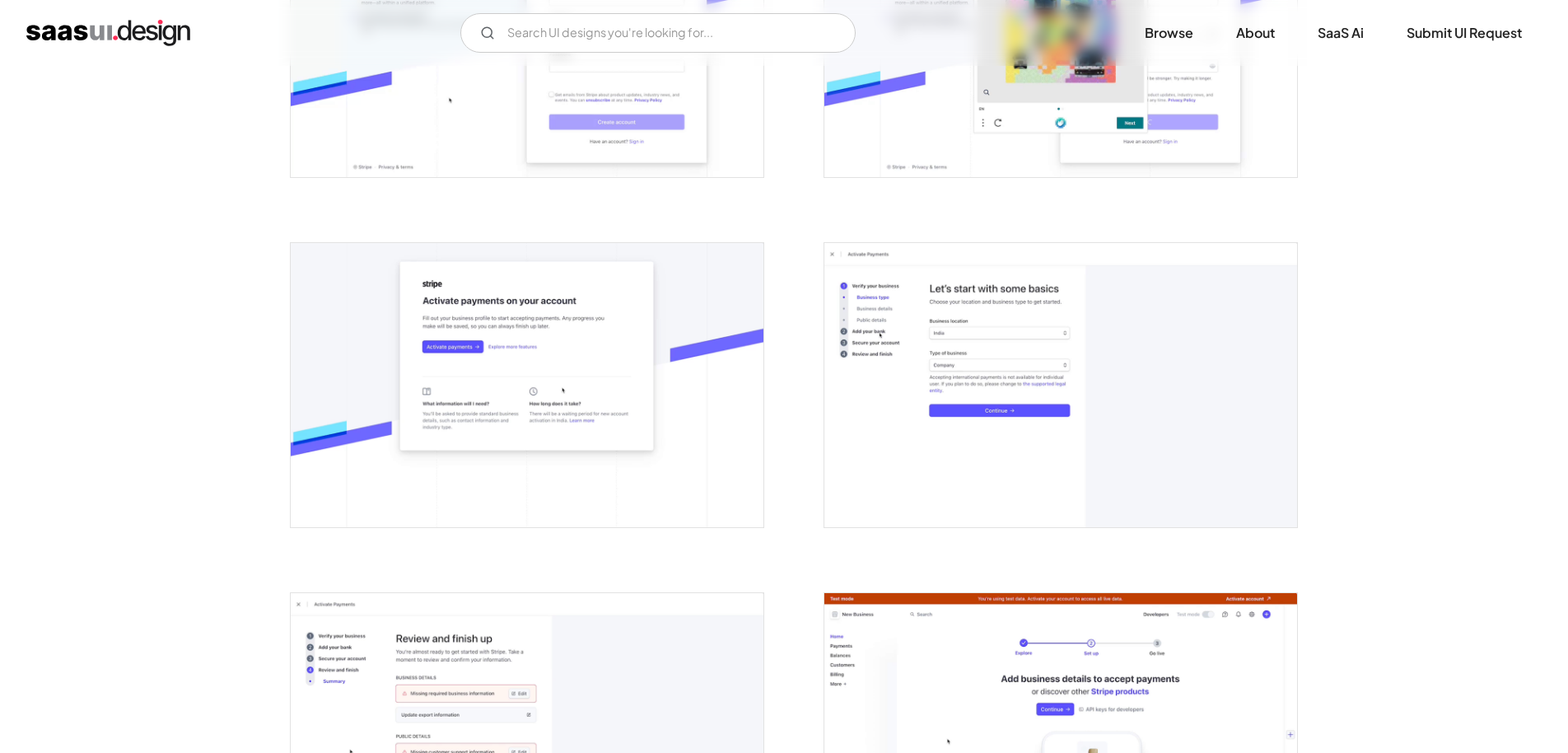
scroll to position [1025, 0]
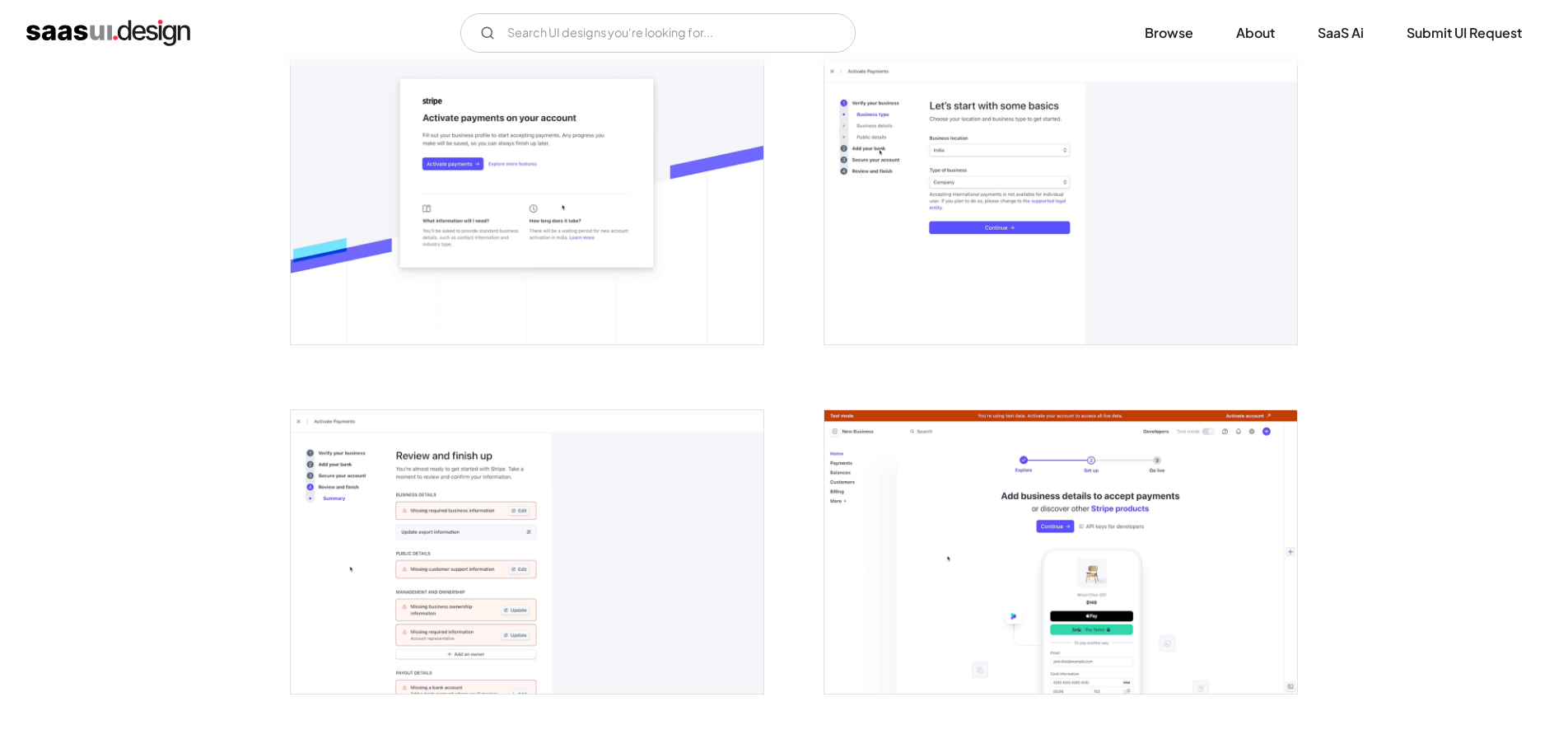
click at [1165, 449] on img "open lightbox" at bounding box center [1060, 552] width 473 height 284
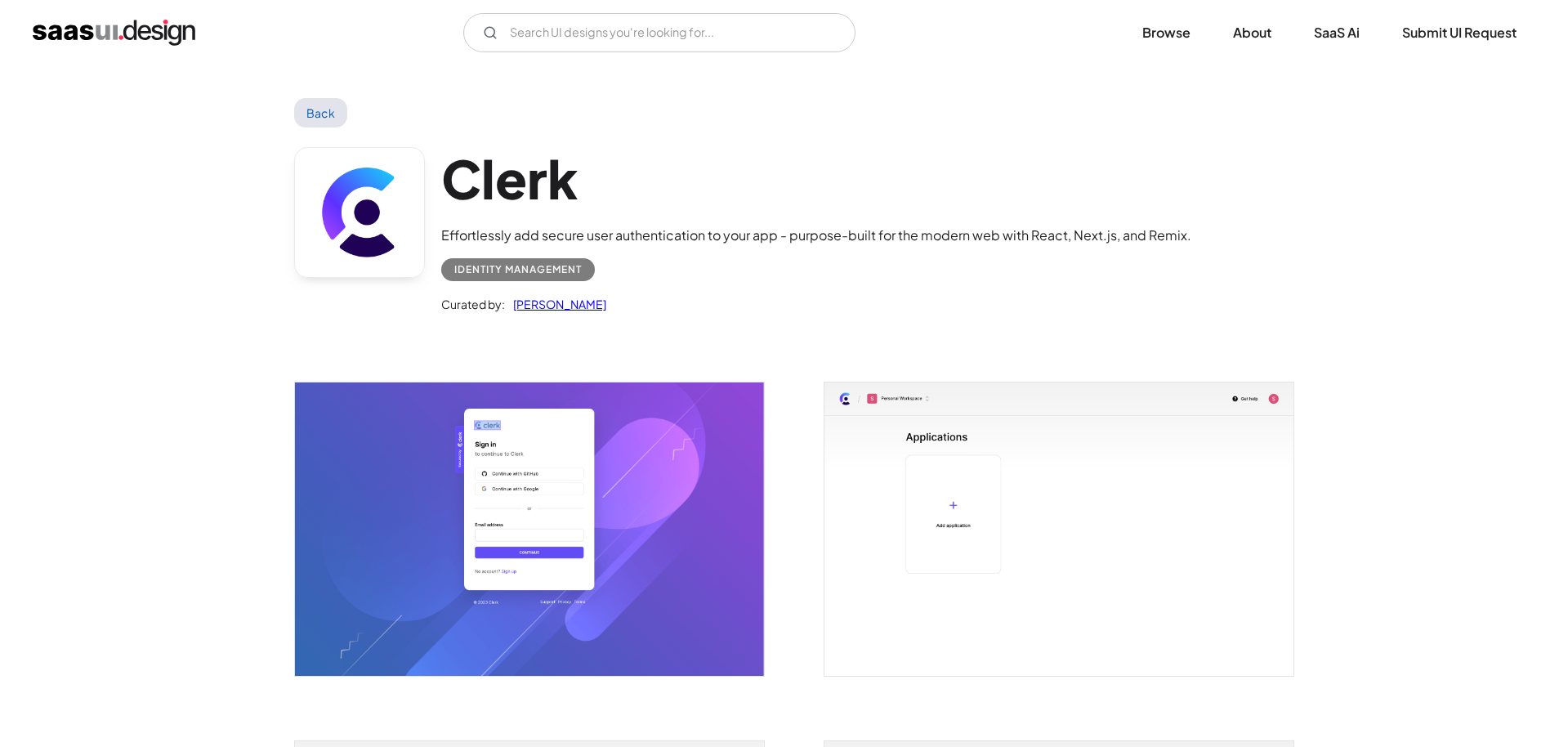
scroll to position [253, 0]
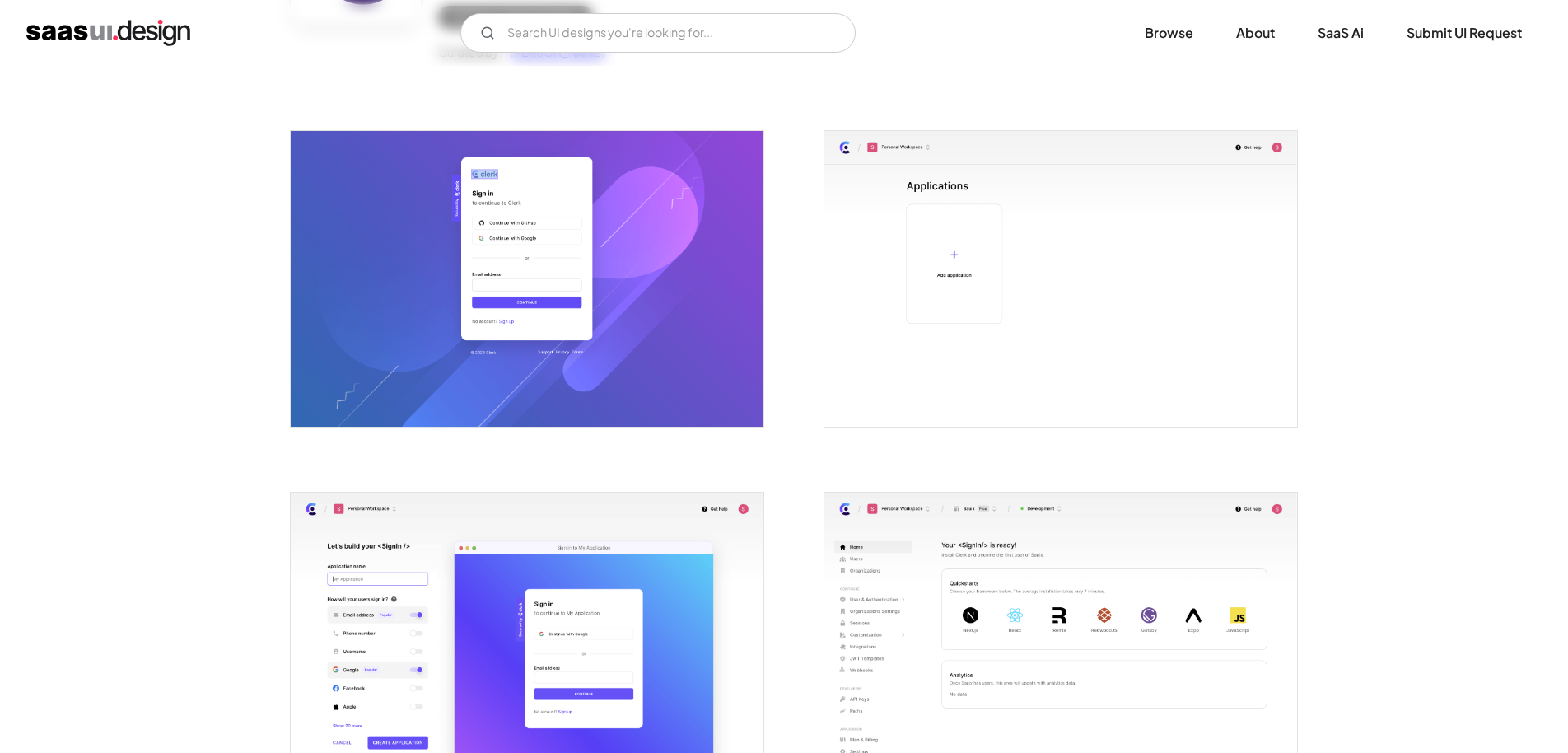
click at [1188, 512] on img "open lightbox" at bounding box center [1060, 640] width 473 height 295
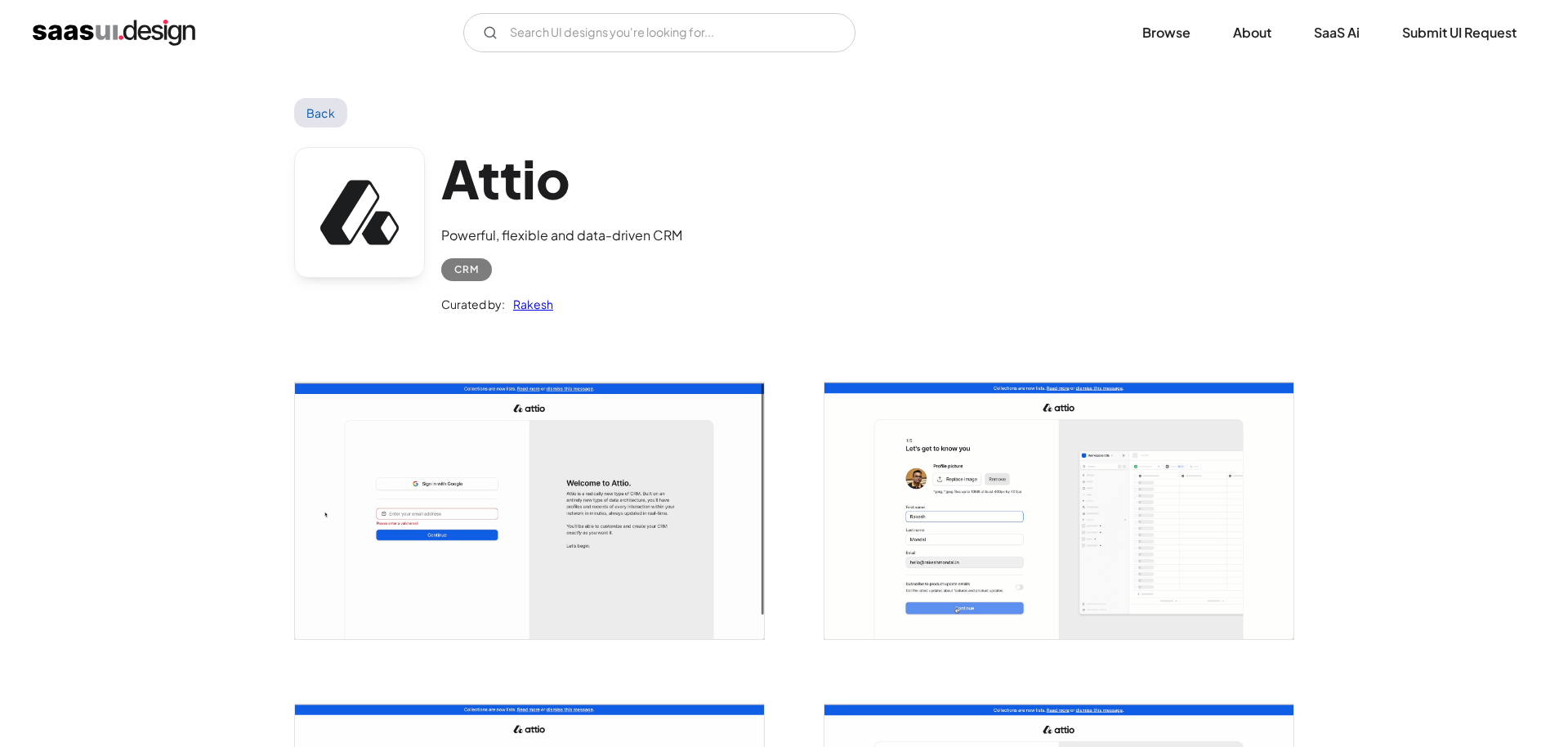
scroll to position [383, 0]
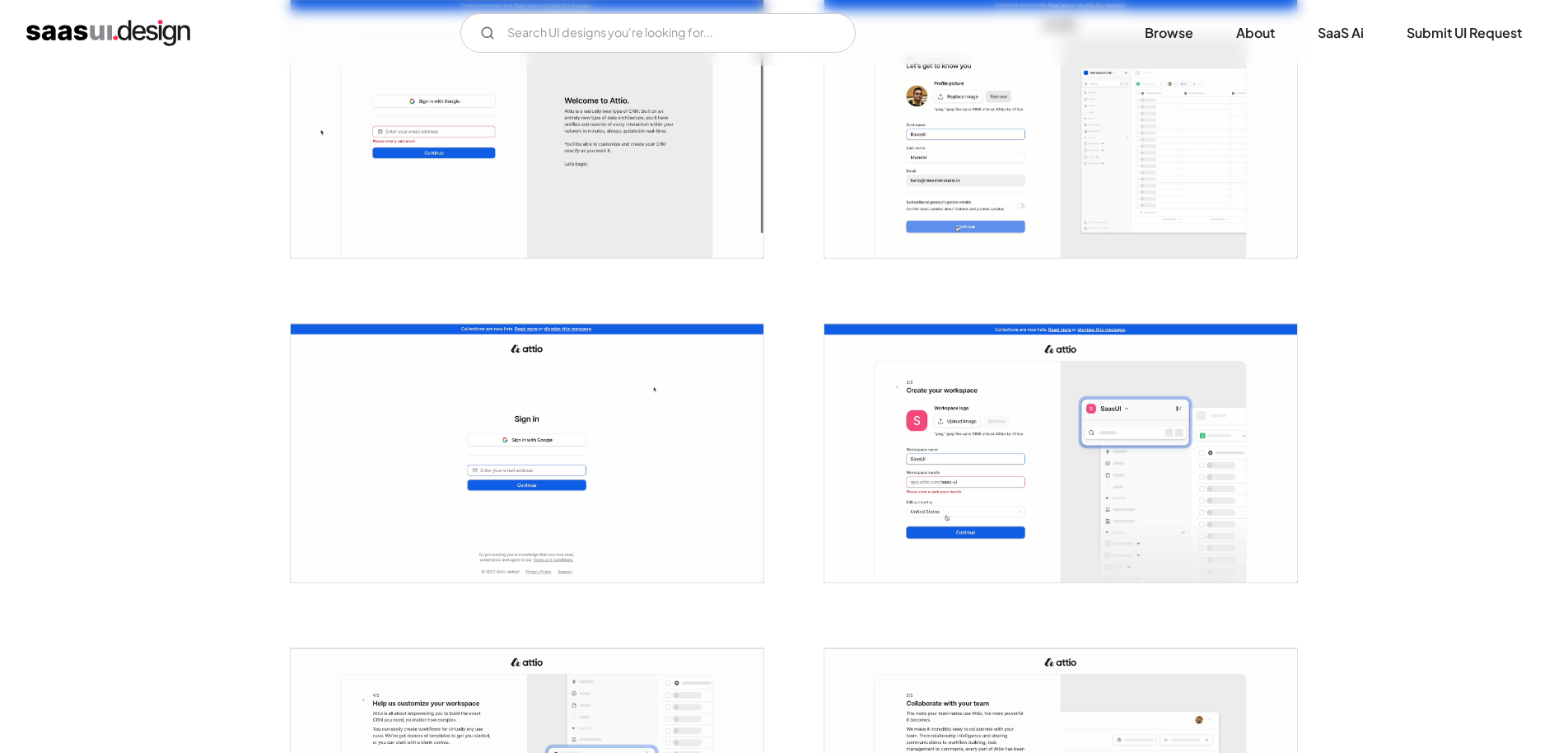
click at [980, 443] on img "open lightbox" at bounding box center [1060, 453] width 473 height 259
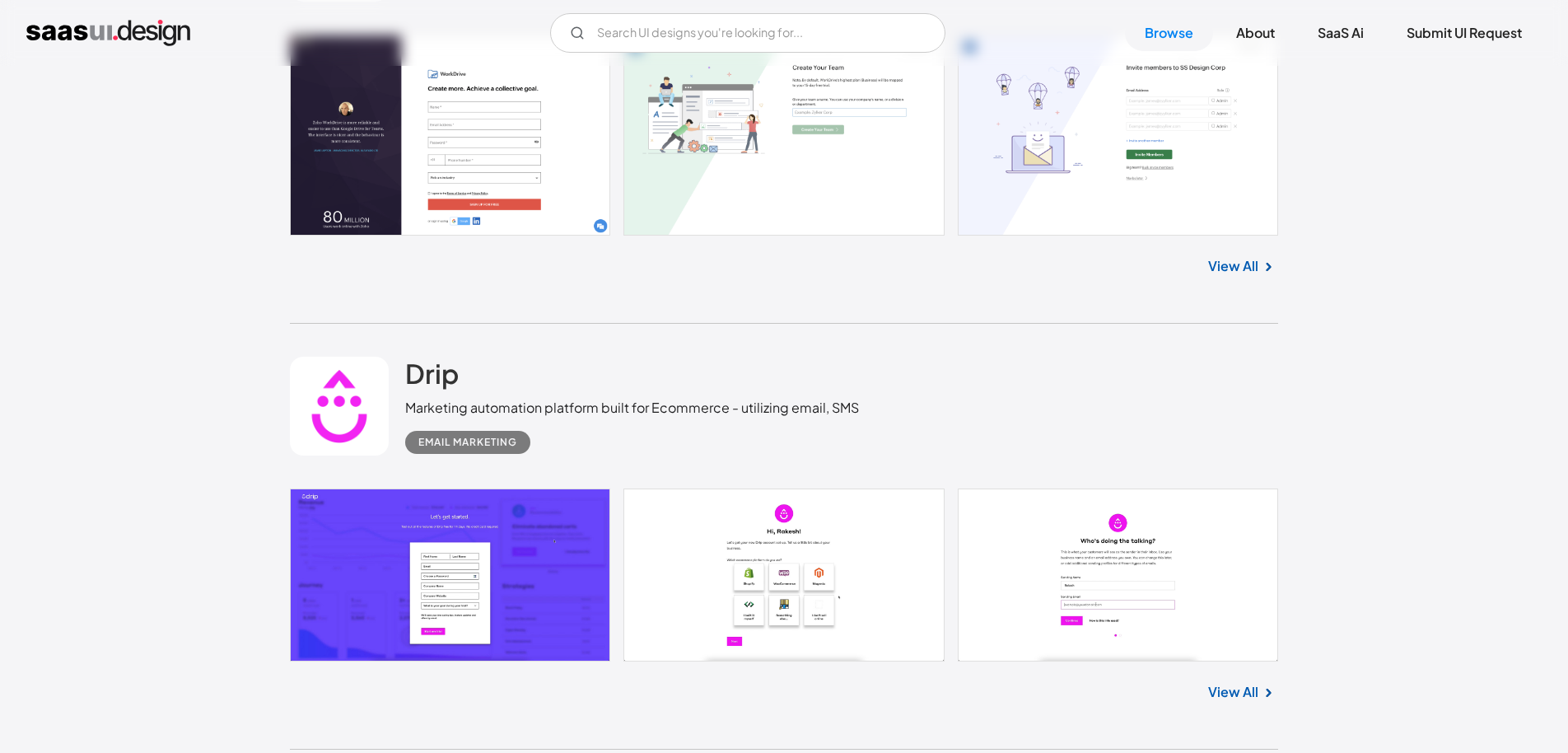
scroll to position [29032, 0]
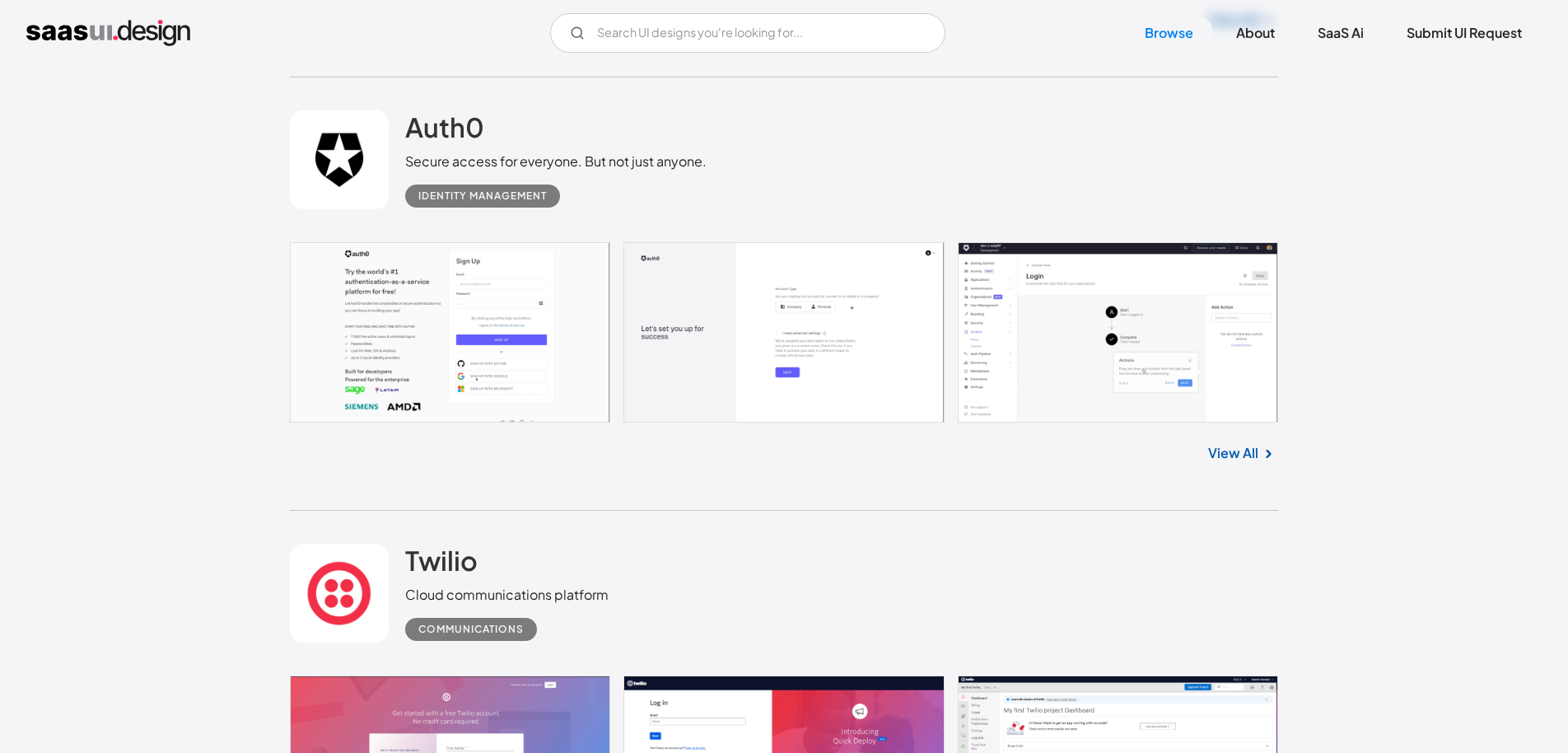
scroll to position [0, 0]
